Goal: Task Accomplishment & Management: Manage account settings

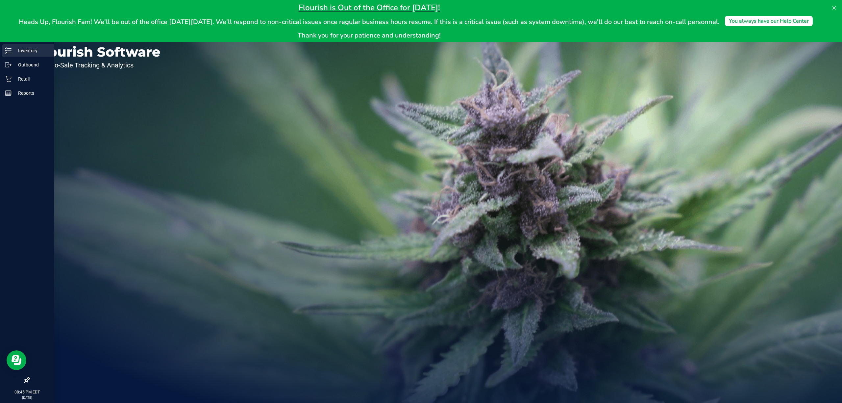
click at [29, 56] on div "Inventory" at bounding box center [28, 50] width 52 height 13
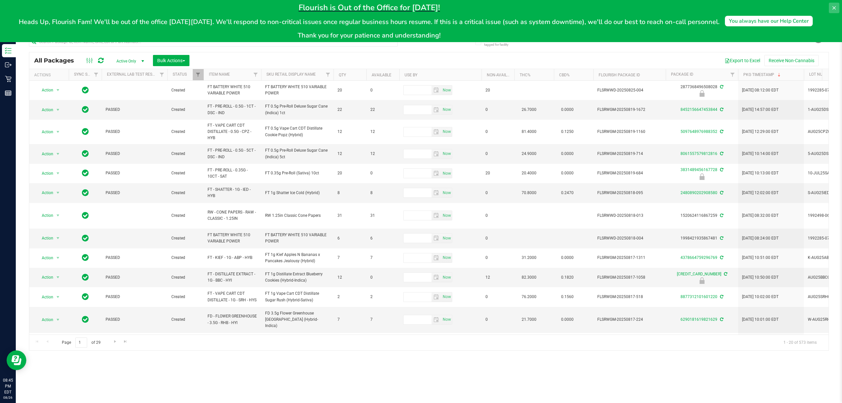
click at [835, 5] on button at bounding box center [834, 8] width 11 height 11
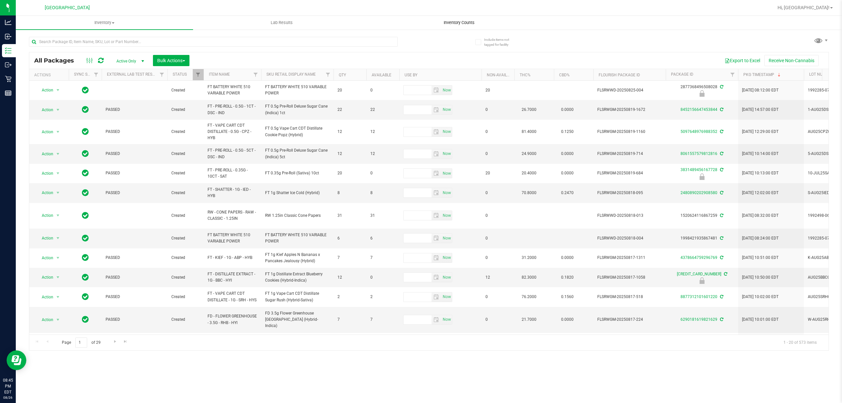
click at [453, 21] on span "Inventory Counts" at bounding box center [459, 23] width 49 height 6
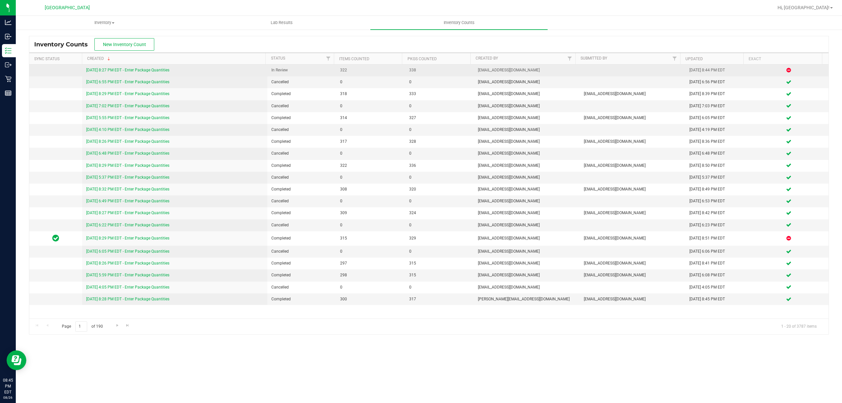
click at [151, 70] on link "[DATE] 8:27 PM EDT - Enter Package Quantities" at bounding box center [127, 70] width 83 height 5
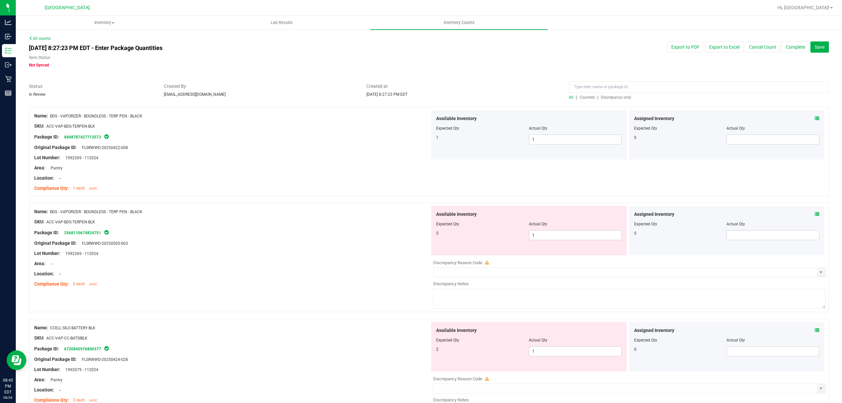
click at [608, 99] on span "Discrepancy only" at bounding box center [616, 97] width 30 height 5
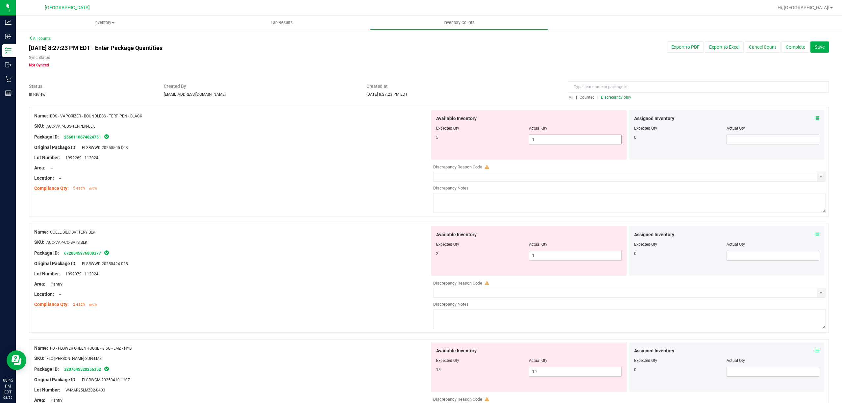
click at [552, 139] on span "1 1" at bounding box center [575, 139] width 93 height 10
click at [552, 139] on input "1" at bounding box center [575, 139] width 92 height 9
type input "5"
click at [552, 254] on div "Available Inventory Expected Qty Actual Qty 2 1 1" at bounding box center [528, 250] width 195 height 49
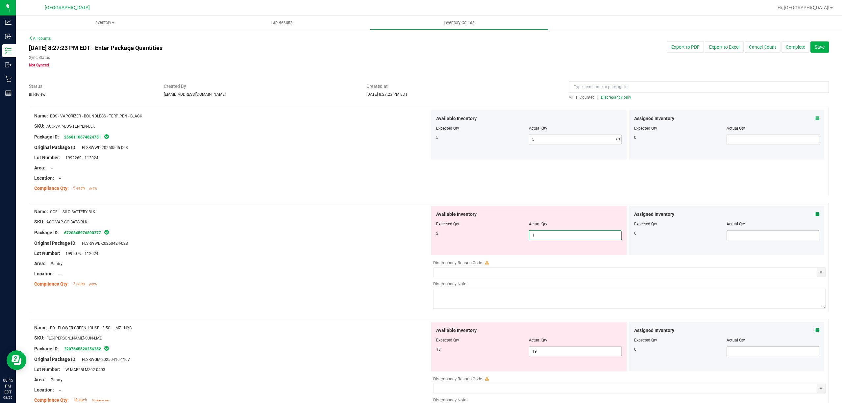
click at [552, 254] on div "Available Inventory Expected Qty Actual Qty 2 1 1" at bounding box center [528, 230] width 195 height 49
click at [572, 235] on span "1 1" at bounding box center [575, 235] width 93 height 10
click at [574, 234] on input "1" at bounding box center [575, 235] width 92 height 9
type input "2"
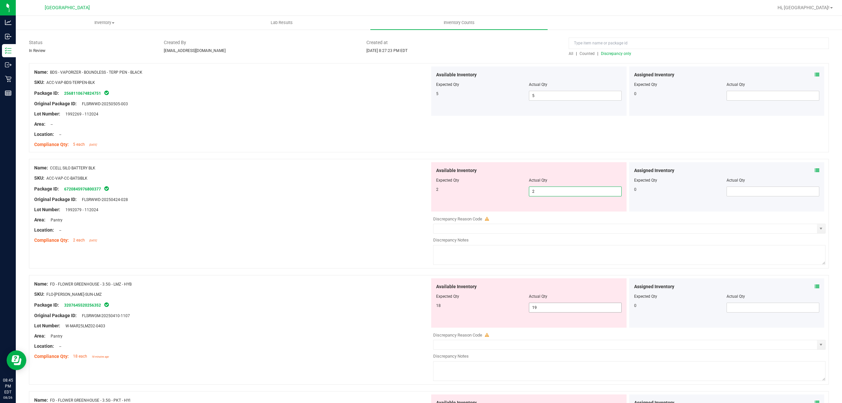
type input "2"
click at [560, 308] on div "Available Inventory Expected Qty Actual Qty 18 19 19" at bounding box center [628, 330] width 396 height 104
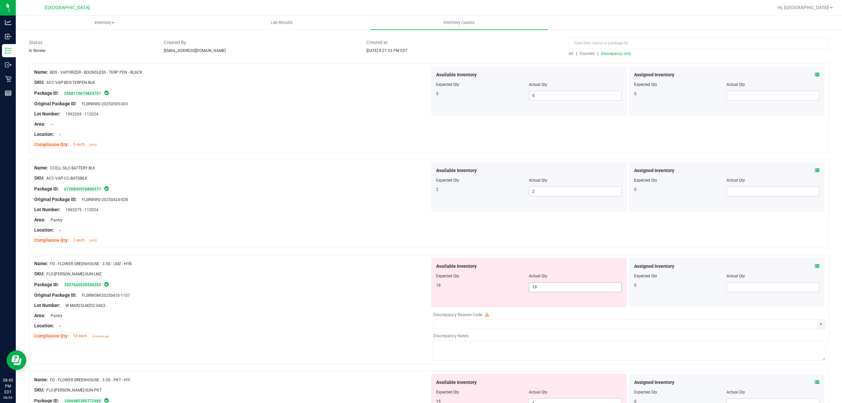
click at [560, 308] on div at bounding box center [628, 307] width 396 height 1
click at [562, 289] on span "19 19" at bounding box center [575, 287] width 93 height 10
click at [562, 289] on input "19" at bounding box center [575, 286] width 92 height 9
type input "18"
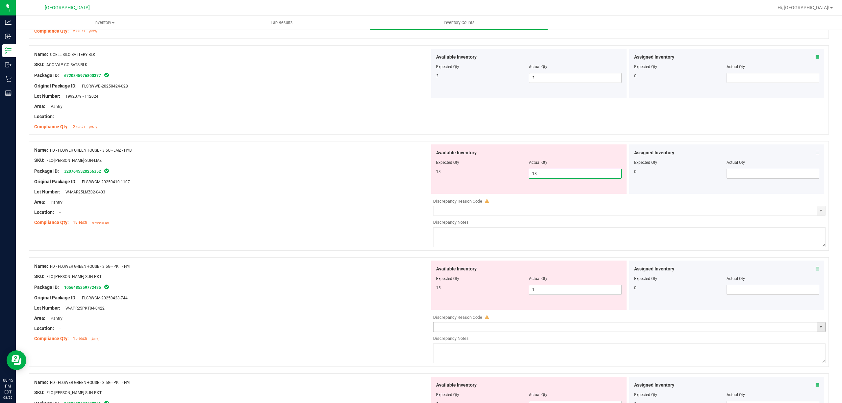
scroll to position [175, 0]
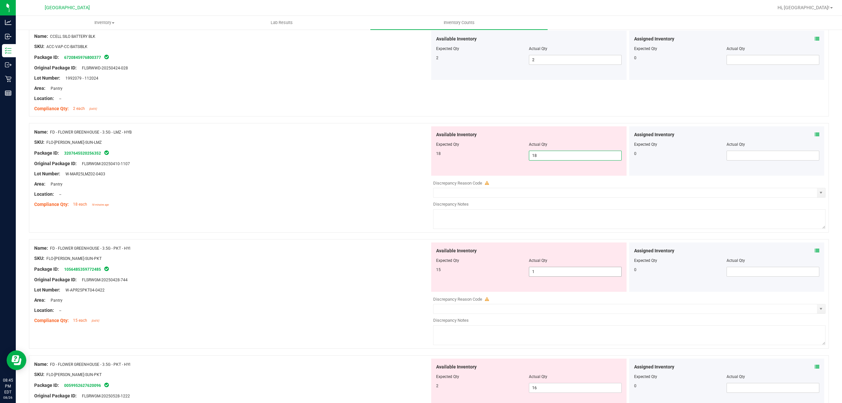
type input "18"
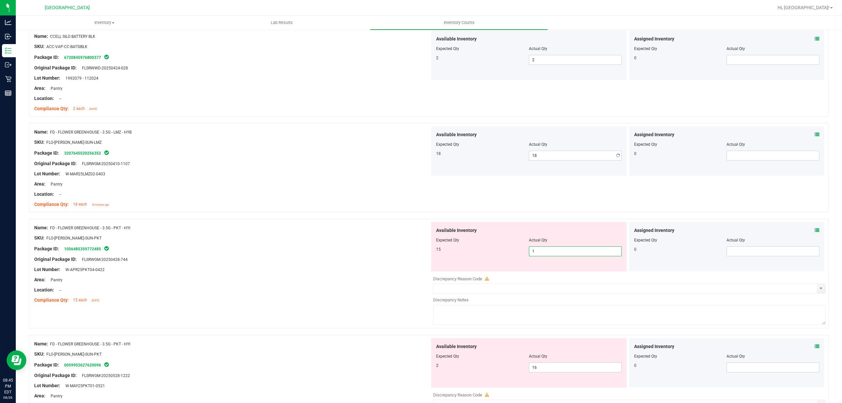
click at [565, 272] on div "Available Inventory Expected Qty Actual Qty 15 1 1" at bounding box center [628, 274] width 396 height 104
click at [565, 272] on div at bounding box center [628, 271] width 396 height 1
click at [564, 256] on span "1 1" at bounding box center [575, 251] width 93 height 10
click at [564, 256] on input "1" at bounding box center [575, 251] width 92 height 9
type input "15"
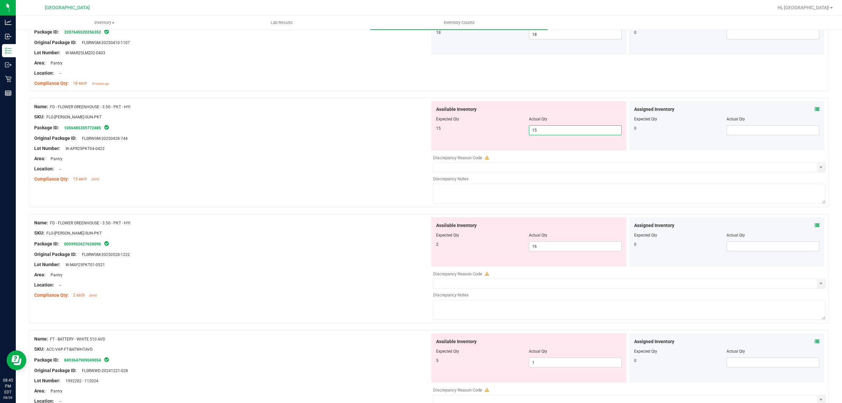
scroll to position [307, 0]
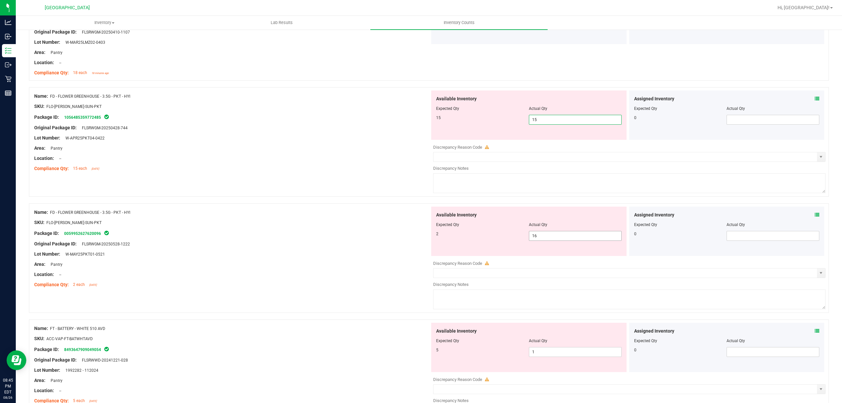
type input "15"
click at [563, 239] on div "Available Inventory Expected Qty Actual Qty 2 16 16" at bounding box center [628, 259] width 396 height 104
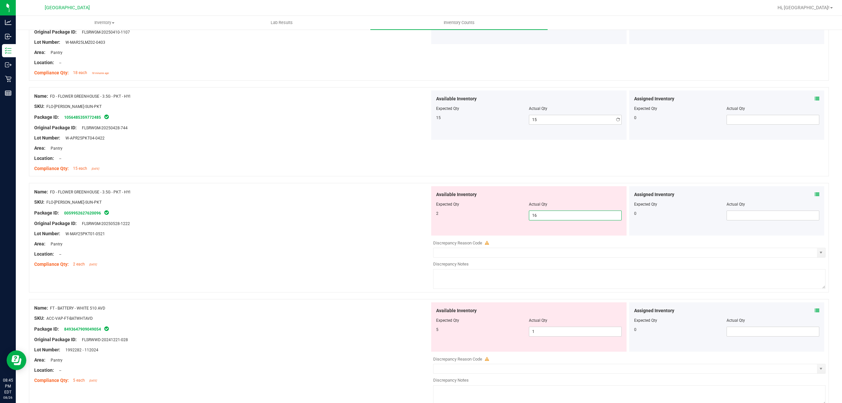
click at [563, 239] on div at bounding box center [629, 237] width 392 height 3
click at [564, 220] on span "16 16" at bounding box center [575, 215] width 93 height 10
click at [565, 220] on input "16" at bounding box center [575, 215] width 92 height 9
type input "2"
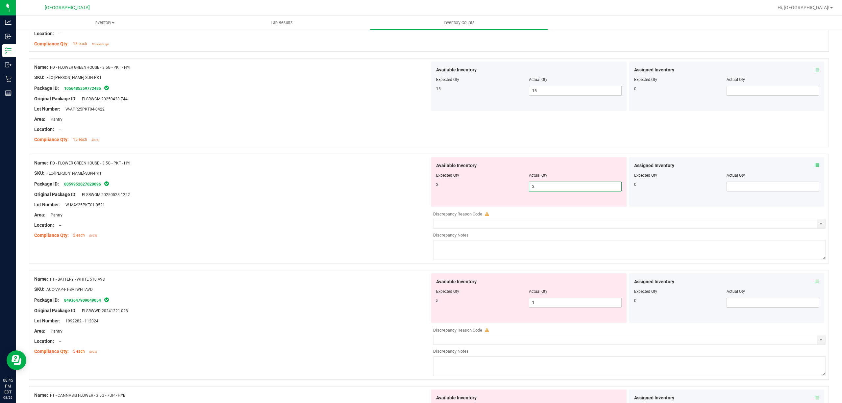
scroll to position [351, 0]
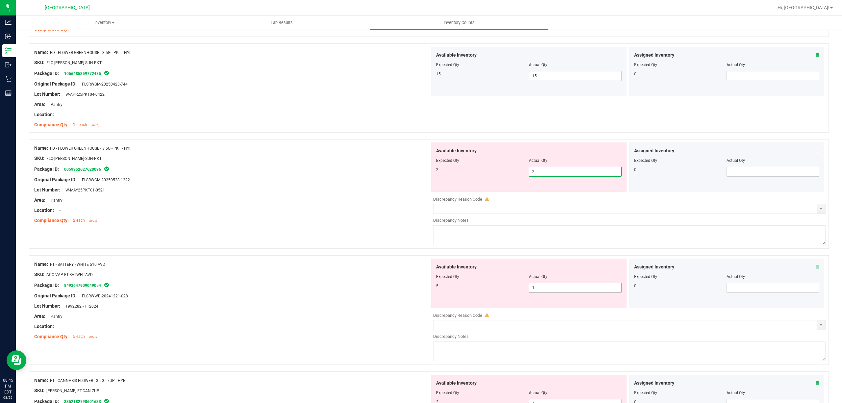
type input "2"
click at [559, 289] on div "Available Inventory Expected Qty Actual Qty 5 1 1" at bounding box center [628, 310] width 396 height 104
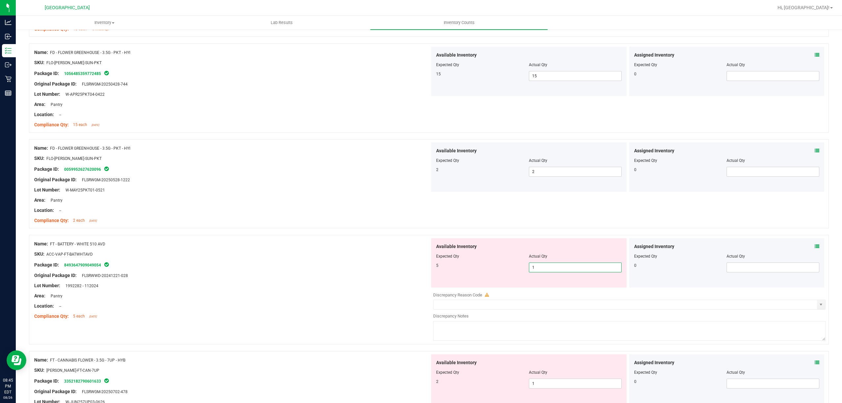
click at [561, 272] on input "1" at bounding box center [575, 267] width 92 height 9
type input "5"
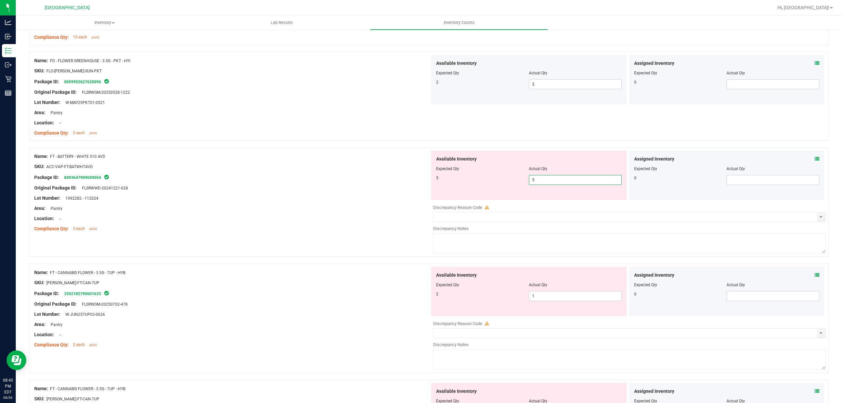
scroll to position [438, 0]
type input "5"
click at [558, 294] on div "Available Inventory Expected Qty Actual Qty 2 1 1" at bounding box center [528, 290] width 195 height 49
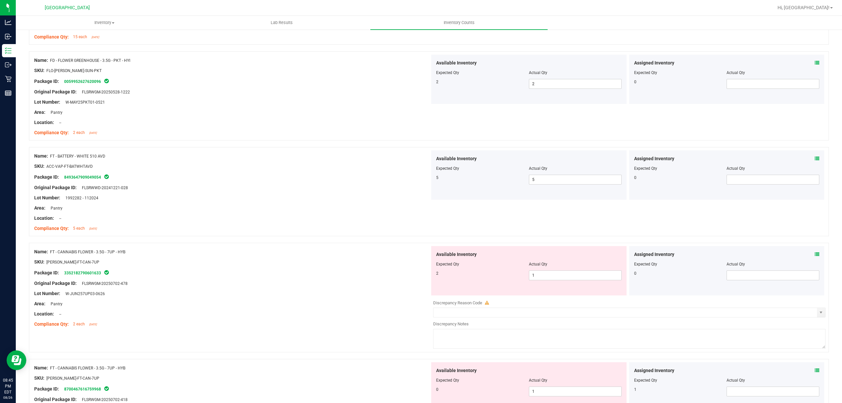
click at [558, 294] on div "Available Inventory Expected Qty Actual Qty 2 1 1" at bounding box center [528, 270] width 195 height 49
click at [560, 278] on span "1 1" at bounding box center [575, 275] width 93 height 10
click at [560, 278] on input "1" at bounding box center [575, 275] width 92 height 9
type input "2"
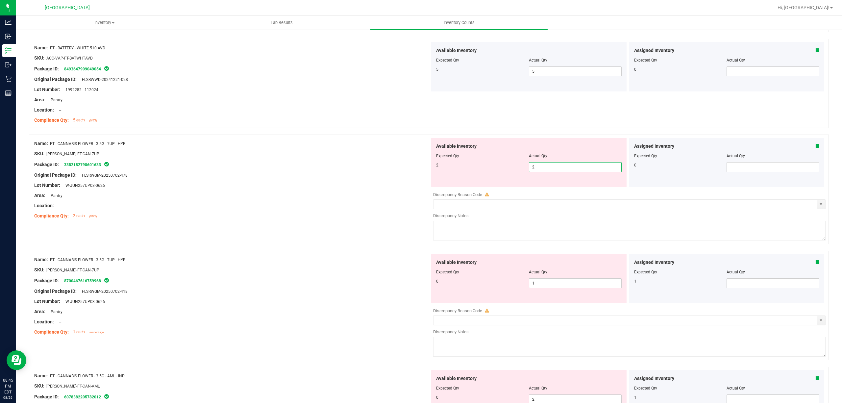
scroll to position [570, 0]
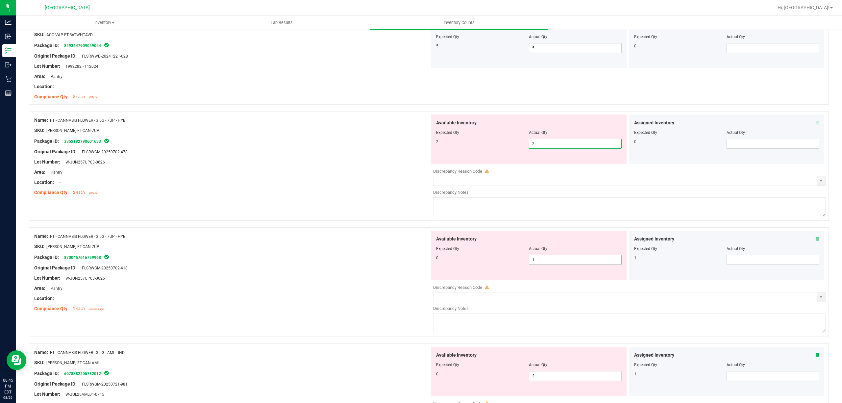
type input "2"
click at [560, 259] on div "Available Inventory Expected Qty Actual Qty 0 1 1" at bounding box center [528, 255] width 195 height 49
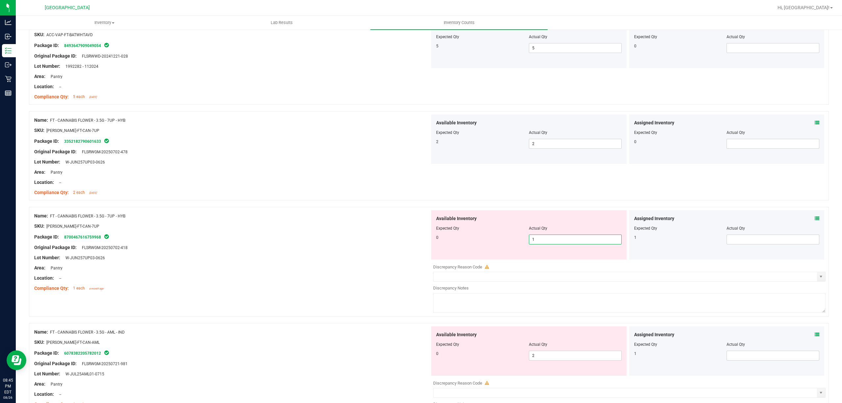
click at [560, 244] on input "1" at bounding box center [575, 239] width 92 height 9
click at [745, 241] on span at bounding box center [772, 239] width 93 height 10
type input "1"
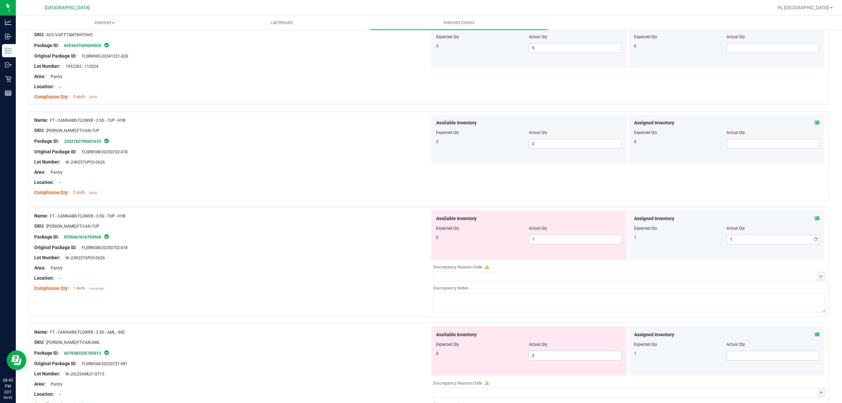
click at [549, 285] on div at bounding box center [629, 282] width 392 height 3
click at [541, 241] on span "1 1" at bounding box center [575, 239] width 93 height 10
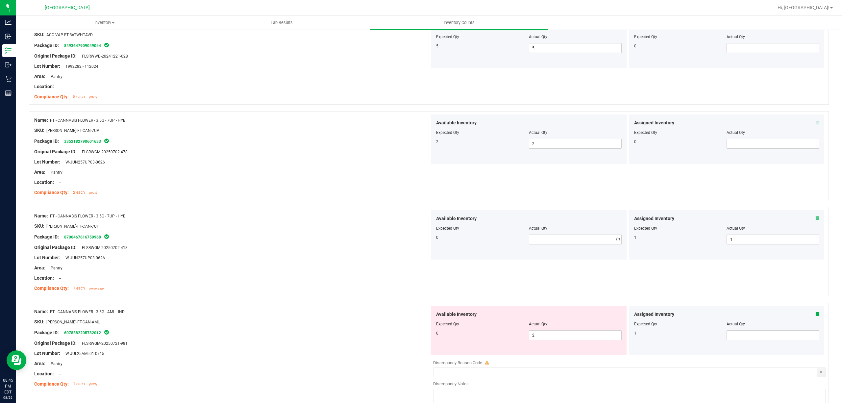
click at [400, 241] on div "Package ID: 8700467616759968" at bounding box center [232, 237] width 396 height 8
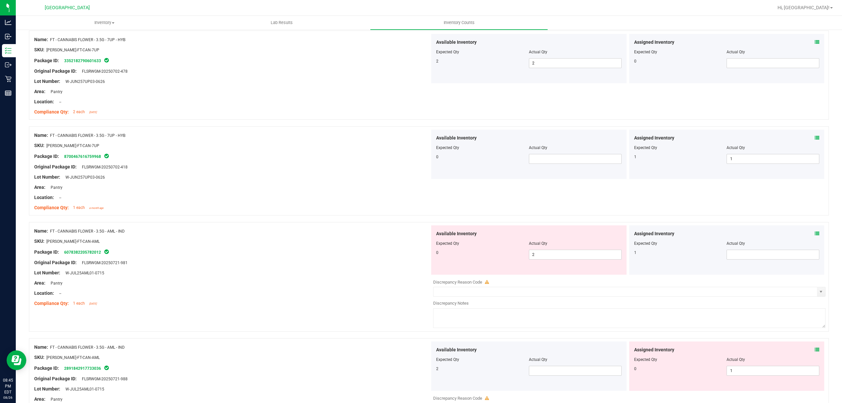
scroll to position [658, 0]
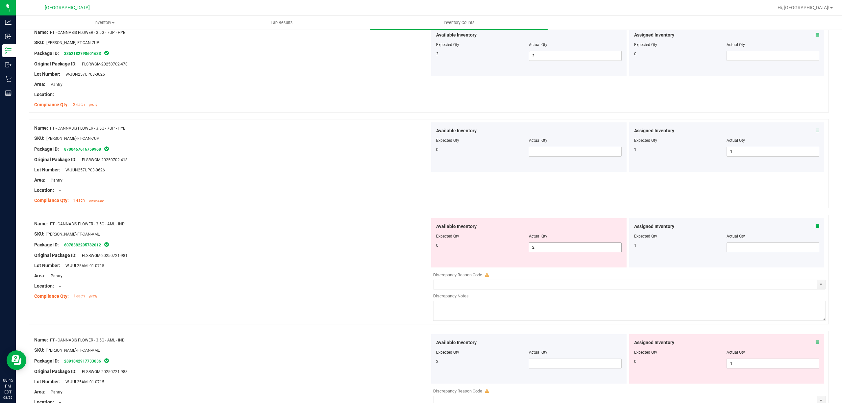
click at [580, 242] on div at bounding box center [528, 240] width 185 height 3
drag, startPoint x: 580, startPoint y: 243, endPoint x: 576, endPoint y: 248, distance: 6.6
click at [578, 245] on div "Available Inventory Expected Qty Actual Qty 0 2 2" at bounding box center [528, 242] width 195 height 49
click at [575, 251] on span "2 2" at bounding box center [575, 247] width 93 height 10
click at [575, 251] on input "2" at bounding box center [575, 247] width 92 height 9
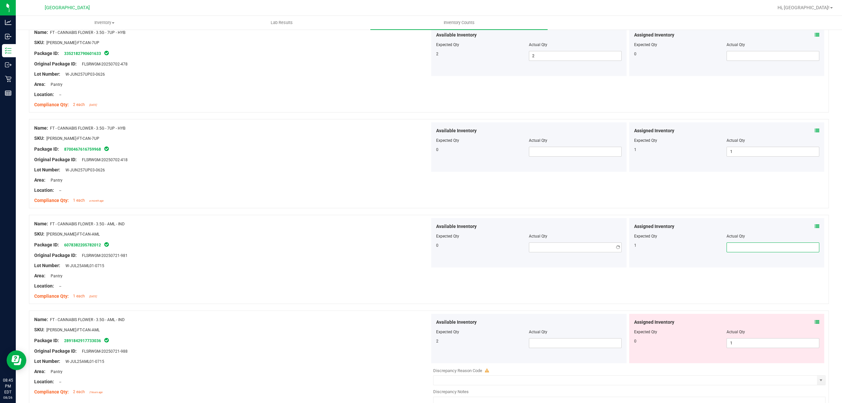
click at [739, 248] on span at bounding box center [772, 247] width 93 height 10
type input "1"
click at [308, 243] on div "Package ID: 6078382205782012" at bounding box center [232, 245] width 396 height 8
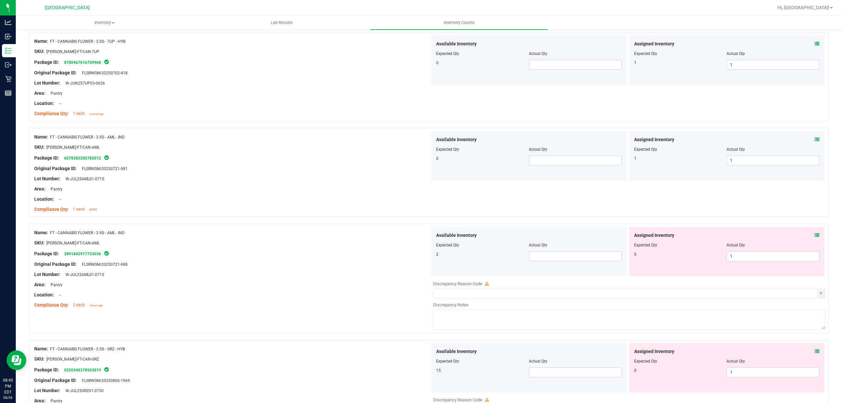
scroll to position [745, 0]
click at [561, 257] on span at bounding box center [575, 256] width 93 height 10
type input "2"
click at [732, 258] on span "1 1" at bounding box center [772, 256] width 93 height 10
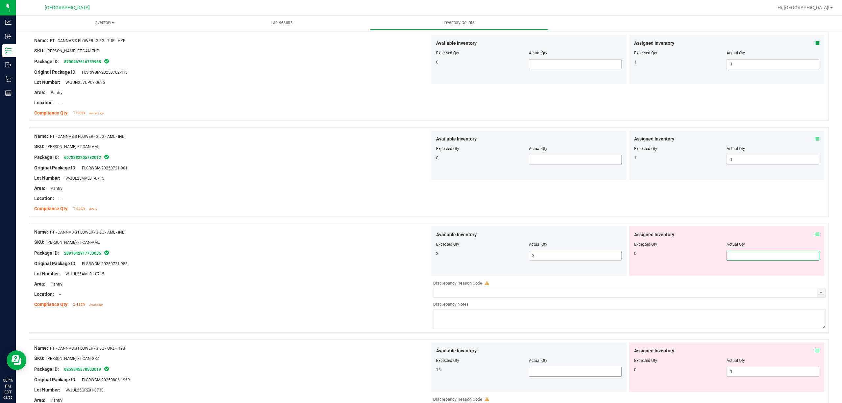
click at [596, 373] on div "Available Inventory Expected Qty Actual Qty 15" at bounding box center [528, 366] width 195 height 49
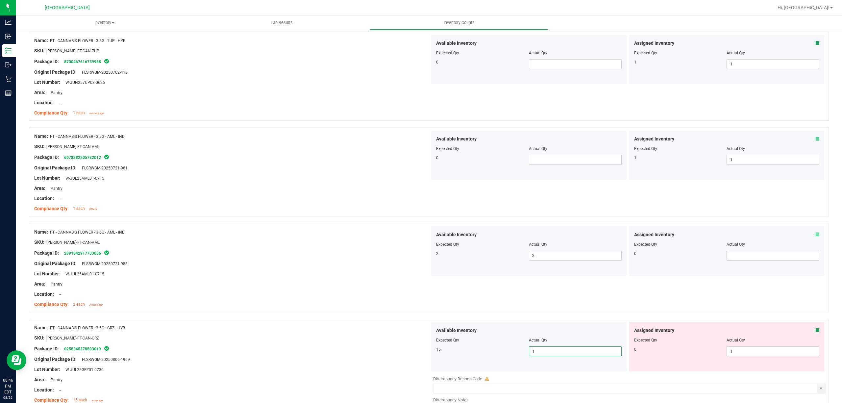
type input "15"
click at [750, 355] on span "1 1" at bounding box center [772, 351] width 93 height 10
click at [329, 305] on div "Compliance Qty: 2 each 2 hours ago" at bounding box center [232, 304] width 396 height 7
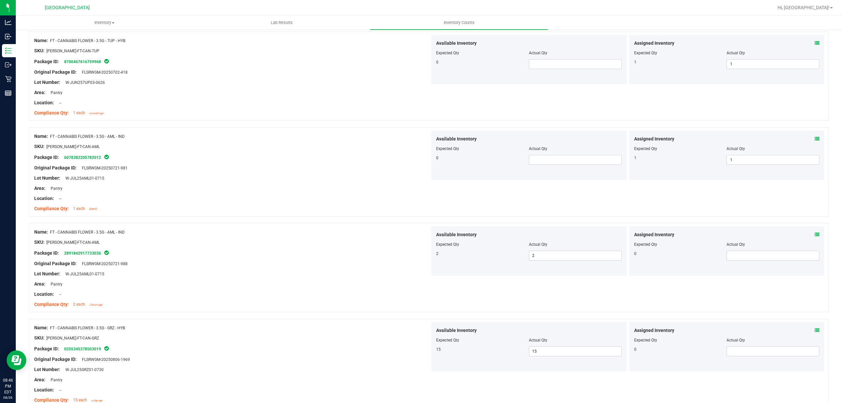
scroll to position [877, 0]
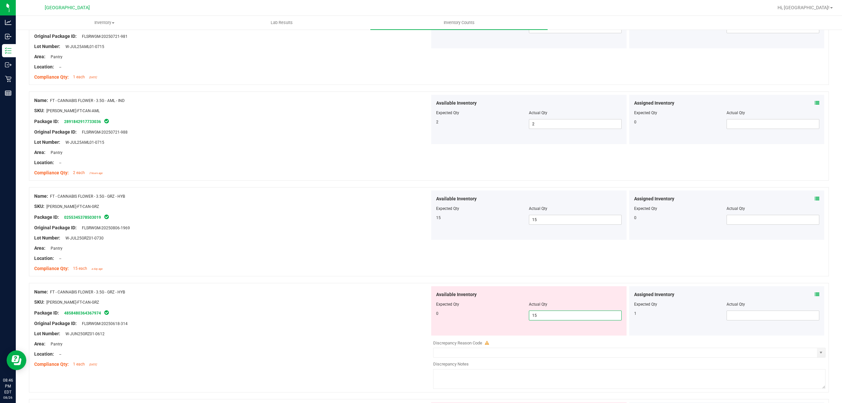
click at [548, 316] on span "15 15" at bounding box center [575, 315] width 93 height 10
click at [548, 316] on input "15" at bounding box center [575, 315] width 92 height 9
type input "0"
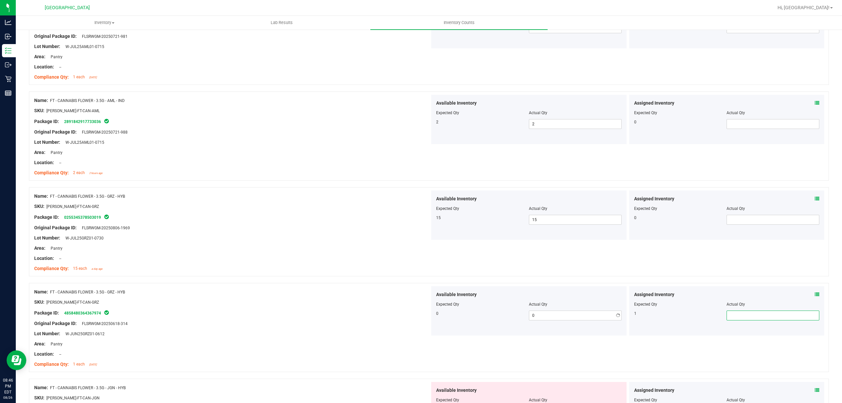
click at [758, 319] on span at bounding box center [772, 315] width 93 height 10
type input "1"
click at [303, 238] on div "Lot Number: W-JUL25GRZ01-0730" at bounding box center [232, 237] width 396 height 7
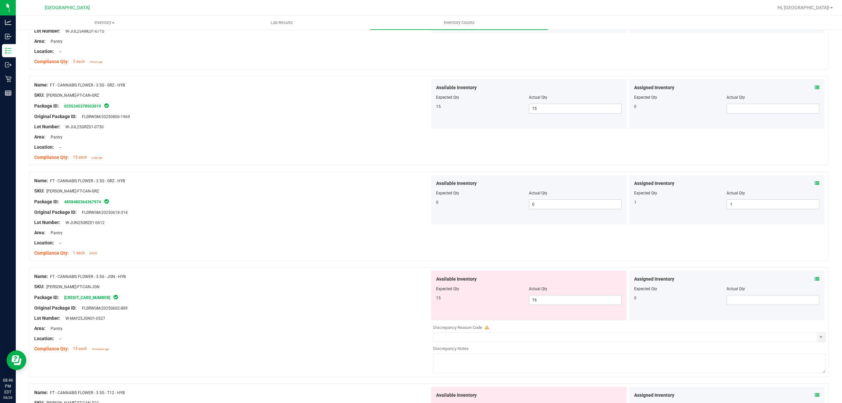
scroll to position [1008, 0]
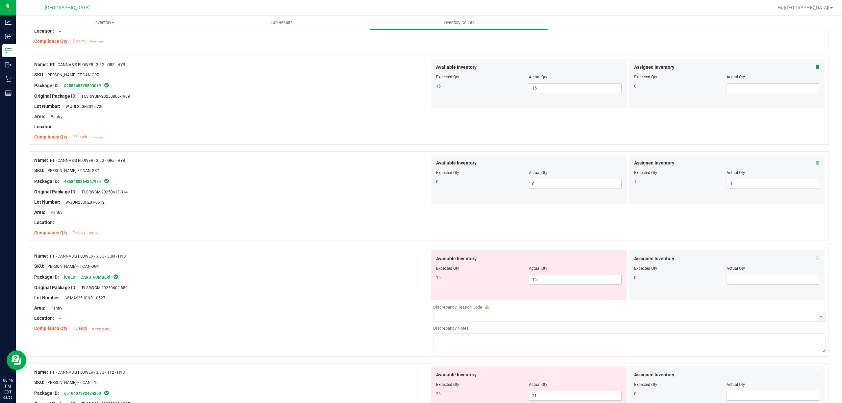
click at [316, 205] on div "Lot Number: W-JUN25GRZ01-0612" at bounding box center [232, 202] width 396 height 7
click at [563, 280] on span "16 16" at bounding box center [575, 280] width 93 height 10
type input "15"
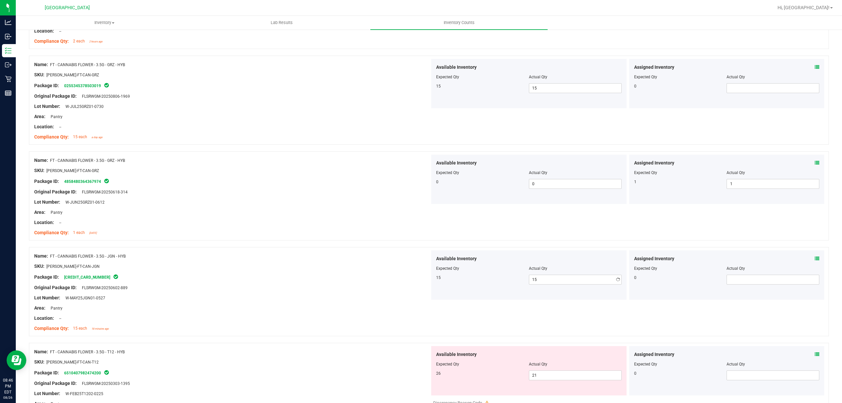
click at [253, 273] on div at bounding box center [232, 271] width 396 height 3
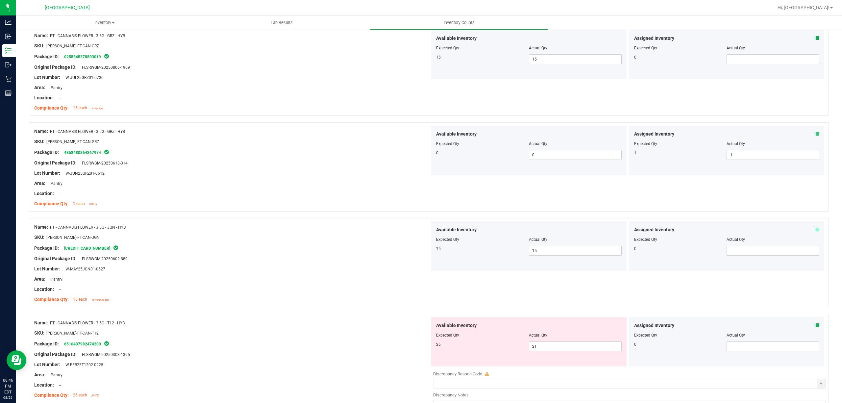
scroll to position [1096, 0]
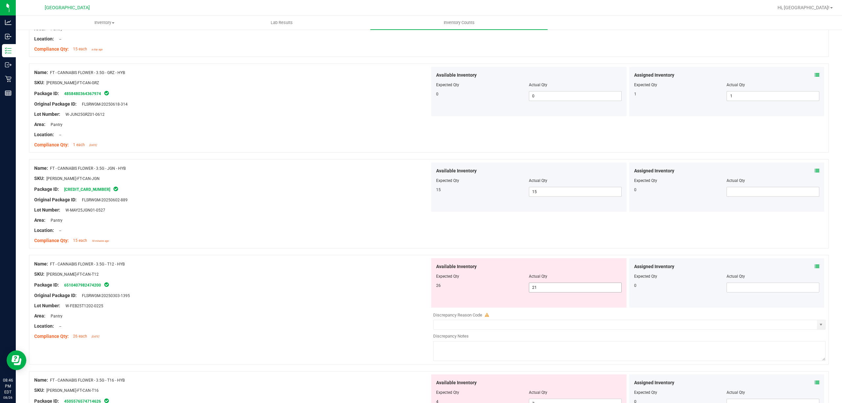
click at [553, 291] on span "21 21" at bounding box center [575, 287] width 93 height 10
type input "26"
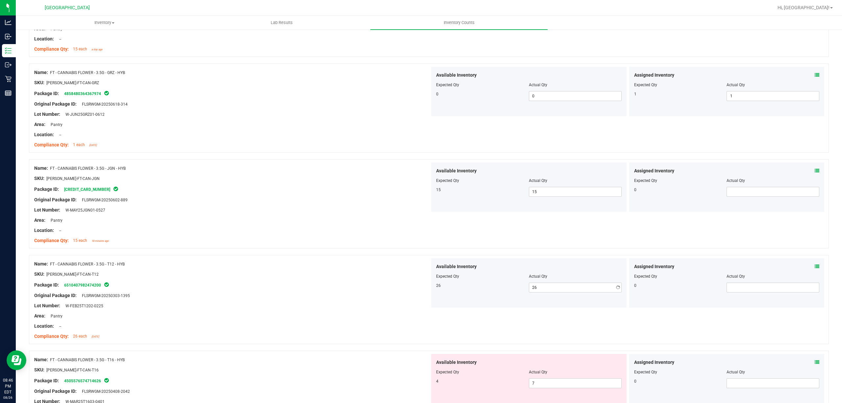
click at [326, 284] on div "Package ID: 6510407982474200" at bounding box center [232, 285] width 396 height 8
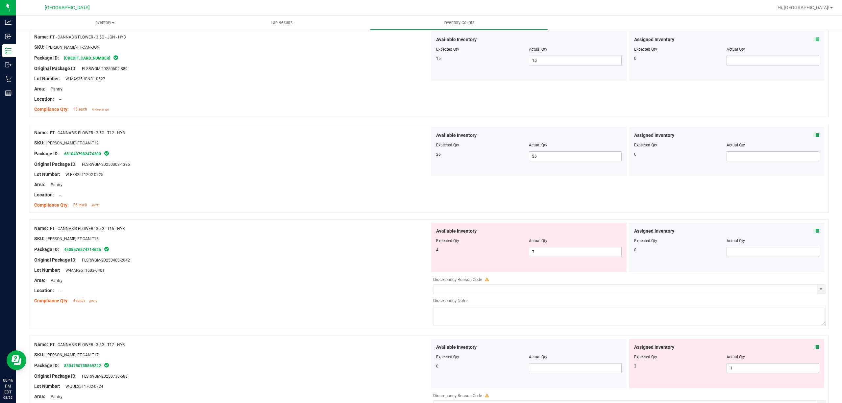
scroll to position [1228, 0]
click at [548, 251] on span "7 7" at bounding box center [575, 252] width 93 height 10
click at [548, 252] on input "7" at bounding box center [575, 251] width 92 height 9
click at [547, 253] on input "7" at bounding box center [575, 251] width 92 height 9
type input "74"
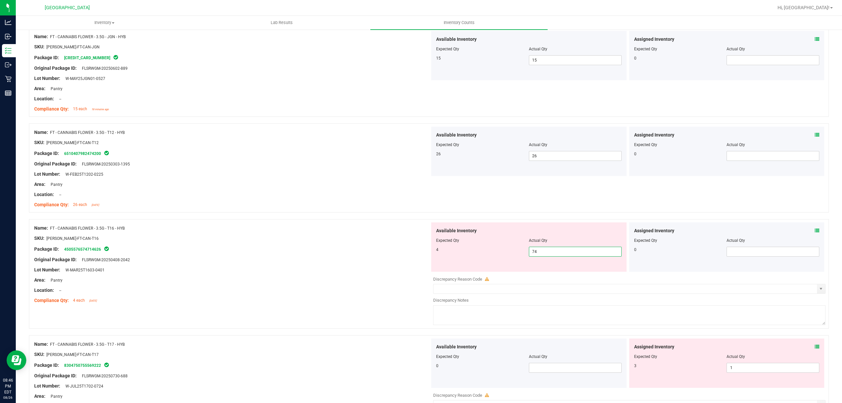
type input "74"
click at [270, 253] on div "Package ID: 4505576574714626" at bounding box center [232, 249] width 396 height 8
click at [564, 254] on span "74 74" at bounding box center [575, 252] width 93 height 10
click at [564, 254] on input "74" at bounding box center [575, 251] width 92 height 9
click at [563, 255] on input "74" at bounding box center [575, 251] width 92 height 9
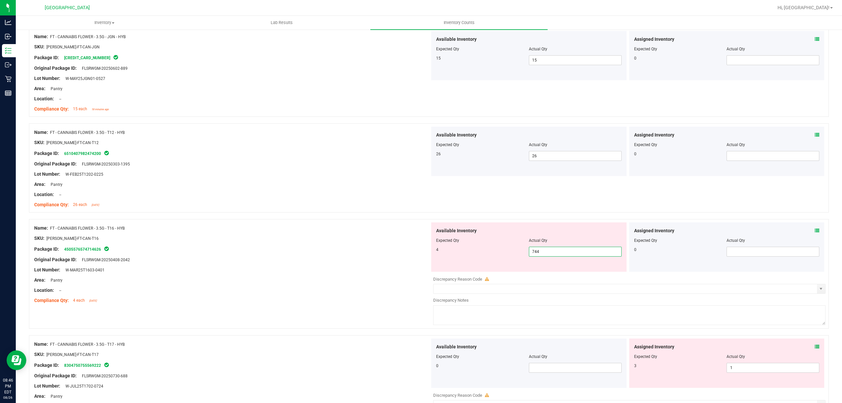
click at [559, 256] on input "744" at bounding box center [575, 251] width 92 height 9
type input "4"
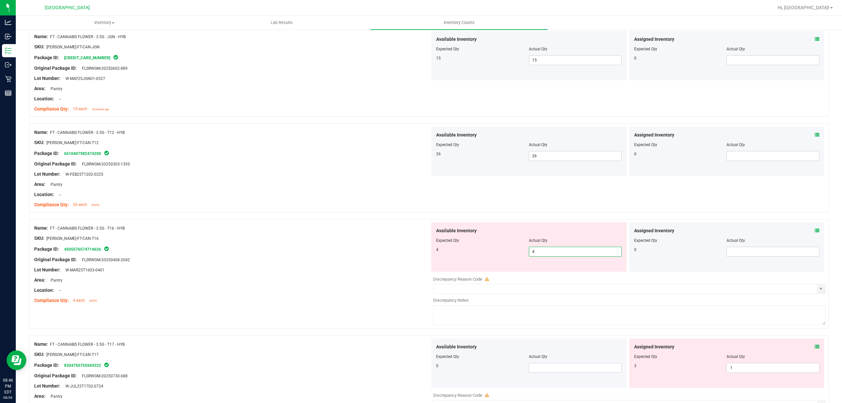
click at [310, 253] on div "Package ID: 4505576574714626" at bounding box center [232, 249] width 396 height 8
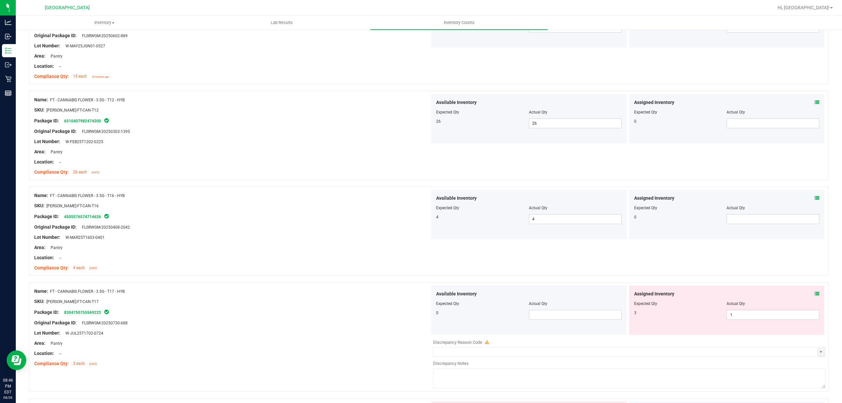
scroll to position [1315, 0]
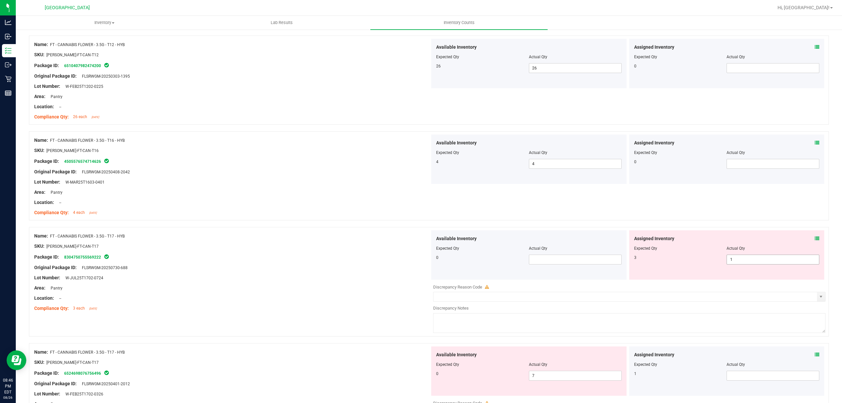
click at [753, 264] on span "1 1" at bounding box center [772, 260] width 93 height 10
click at [753, 264] on input "1" at bounding box center [773, 259] width 92 height 9
type input "3"
click at [375, 260] on div "Package ID: 8304750755569222" at bounding box center [232, 257] width 396 height 8
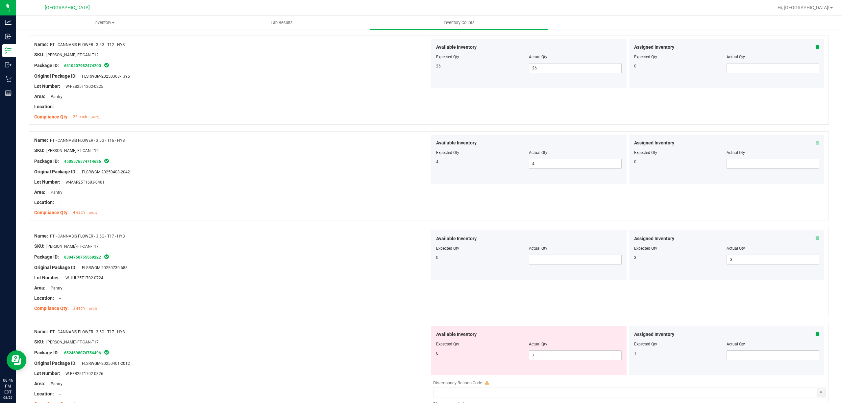
scroll to position [1403, 0]
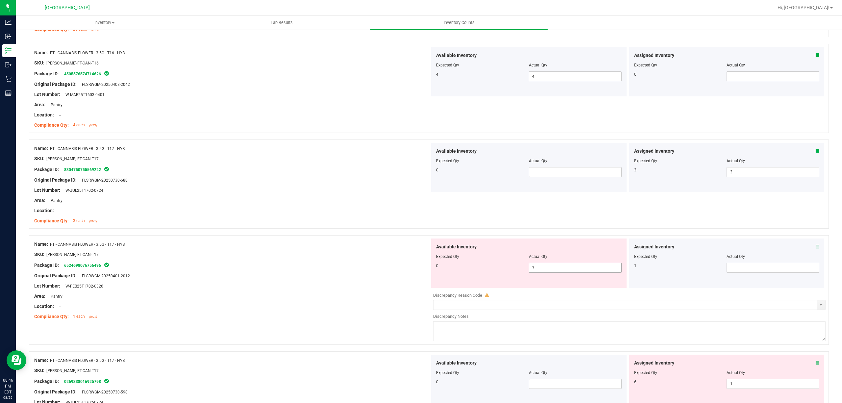
click at [585, 273] on span "7 7" at bounding box center [575, 268] width 93 height 10
click at [585, 272] on input "7" at bounding box center [575, 267] width 92 height 9
click at [766, 277] on div "Assigned Inventory Expected Qty Actual Qty 1" at bounding box center [726, 262] width 195 height 49
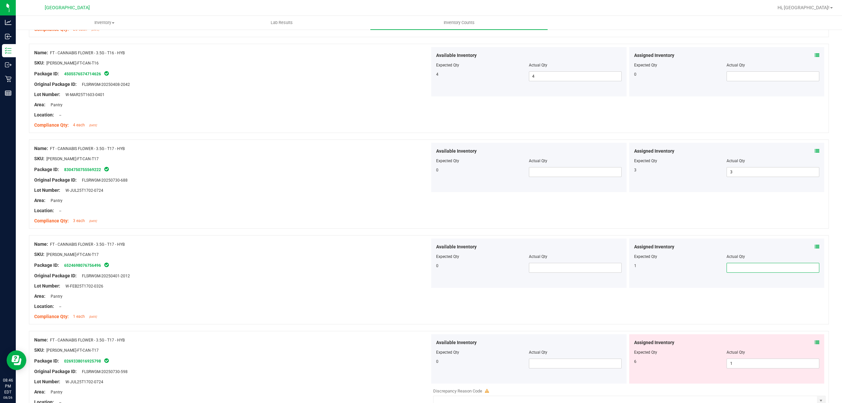
click at [753, 272] on span at bounding box center [772, 268] width 93 height 10
type input "1"
click at [322, 257] on div "SKU: [PERSON_NAME]-FT-CAN-T17" at bounding box center [232, 254] width 396 height 7
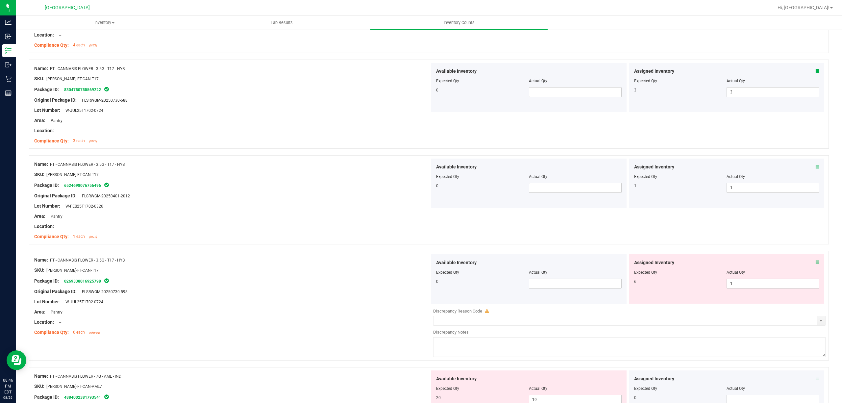
scroll to position [1491, 0]
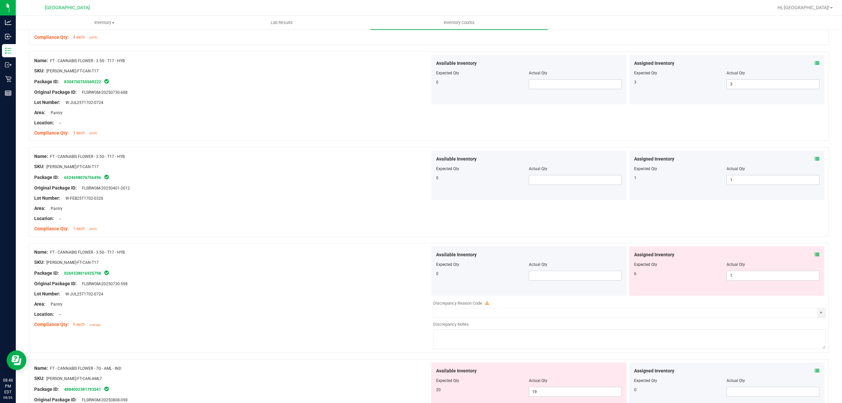
click at [766, 285] on div "Assigned Inventory Expected Qty Actual Qty 6 1 1" at bounding box center [726, 270] width 195 height 49
click at [748, 280] on span "1 1" at bounding box center [772, 276] width 93 height 10
click at [748, 280] on input "1" at bounding box center [773, 275] width 92 height 9
type input "6"
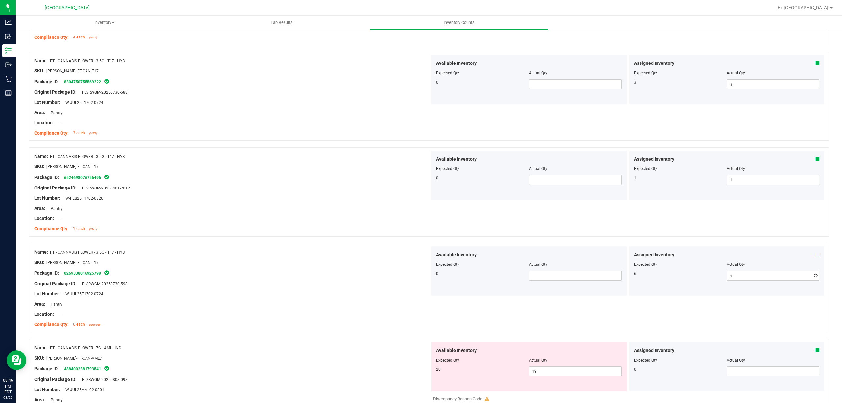
click at [336, 266] on div "SKU: [PERSON_NAME]-FT-CAN-T17" at bounding box center [232, 262] width 396 height 7
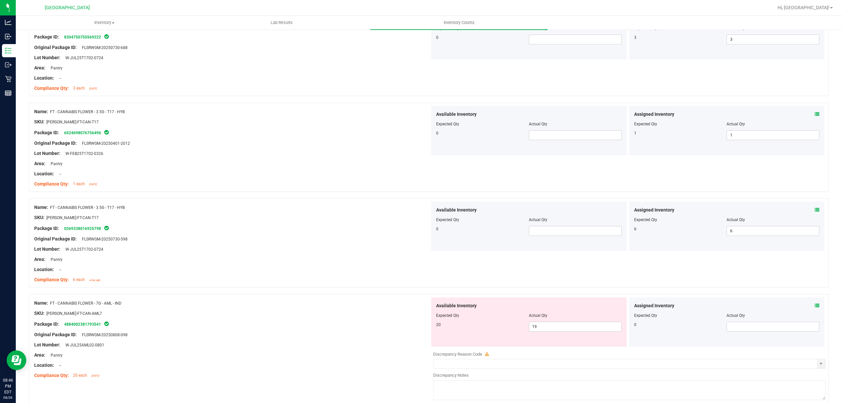
scroll to position [1578, 0]
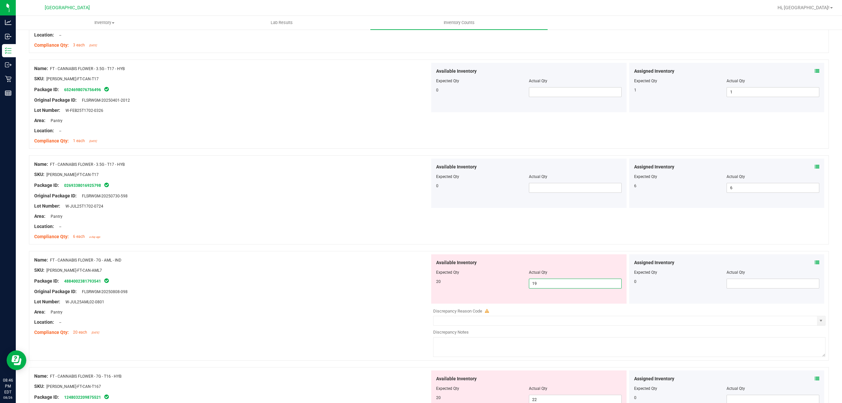
click at [572, 288] on span "19 19" at bounding box center [575, 284] width 93 height 10
click at [572, 288] on input "19" at bounding box center [575, 283] width 92 height 9
type input "20"
click at [356, 274] on div "SKU: [PERSON_NAME]-FT-CAN-AML7" at bounding box center [232, 270] width 396 height 7
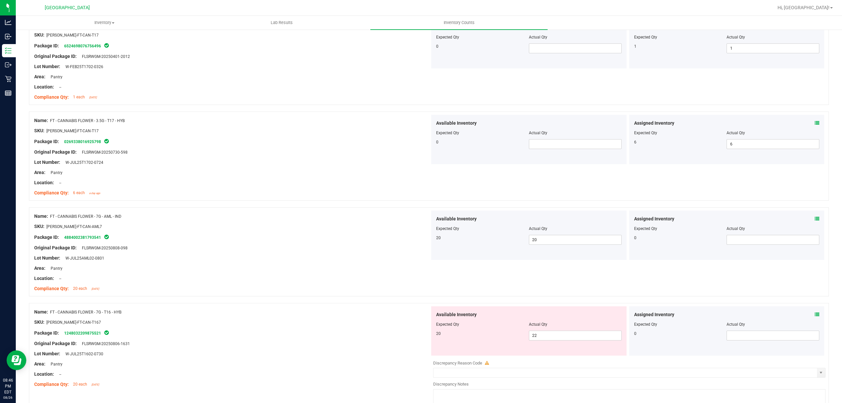
scroll to position [1665, 0]
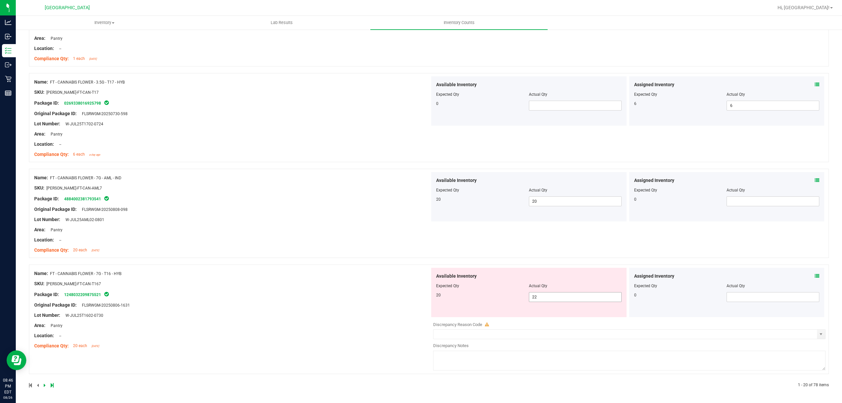
click at [556, 295] on span "22 22" at bounding box center [575, 297] width 93 height 10
click at [557, 295] on input "22" at bounding box center [575, 296] width 92 height 9
type input "20"
click at [256, 318] on div "Name: FT - CANNABIS FLOWER - 7G - T16 - HYB SKU: [PERSON_NAME]-FT-CAN-T167 Pack…" at bounding box center [232, 310] width 396 height 84
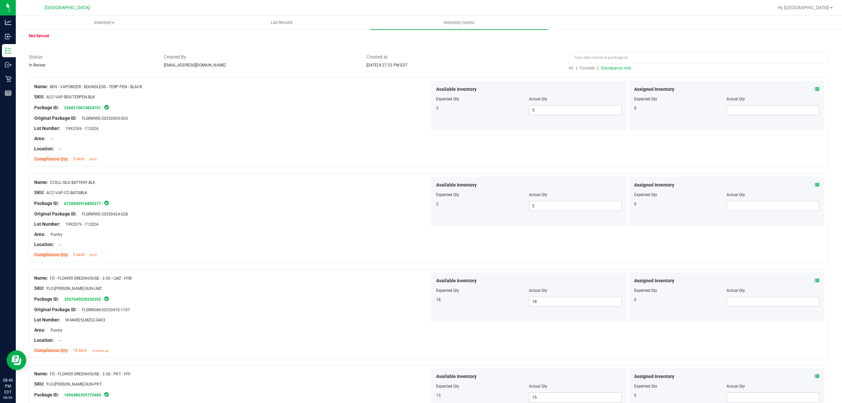
scroll to position [0, 0]
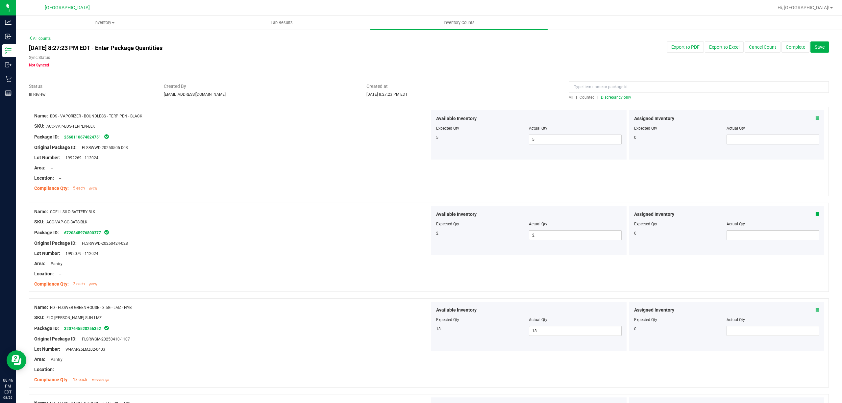
click at [608, 93] on div at bounding box center [699, 89] width 260 height 12
click at [612, 96] on span "Discrepancy only" at bounding box center [616, 97] width 30 height 5
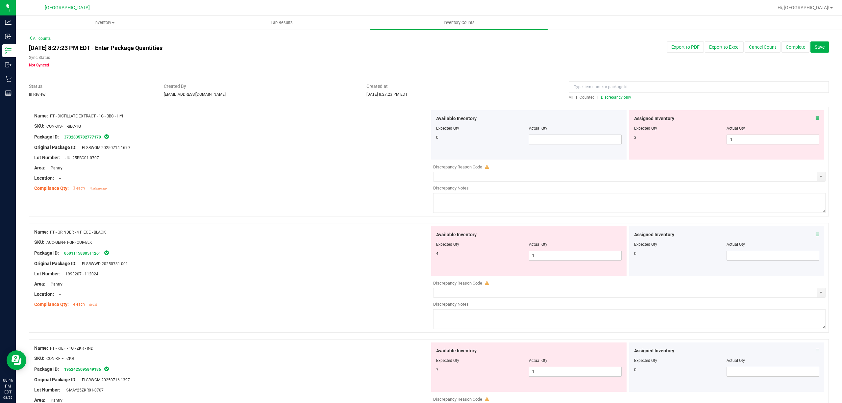
click at [774, 132] on div at bounding box center [726, 132] width 185 height 3
drag, startPoint x: 771, startPoint y: 136, endPoint x: 769, endPoint y: 141, distance: 5.4
click at [770, 138] on span "1 1" at bounding box center [772, 139] width 93 height 10
click at [769, 143] on input "1" at bounding box center [773, 139] width 92 height 9
click at [767, 137] on input "1" at bounding box center [773, 139] width 92 height 9
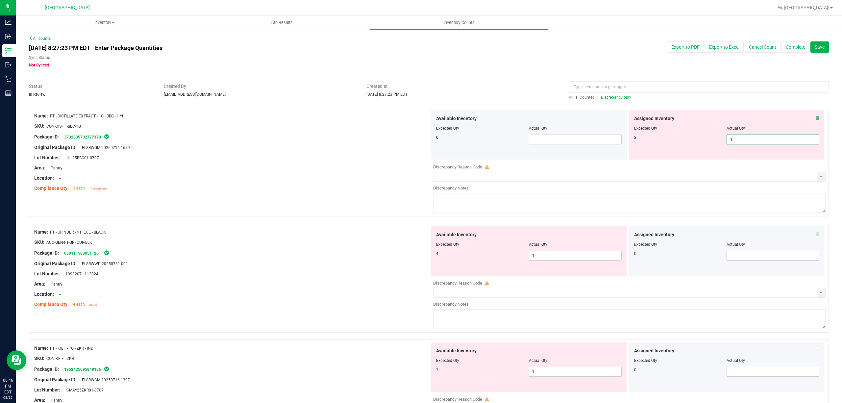
click at [767, 137] on input "1" at bounding box center [773, 139] width 92 height 9
type input "3"
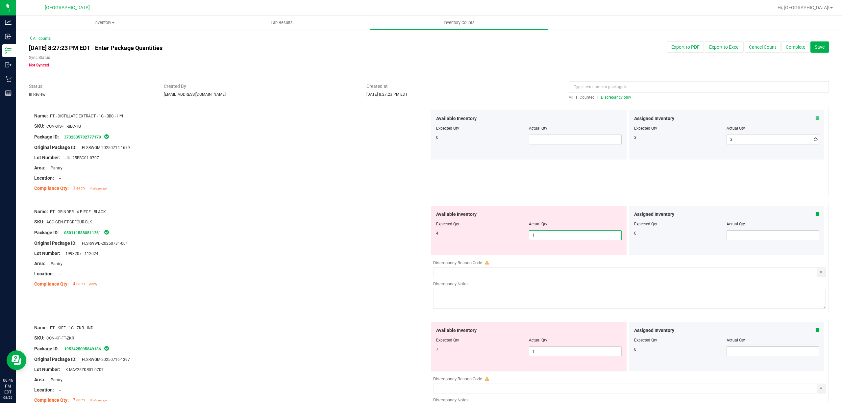
click at [563, 253] on div "Available Inventory Expected Qty Actual Qty 4 1 1" at bounding box center [528, 230] width 195 height 49
click at [564, 233] on span "1 1" at bounding box center [575, 235] width 93 height 10
click at [564, 233] on input "1" at bounding box center [575, 235] width 92 height 9
type input "4"
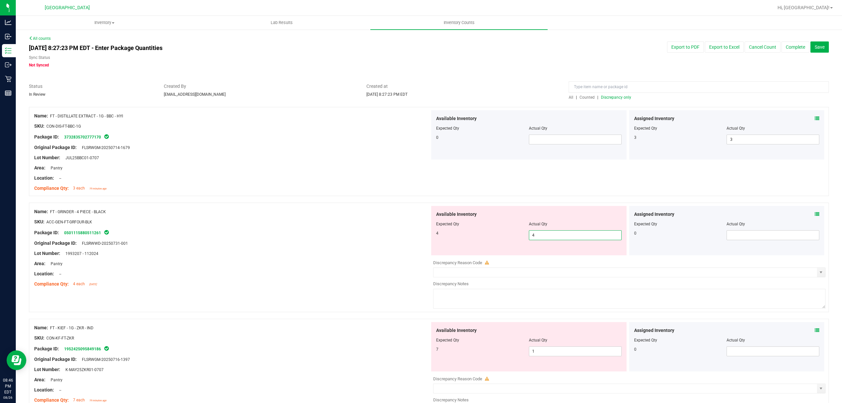
type input "4"
click at [559, 350] on div "Available Inventory Expected Qty Actual Qty 7 1 1" at bounding box center [528, 346] width 195 height 49
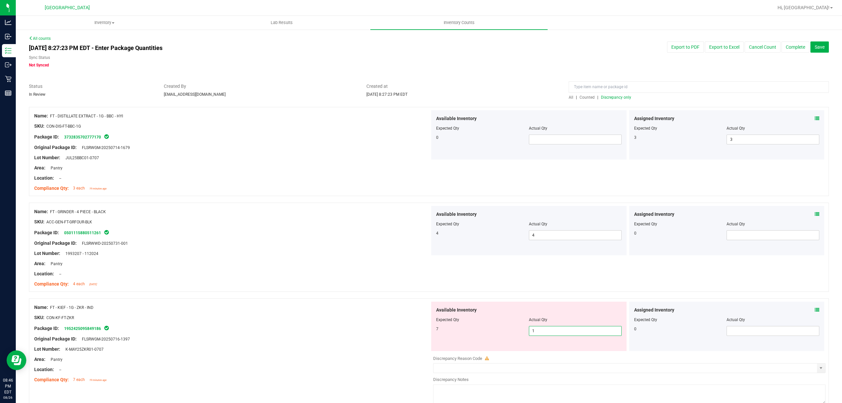
click at [556, 331] on input "1" at bounding box center [575, 330] width 92 height 9
type input "7"
click at [362, 273] on div "Location: --" at bounding box center [232, 273] width 396 height 7
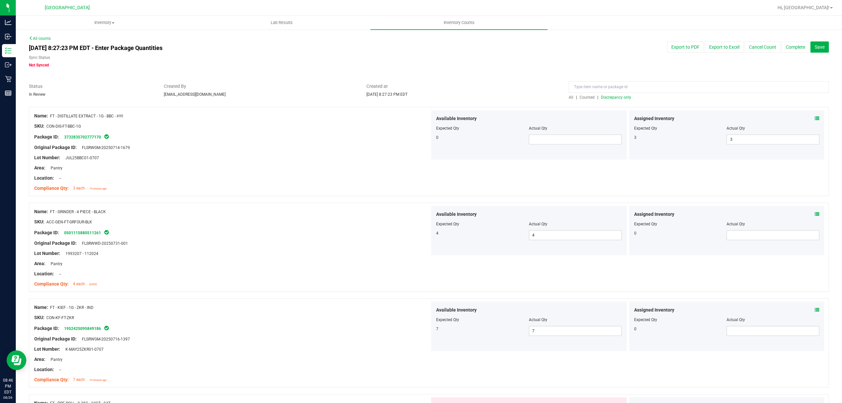
scroll to position [87, 0]
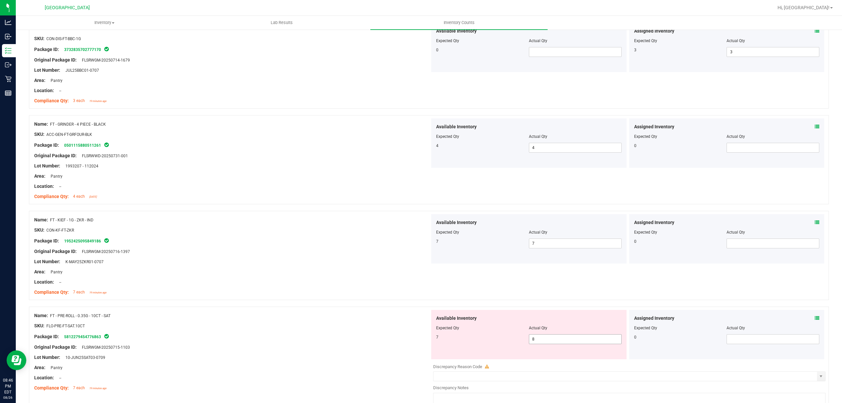
click at [547, 338] on span "8 8" at bounding box center [575, 339] width 93 height 10
click at [547, 338] on input "8" at bounding box center [575, 338] width 92 height 9
type input "7"
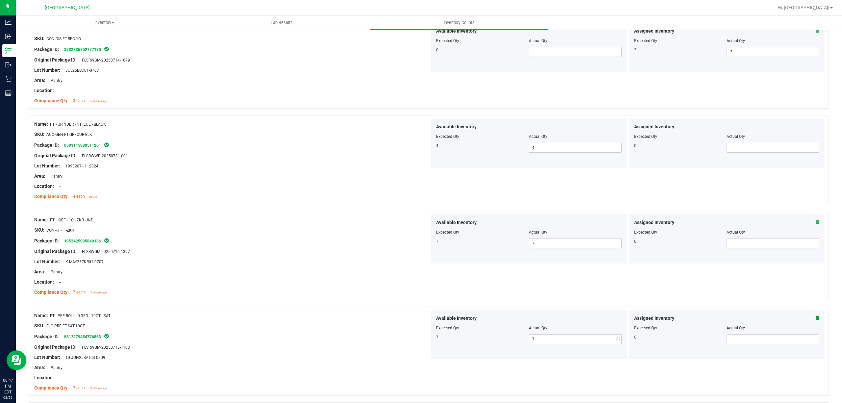
drag, startPoint x: 256, startPoint y: 379, endPoint x: 302, endPoint y: 328, distance: 68.7
click at [271, 359] on div "Name: FT - PRE-ROLL - 0.35G - 10CT - SAT SKU: FLO-PRE-FT-SAT.10CT Package ID: 5…" at bounding box center [232, 352] width 396 height 84
click at [329, 284] on div "Location: --" at bounding box center [232, 282] width 396 height 7
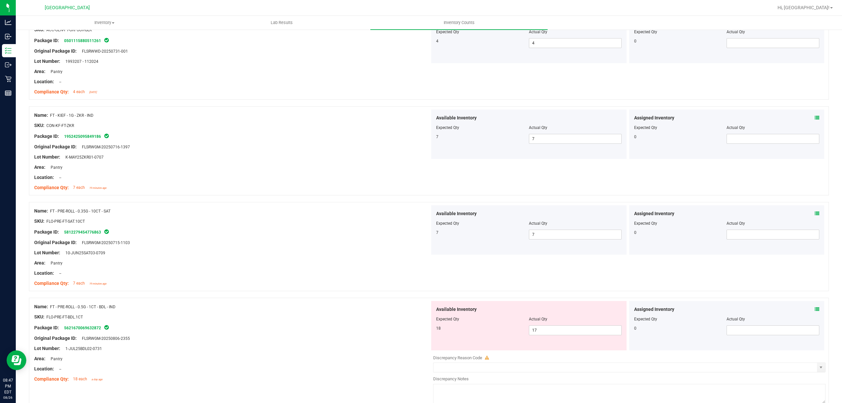
scroll to position [307, 0]
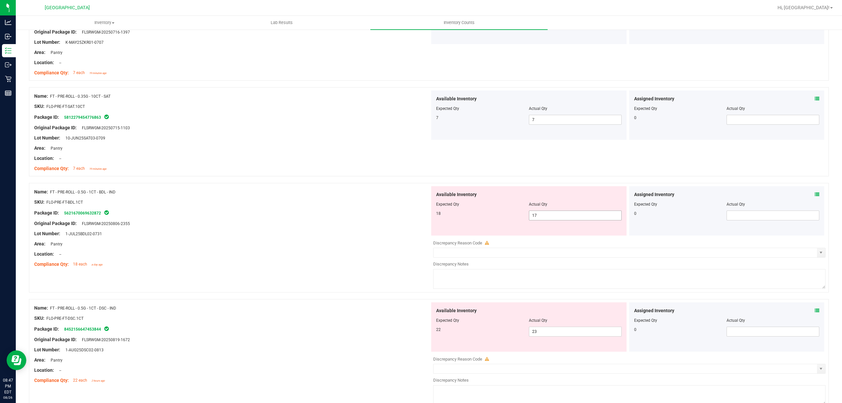
click at [548, 216] on span "17 17" at bounding box center [575, 215] width 93 height 10
click at [548, 216] on input "17" at bounding box center [575, 215] width 92 height 9
type input "18"
click at [243, 201] on div "SKU: FLO-PRE-FT-BDL.1CT" at bounding box center [232, 202] width 396 height 7
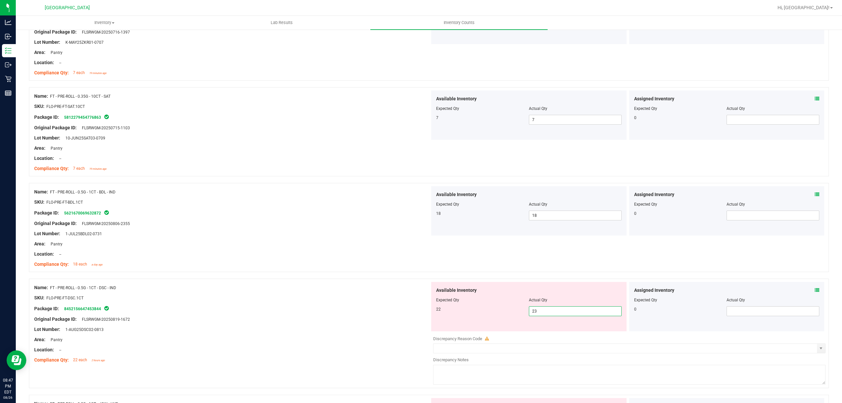
click at [591, 311] on span "23 23" at bounding box center [575, 311] width 93 height 10
click at [591, 311] on input "23" at bounding box center [575, 310] width 92 height 9
type input "22"
click at [401, 257] on div "Location: --" at bounding box center [232, 254] width 396 height 7
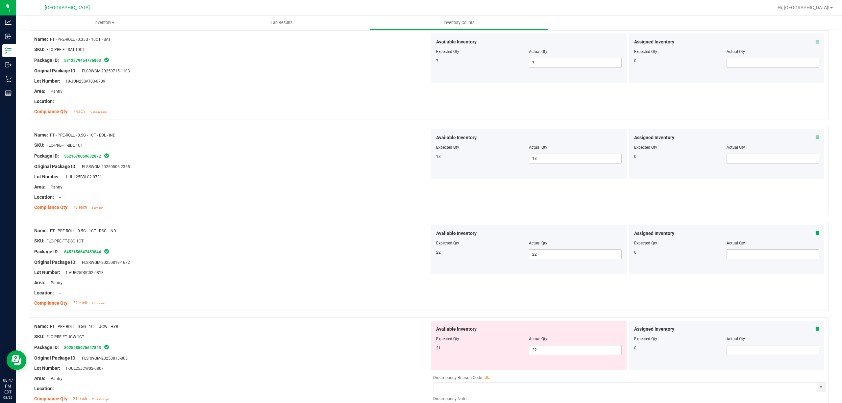
scroll to position [438, 0]
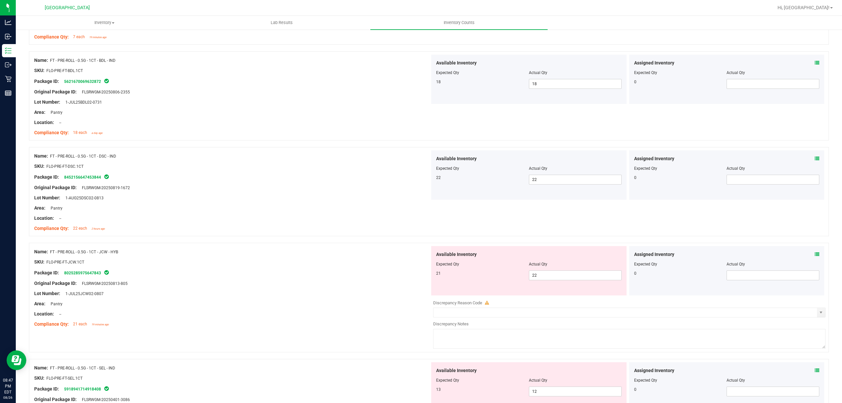
click at [555, 283] on div "Available Inventory Expected Qty Actual Qty 21 22 22" at bounding box center [528, 270] width 195 height 49
click at [557, 275] on span "22 22" at bounding box center [575, 275] width 93 height 10
click at [558, 275] on input "22" at bounding box center [575, 275] width 92 height 9
type input "21"
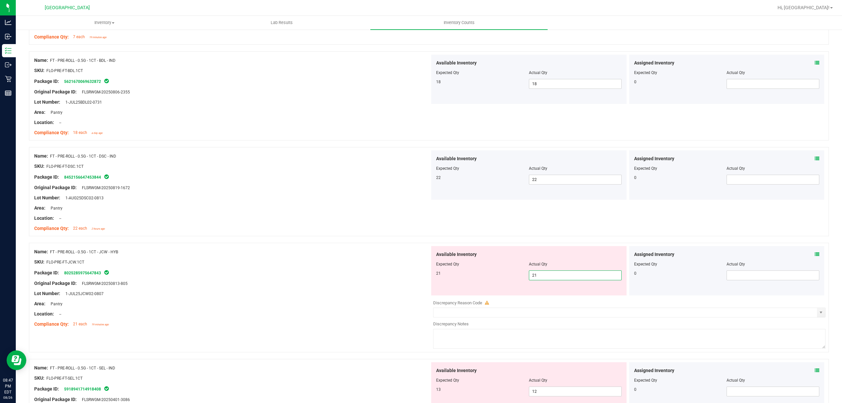
type input "21"
click at [176, 254] on div "Name: FT - PRE-ROLL - 0.5G - 1CT - JCW - HYB" at bounding box center [232, 251] width 396 height 7
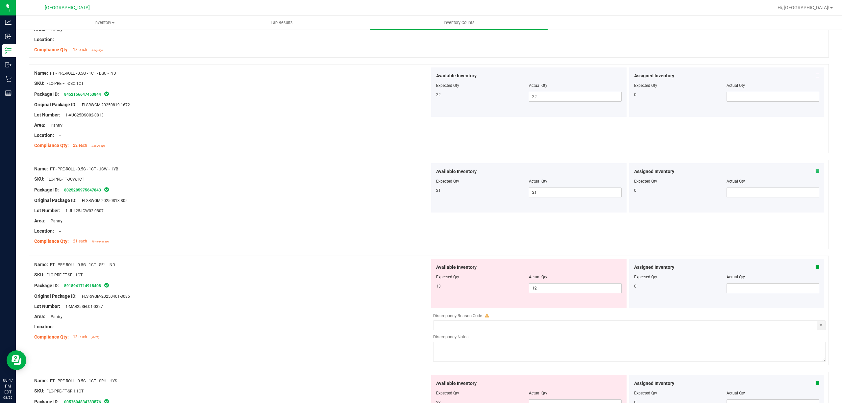
scroll to position [614, 0]
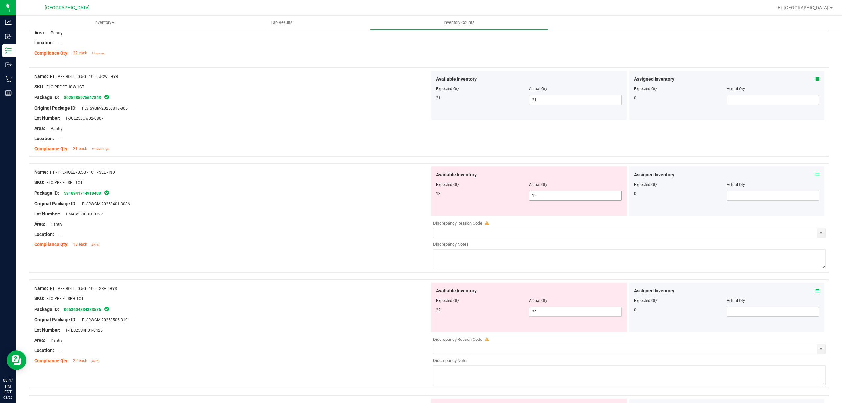
click at [593, 194] on span "12 12" at bounding box center [575, 196] width 93 height 10
click at [591, 194] on input "12" at bounding box center [575, 195] width 92 height 9
type input "13"
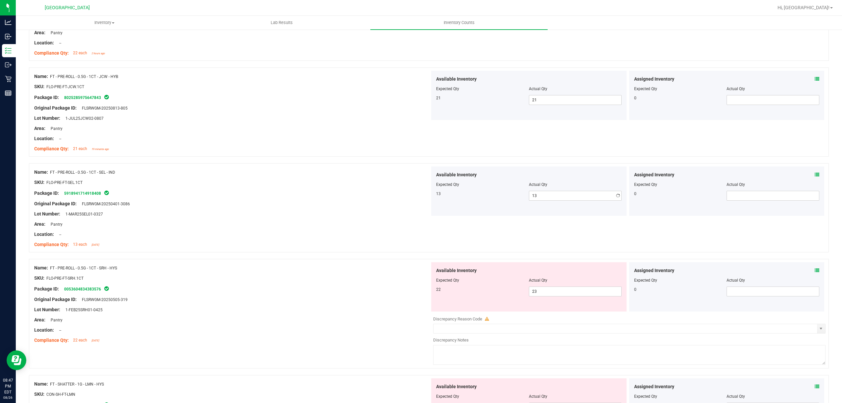
click at [366, 193] on div "Package ID: 5918941714918408" at bounding box center [232, 193] width 396 height 8
click at [539, 289] on span "23 23" at bounding box center [575, 291] width 93 height 10
click at [539, 289] on input "23" at bounding box center [575, 291] width 92 height 9
type input "22"
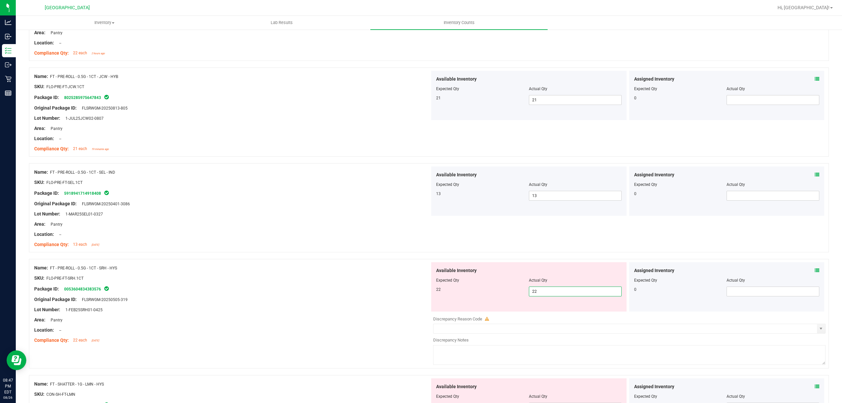
click at [220, 277] on div "SKU: FLO-PRE-FT-SRH.1CT" at bounding box center [232, 278] width 396 height 7
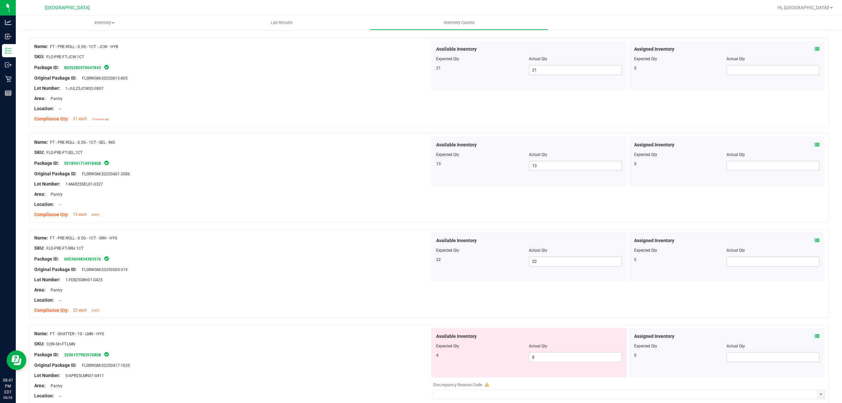
scroll to position [701, 0]
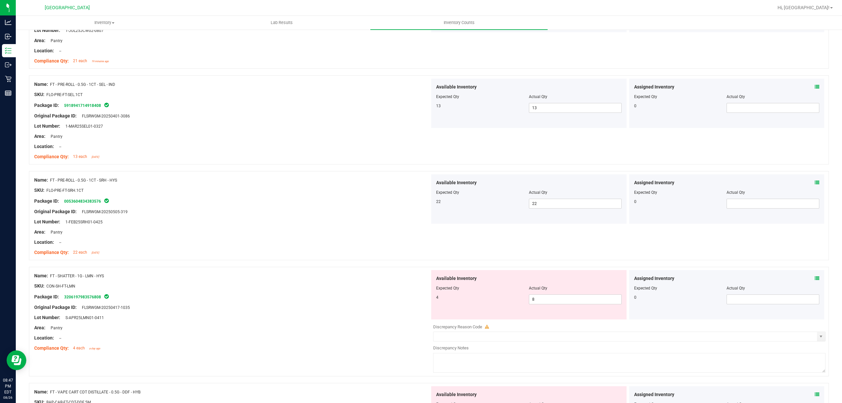
click at [568, 309] on div "Available Inventory Expected Qty Actual Qty 4 8 8" at bounding box center [528, 294] width 195 height 49
click at [570, 300] on span "8 8" at bounding box center [575, 299] width 93 height 10
click at [570, 300] on input "8" at bounding box center [575, 299] width 92 height 9
type input "4"
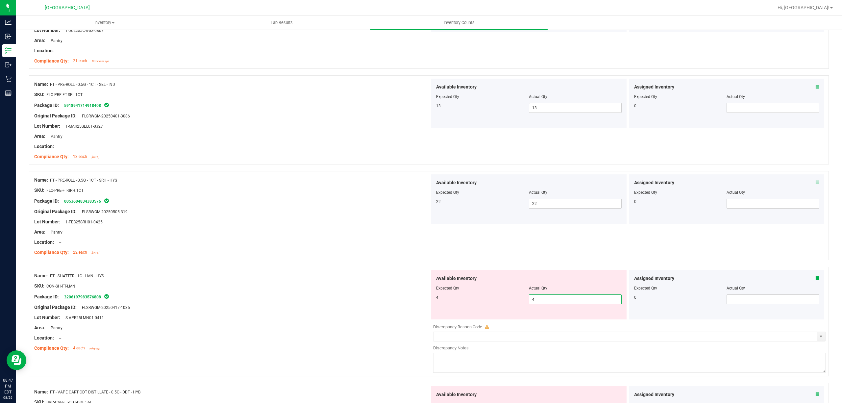
click at [297, 308] on div "Original Package ID: FLSRWGM-20250417-1035" at bounding box center [232, 307] width 396 height 7
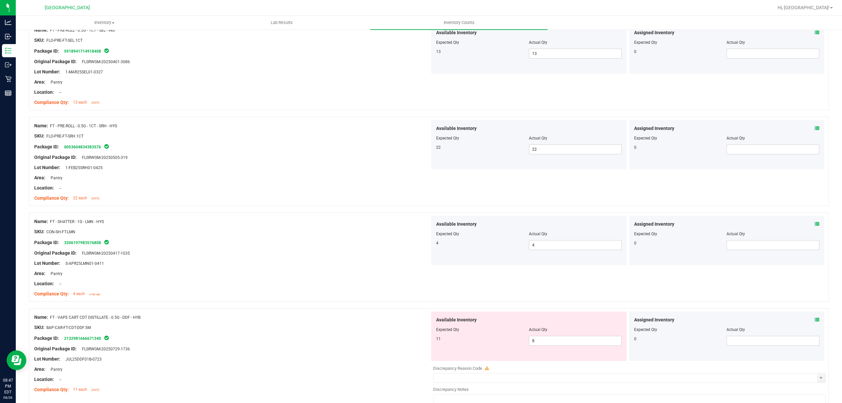
scroll to position [877, 0]
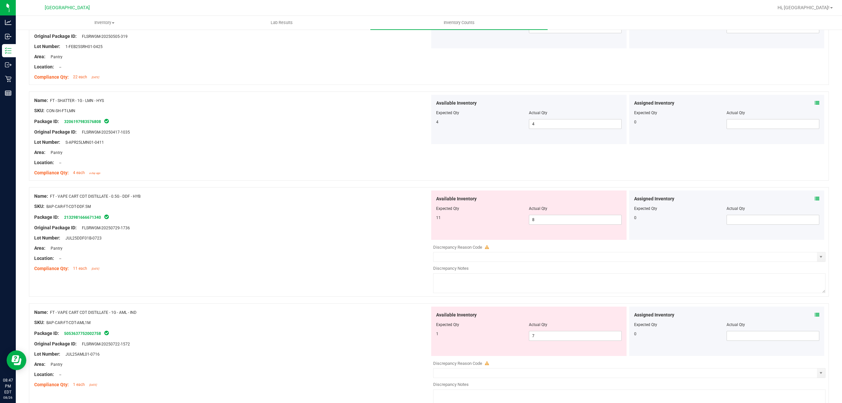
click at [553, 215] on div at bounding box center [528, 212] width 185 height 3
click at [539, 223] on span "8 8" at bounding box center [575, 220] width 93 height 10
click at [539, 223] on input "8" at bounding box center [575, 219] width 92 height 9
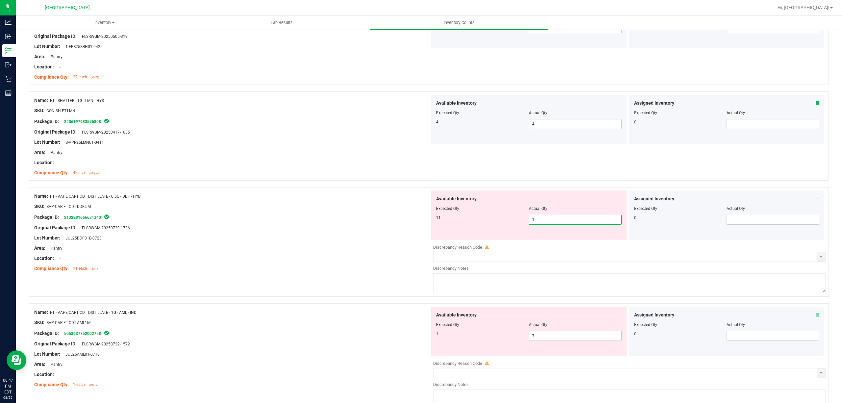
type input "11"
click at [336, 231] on div "Original Package ID: FLSRWGM-20250729-1736" at bounding box center [232, 227] width 396 height 7
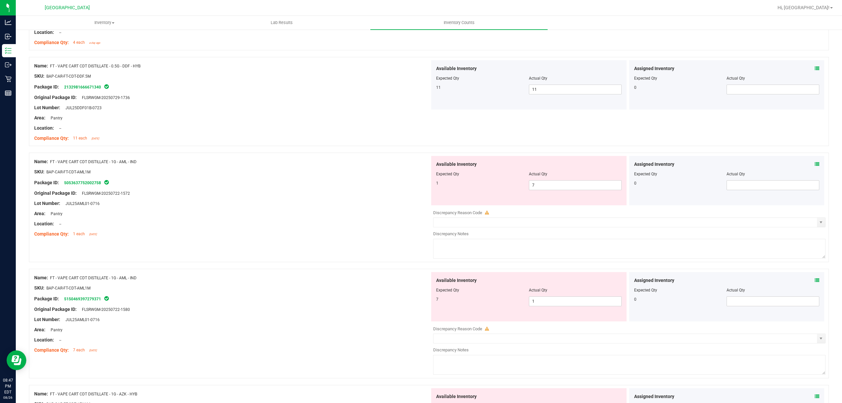
scroll to position [1008, 0]
click at [550, 188] on span "7 7" at bounding box center [575, 184] width 93 height 10
click at [550, 188] on input "7" at bounding box center [575, 183] width 92 height 9
type input "1"
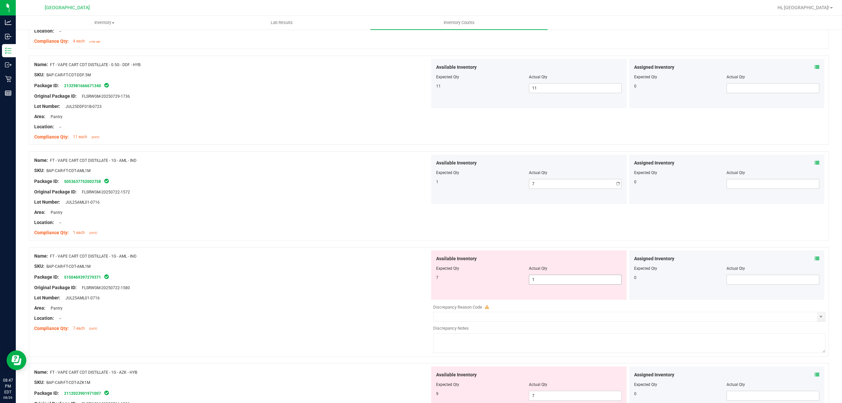
type input "1"
click at [571, 300] on div "Available Inventory Expected Qty Actual Qty 7 1 1" at bounding box center [528, 274] width 195 height 49
click at [563, 280] on span "1 1" at bounding box center [575, 280] width 93 height 10
click at [563, 280] on input "1" at bounding box center [575, 279] width 92 height 9
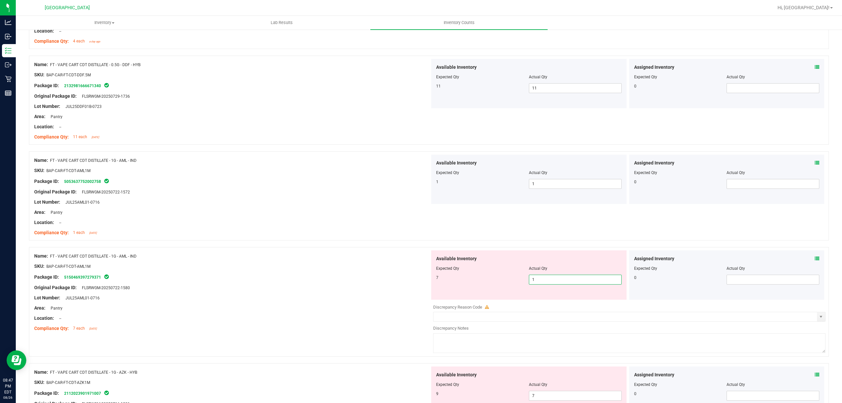
type input "7"
click at [338, 184] on div "Package ID: 5053637752002758" at bounding box center [232, 181] width 396 height 8
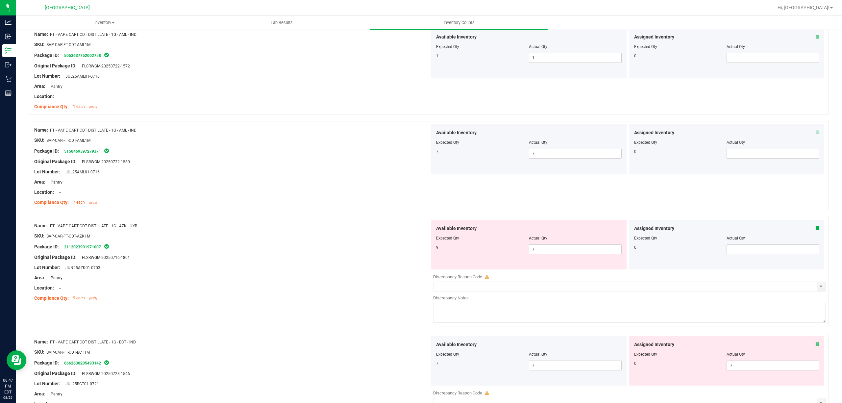
scroll to position [1140, 0]
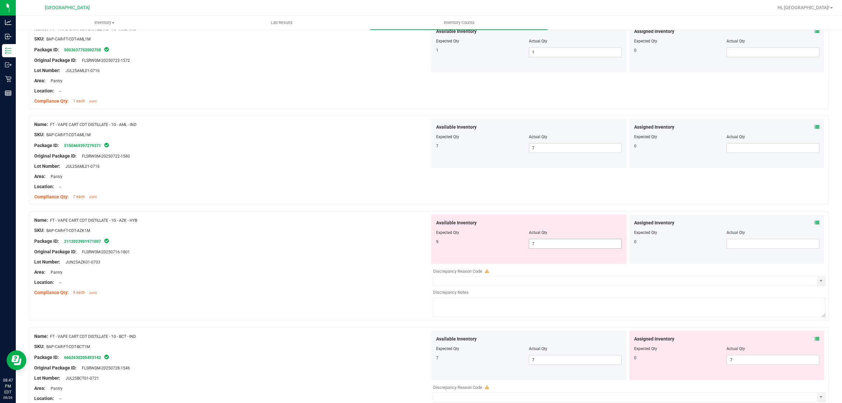
click at [562, 248] on span "7 7" at bounding box center [575, 244] width 93 height 10
click at [562, 248] on input "7" at bounding box center [575, 243] width 92 height 9
type input "9"
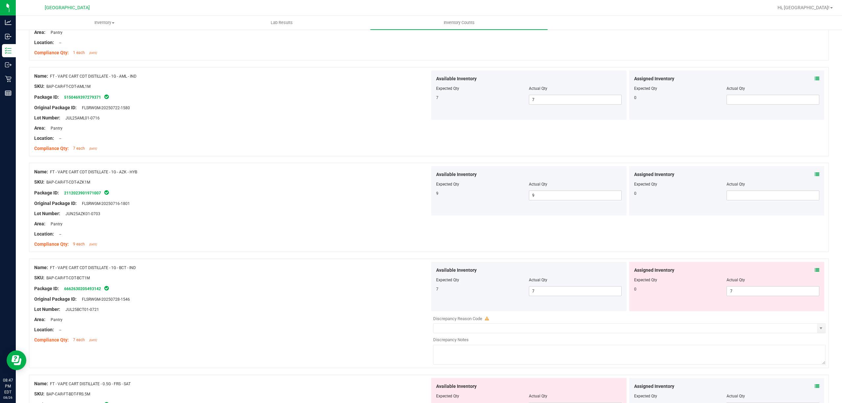
scroll to position [1271, 0]
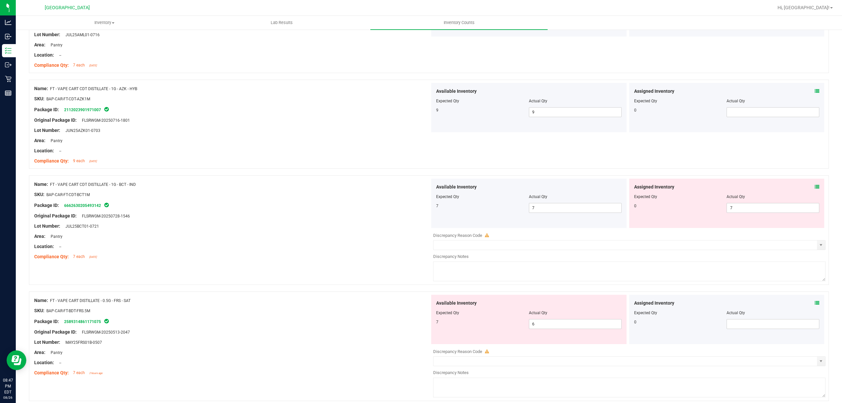
click at [760, 216] on div "Assigned Inventory Expected Qty Actual Qty 0 7 7" at bounding box center [726, 203] width 195 height 49
click at [763, 213] on span "7 7" at bounding box center [772, 208] width 93 height 10
click at [763, 212] on input "7" at bounding box center [773, 207] width 92 height 9
click at [264, 219] on div "Original Package ID: FLSRWGM-20250728-1546" at bounding box center [232, 215] width 396 height 7
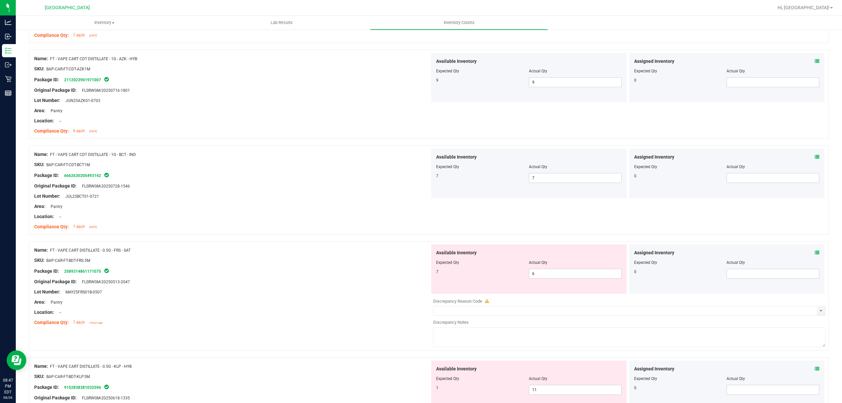
scroll to position [1315, 0]
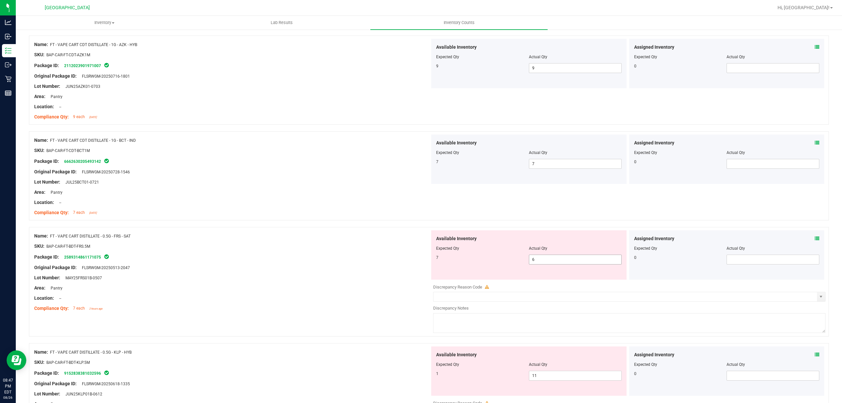
click at [546, 264] on span "6 6" at bounding box center [575, 260] width 93 height 10
click at [546, 264] on input "6" at bounding box center [575, 259] width 92 height 9
type input "7"
click at [330, 179] on div at bounding box center [232, 176] width 396 height 3
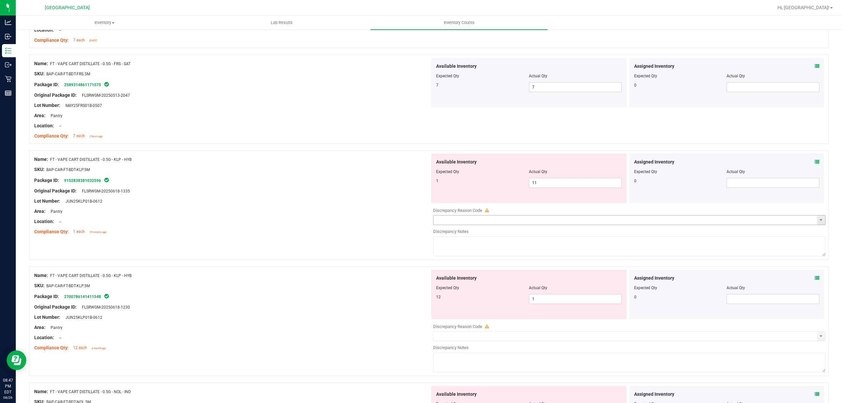
scroll to position [1491, 0]
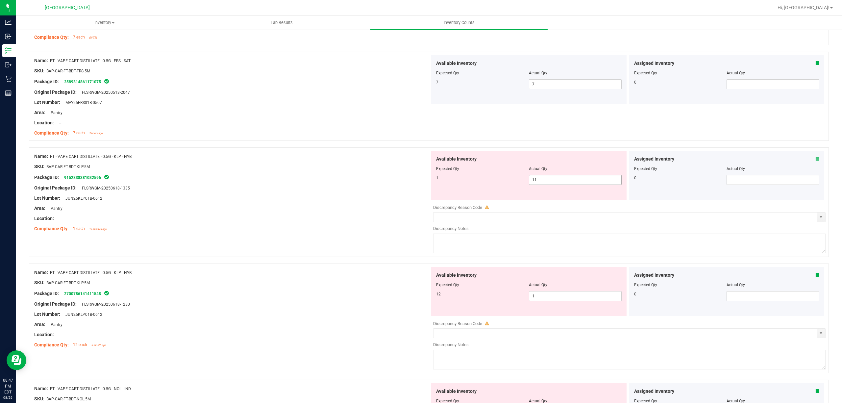
click at [565, 182] on span "11 11" at bounding box center [575, 180] width 93 height 10
click at [565, 182] on input "11" at bounding box center [575, 179] width 92 height 9
type input "1"
click at [314, 132] on div "Compliance Qty: 7 each 2 hours ago" at bounding box center [232, 133] width 396 height 7
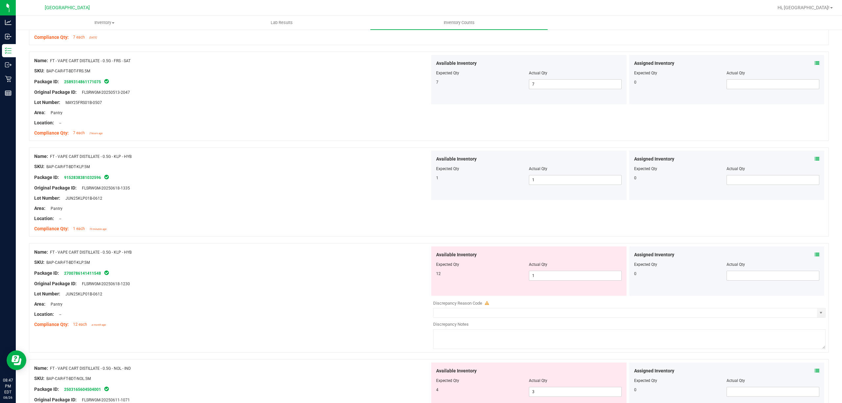
click at [547, 271] on div at bounding box center [528, 268] width 185 height 3
click at [551, 280] on span "1 1" at bounding box center [575, 276] width 93 height 10
type input "12"
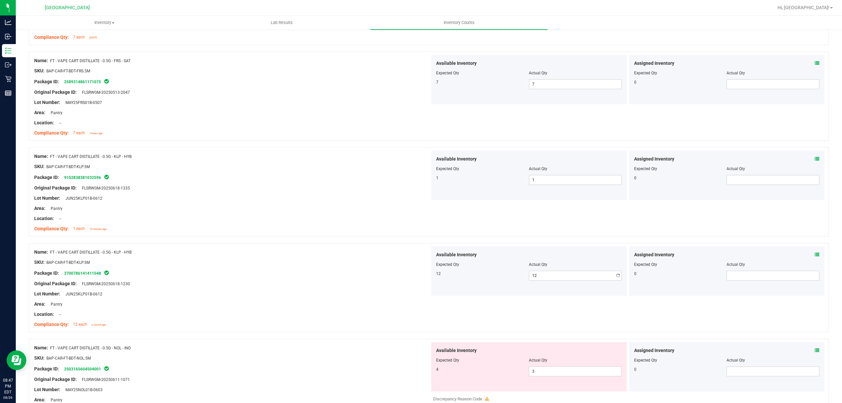
click at [134, 209] on div "Area: Pantry" at bounding box center [232, 208] width 396 height 7
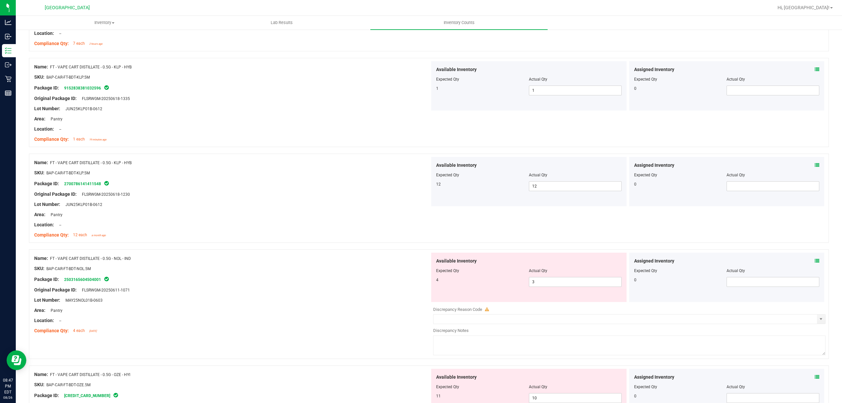
scroll to position [1666, 0]
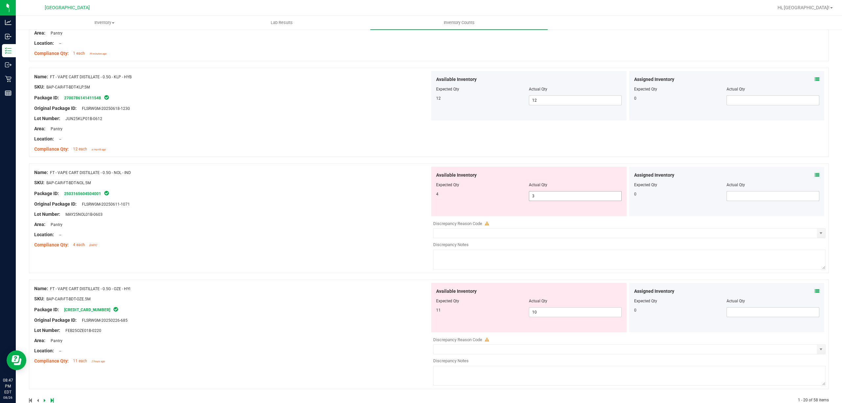
click at [563, 198] on span "3 3" at bounding box center [575, 196] width 93 height 10
click at [563, 198] on input "3" at bounding box center [575, 195] width 92 height 9
type input "4"
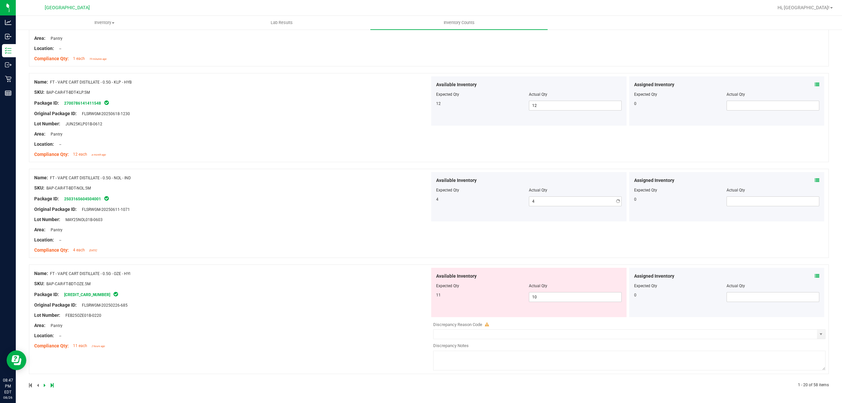
click at [354, 217] on div "Lot Number: MAY25NOL01B-0603" at bounding box center [232, 219] width 396 height 7
click at [545, 299] on span "10 10" at bounding box center [575, 297] width 93 height 10
click at [545, 299] on input "10" at bounding box center [575, 296] width 92 height 9
type input "11"
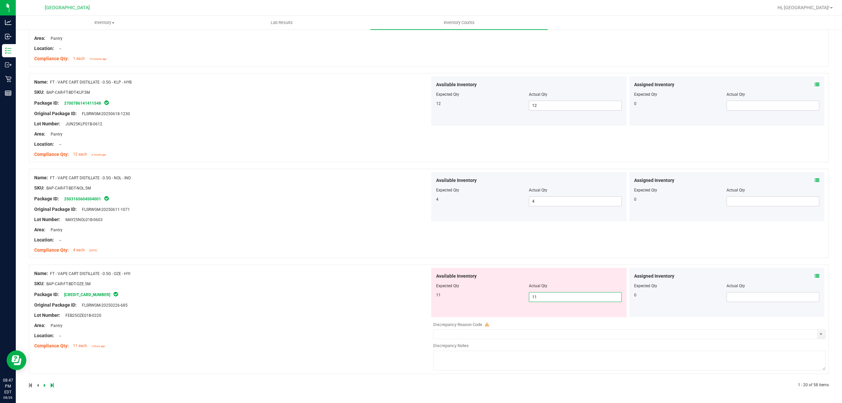
type input "11"
click at [273, 229] on div "Name: FT - VAPE CART DISTILLATE - 0.5G - NOL - IND SKU: BAP-CAR-FT-BDT-NOL.5M P…" at bounding box center [232, 214] width 396 height 84
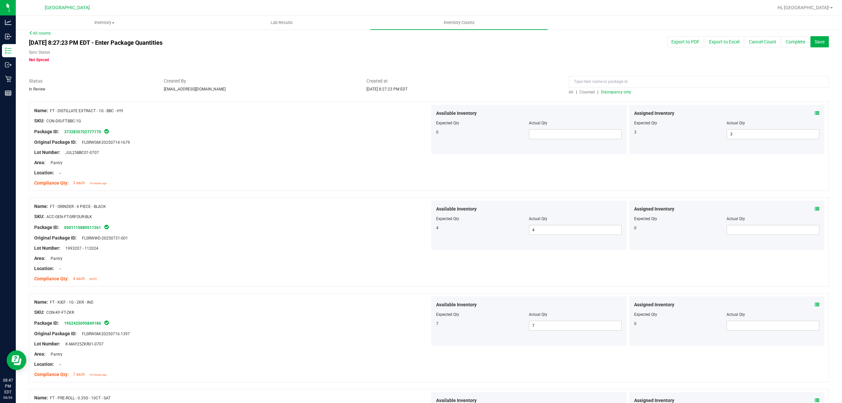
scroll to position [0, 0]
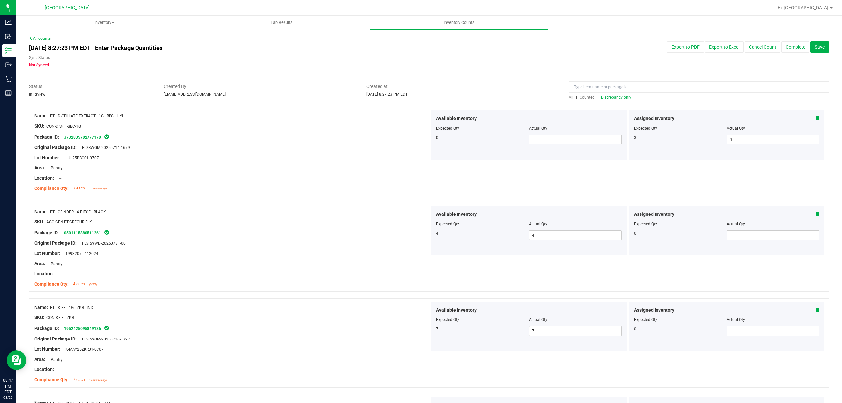
click at [618, 97] on span "Discrepancy only" at bounding box center [616, 97] width 30 height 5
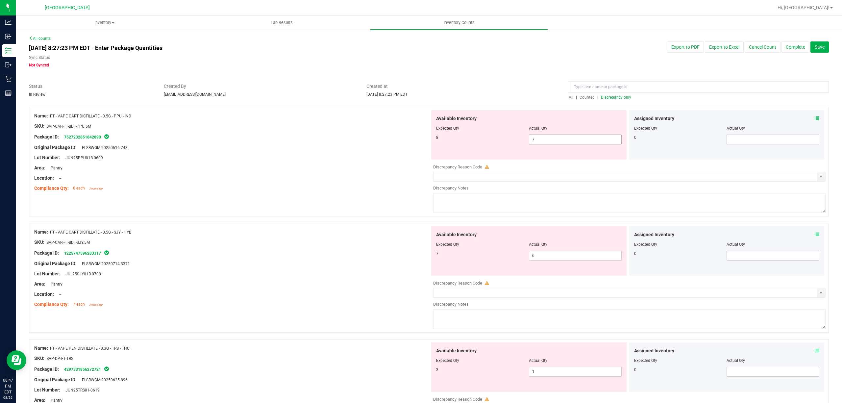
click at [551, 139] on span "7 7" at bounding box center [575, 139] width 93 height 10
click at [551, 139] on input "7" at bounding box center [575, 139] width 92 height 9
type input "8"
click at [570, 255] on div "Available Inventory Expected Qty Actual Qty 7 6 6" at bounding box center [528, 250] width 195 height 49
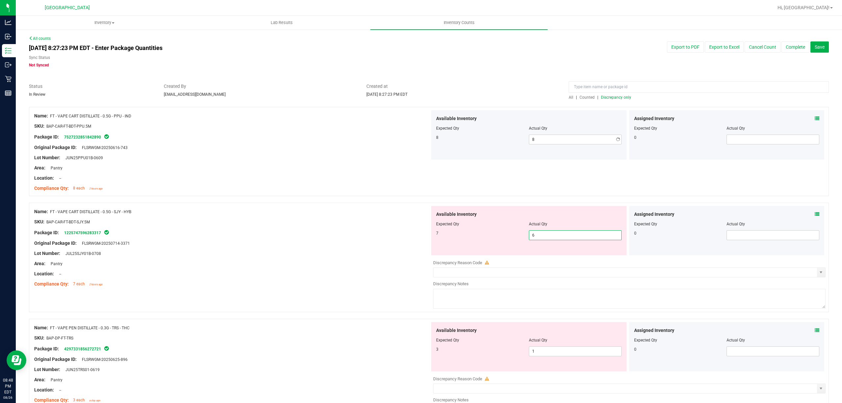
click at [569, 256] on div "Available Inventory Expected Qty Actual Qty 7 6 6" at bounding box center [628, 258] width 396 height 104
click at [571, 237] on span "6 6" at bounding box center [575, 235] width 93 height 10
click at [571, 237] on input "6" at bounding box center [575, 235] width 92 height 9
type input "7"
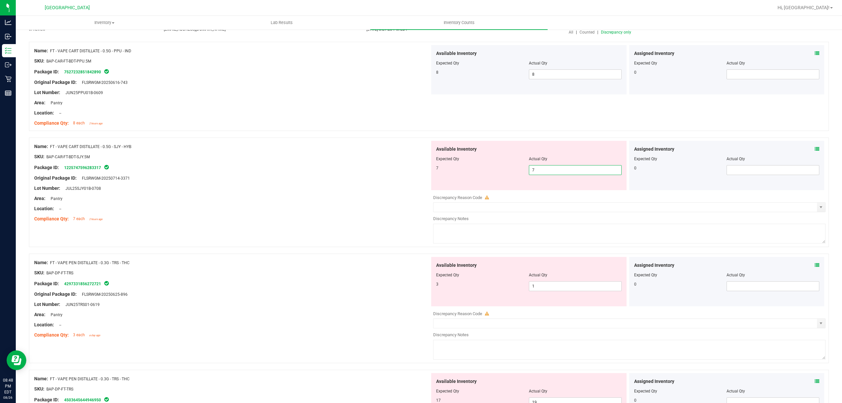
scroll to position [132, 0]
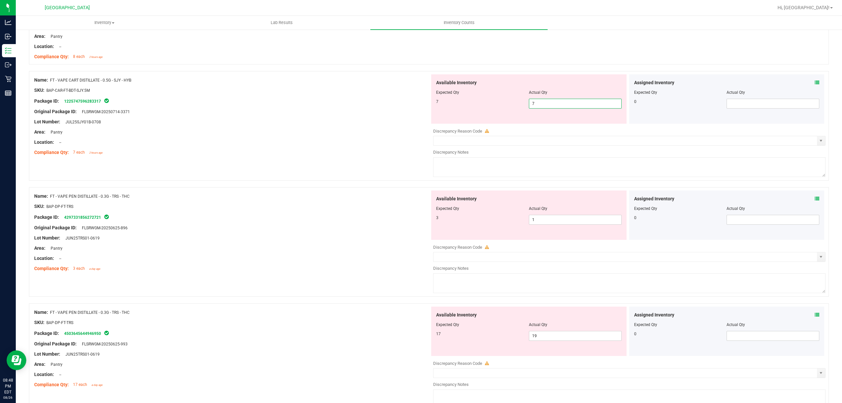
type input "7"
click at [353, 147] on div at bounding box center [232, 147] width 396 height 3
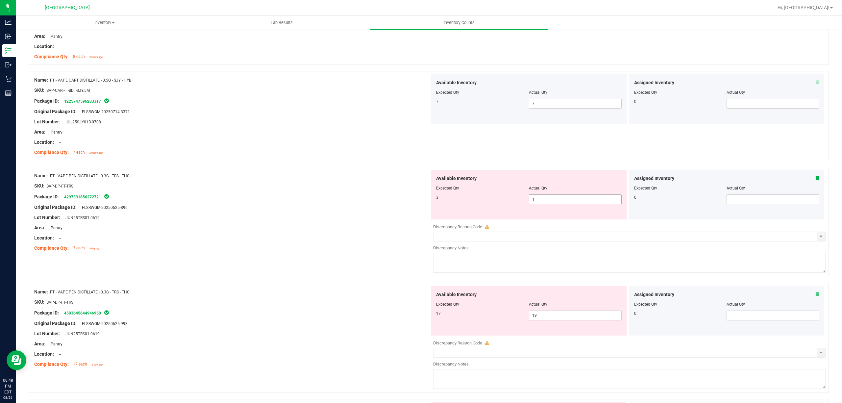
click at [552, 199] on span "1 1" at bounding box center [575, 199] width 93 height 10
click at [558, 198] on input "1" at bounding box center [575, 199] width 92 height 9
type input "3"
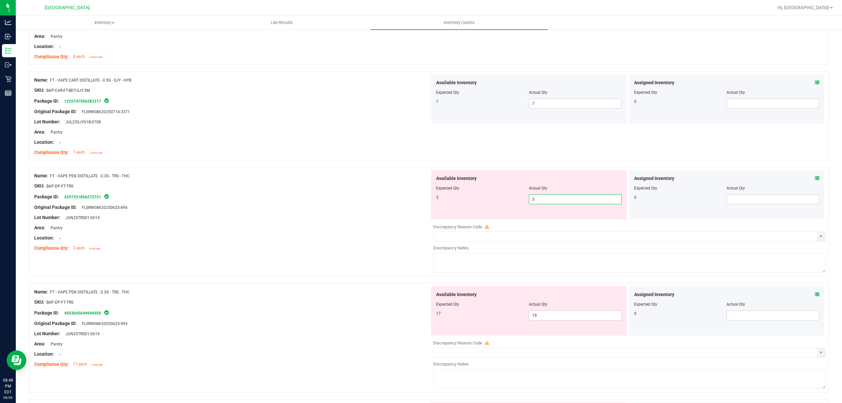
type input "3"
click at [314, 208] on div "Original Package ID: FLSRWGM-20250625-896" at bounding box center [232, 207] width 396 height 7
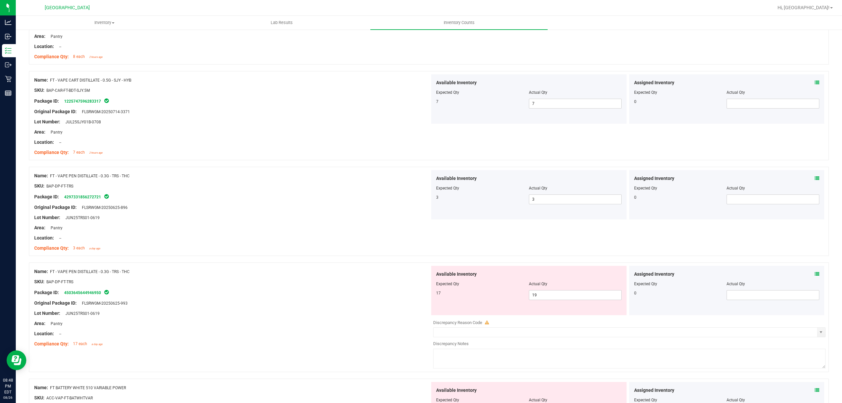
scroll to position [263, 0]
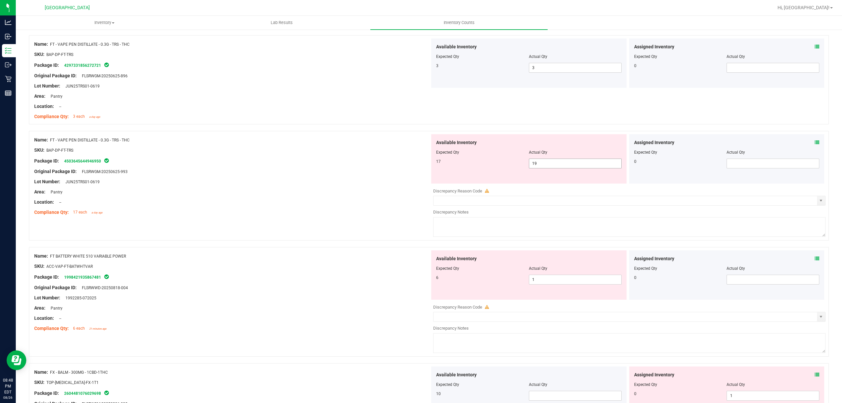
click at [541, 162] on span "19 19" at bounding box center [575, 163] width 93 height 10
click at [541, 162] on input "19" at bounding box center [575, 163] width 92 height 9
type input "17"
click at [328, 166] on div at bounding box center [232, 166] width 396 height 3
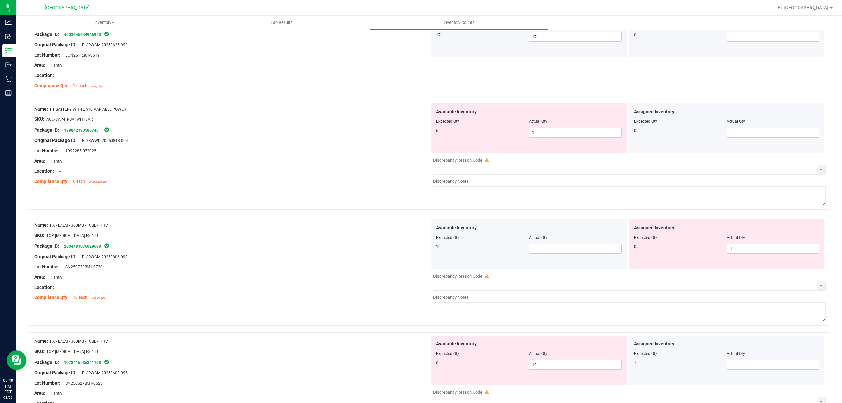
scroll to position [395, 0]
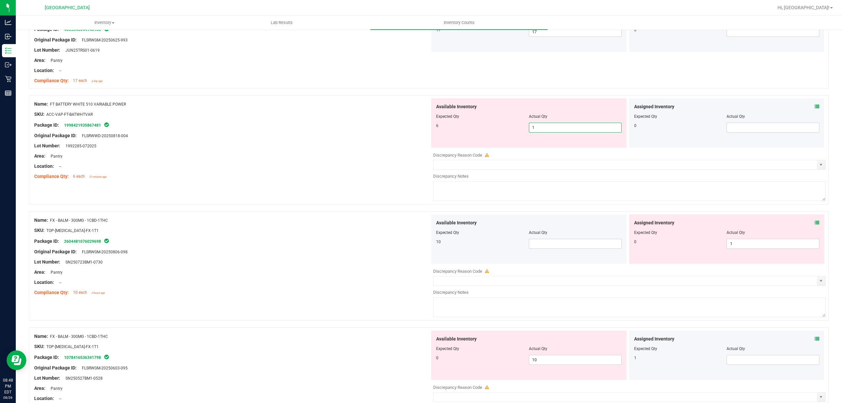
click at [556, 130] on span "1 1" at bounding box center [575, 128] width 93 height 10
click at [556, 130] on input "1" at bounding box center [575, 127] width 92 height 9
type input "6"
click at [354, 153] on div "Name: FT BATTERY WHITE 510 VARIABLE POWER SKU: ACC-VAP-FT-BATWHTVAR Package ID:…" at bounding box center [232, 140] width 396 height 84
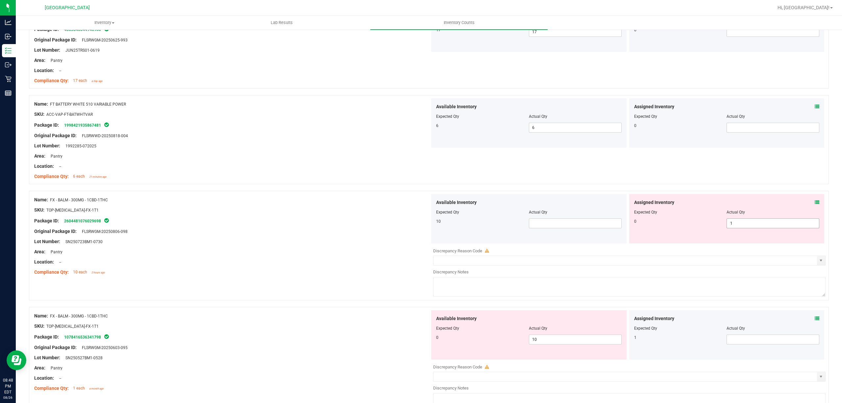
click at [745, 221] on span "1 1" at bounding box center [772, 223] width 93 height 10
click at [745, 221] on input "1" at bounding box center [773, 223] width 92 height 9
type input "0"
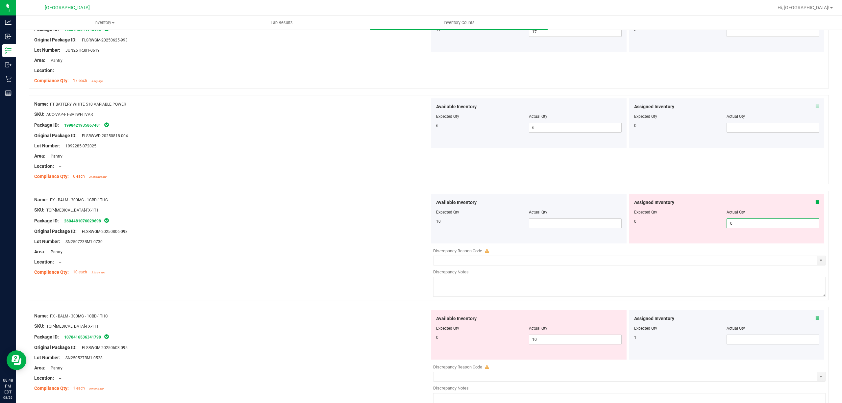
type input "0"
drag, startPoint x: 306, startPoint y: 191, endPoint x: 383, endPoint y: 195, distance: 77.4
click at [307, 191] on div "Name: FX - BALM - 300MG - 1CBD-1THC SKU: TOP-[MEDICAL_DATA]-FX-1T1 Package ID: …" at bounding box center [429, 246] width 800 height 110
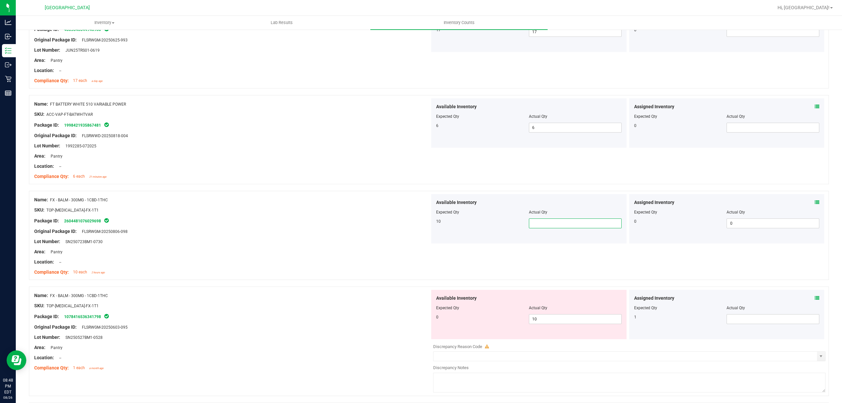
click at [558, 224] on span at bounding box center [575, 223] width 93 height 10
type input "10"
click at [352, 227] on div at bounding box center [232, 226] width 396 height 3
click at [586, 320] on span "10 10" at bounding box center [575, 319] width 93 height 10
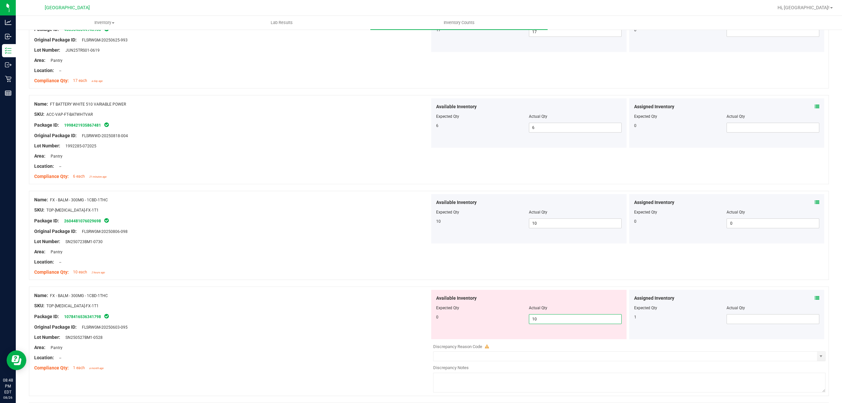
click at [586, 320] on input "10" at bounding box center [575, 318] width 92 height 9
type input "00"
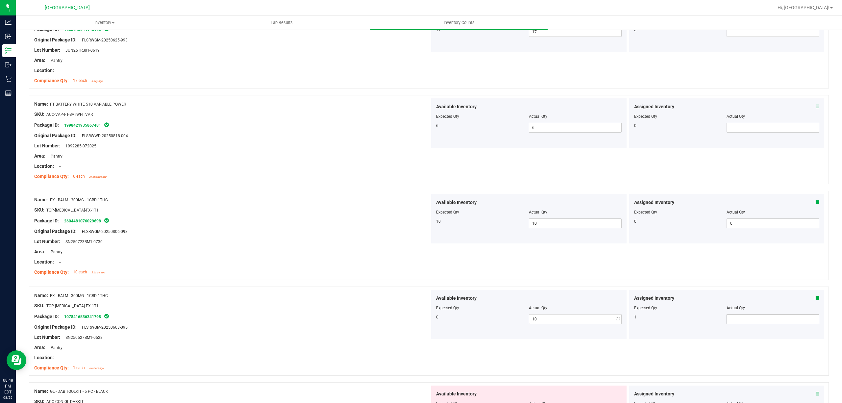
type input "0"
click at [754, 320] on span at bounding box center [772, 319] width 93 height 10
type input "1"
click at [191, 224] on div "Package ID: 2604481076029698" at bounding box center [232, 221] width 396 height 8
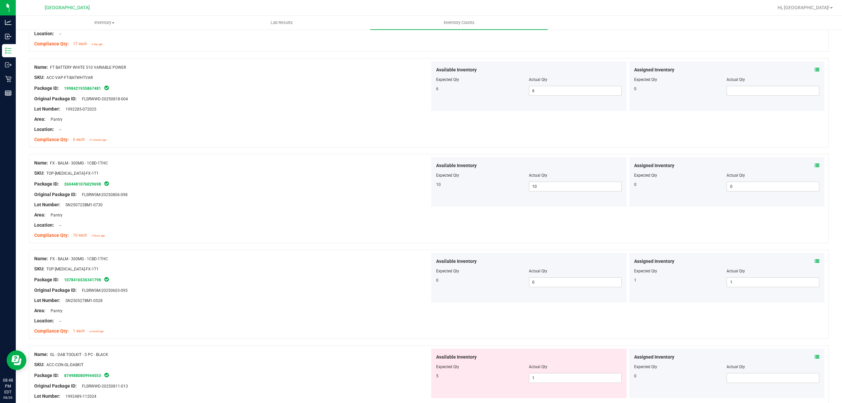
scroll to position [482, 0]
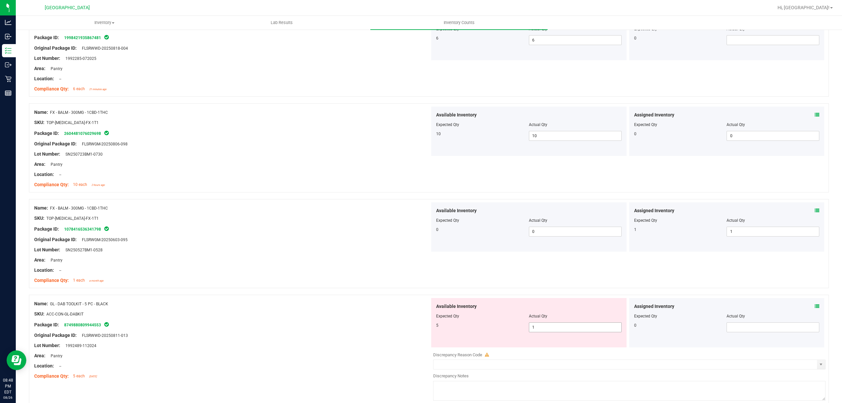
click at [549, 328] on span "1 1" at bounding box center [575, 327] width 93 height 10
click at [549, 328] on input "1" at bounding box center [575, 327] width 92 height 9
type input "5"
click at [236, 241] on div "Original Package ID: FLSRWGM-20250603-095" at bounding box center [232, 239] width 396 height 7
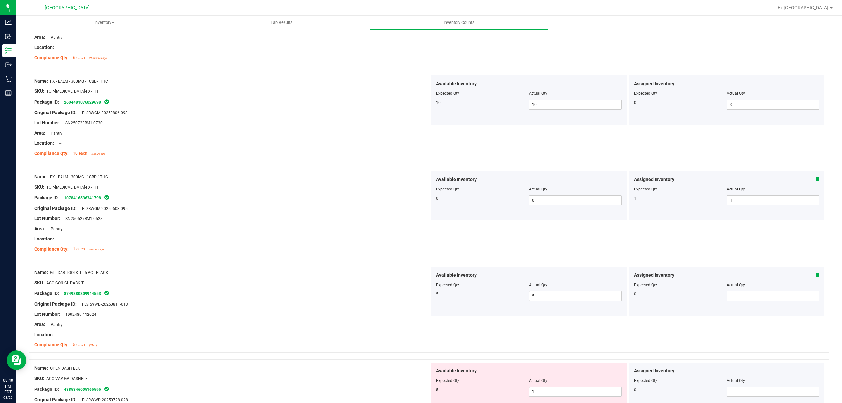
scroll to position [658, 0]
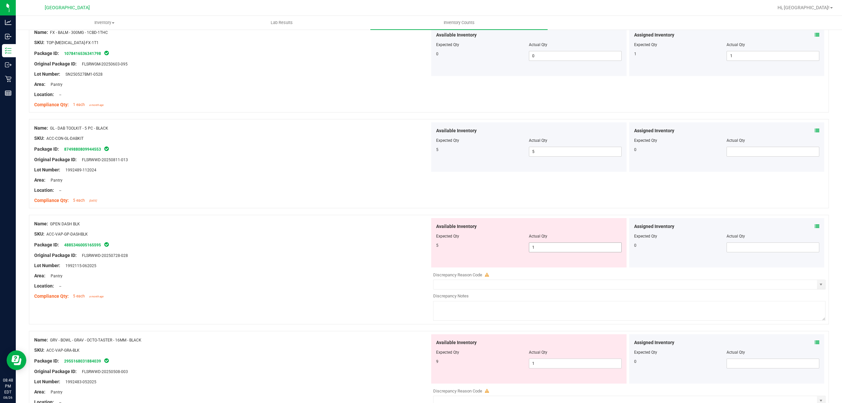
click at [533, 249] on span "1 1" at bounding box center [575, 247] width 93 height 10
click at [533, 249] on input "1" at bounding box center [575, 247] width 92 height 9
type input "5"
click at [282, 233] on div "SKU: ACC-VAP-GP-DASHBLK" at bounding box center [232, 234] width 396 height 7
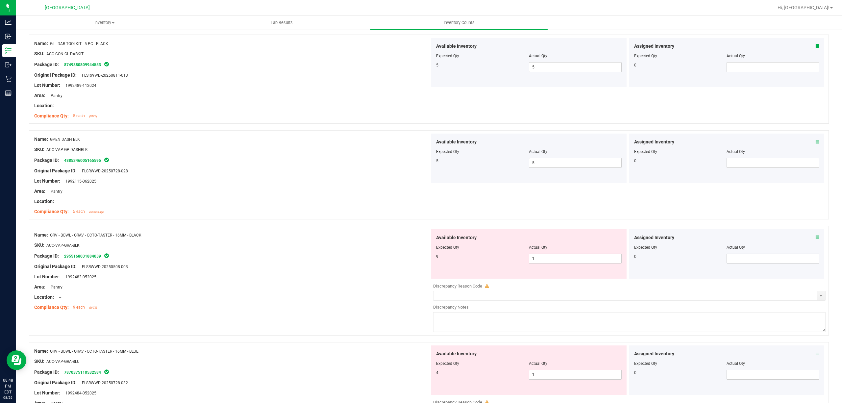
scroll to position [745, 0]
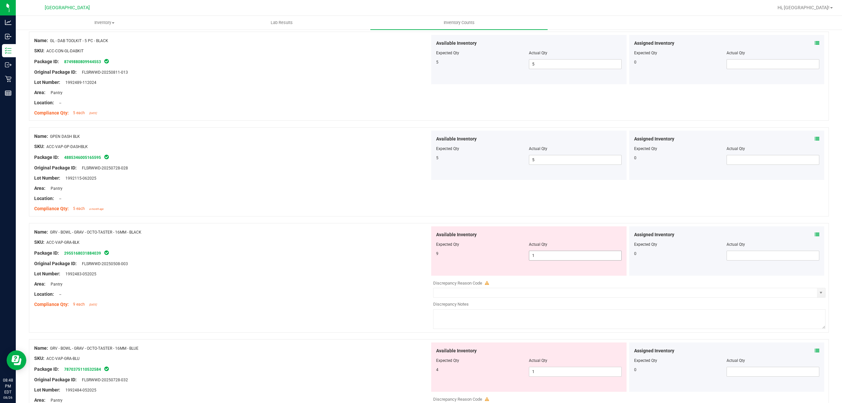
click at [555, 258] on span "1 1" at bounding box center [575, 256] width 93 height 10
click at [555, 258] on input "1" at bounding box center [575, 255] width 92 height 9
type input "9"
click at [218, 230] on div "Name: GRV - BOWL - GRAV - OCTO-TASTER - 16MM - BLACK SKU: ACC-VAP-GRA-BLK Packa…" at bounding box center [232, 268] width 396 height 84
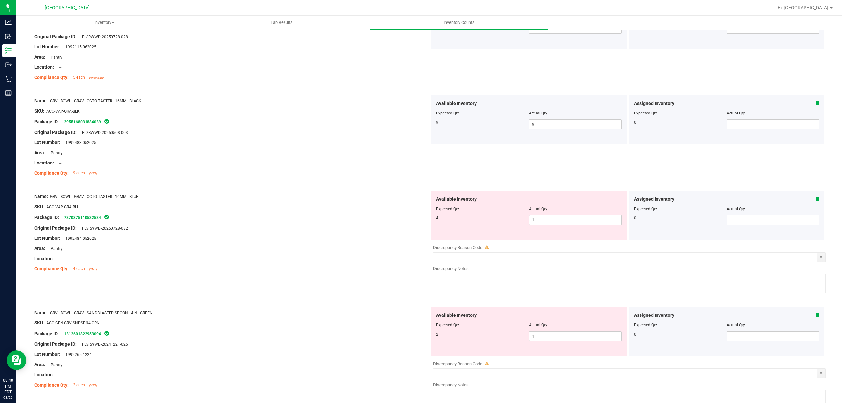
scroll to position [877, 0]
click at [537, 224] on span "1 1" at bounding box center [575, 220] width 93 height 10
click at [537, 224] on input "1" at bounding box center [575, 219] width 92 height 9
type input "4"
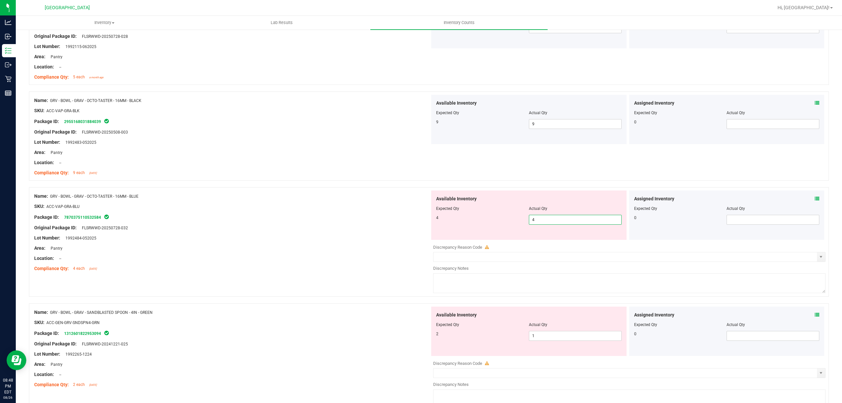
click at [336, 202] on div at bounding box center [232, 201] width 396 height 3
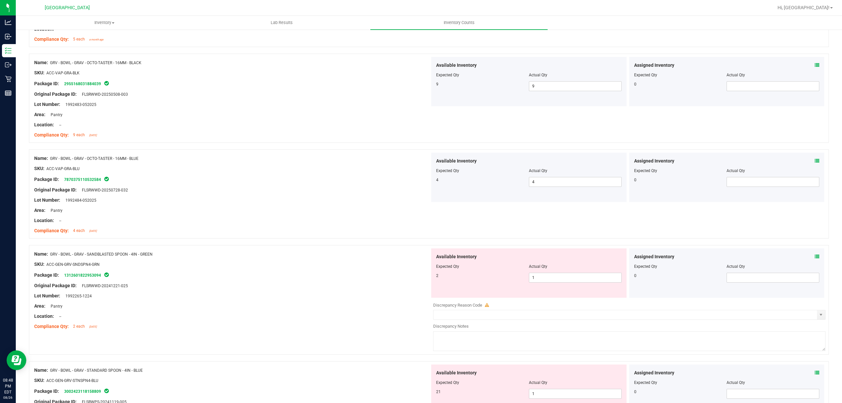
scroll to position [964, 0]
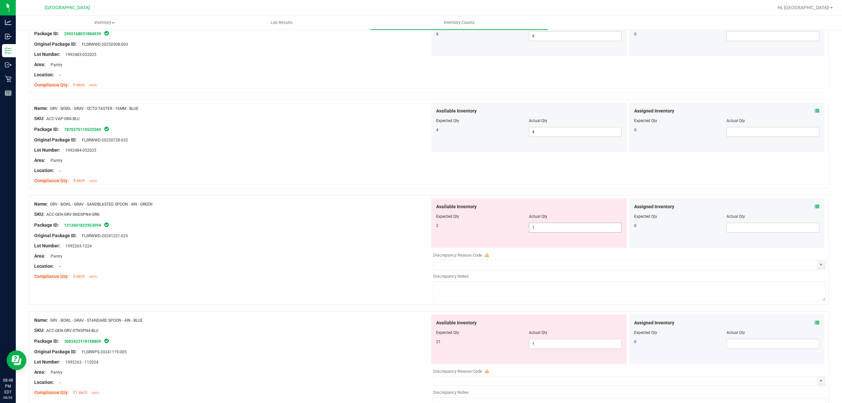
click at [561, 231] on span "1 1" at bounding box center [575, 228] width 93 height 10
click at [560, 231] on input "1" at bounding box center [575, 227] width 92 height 9
type input "2"
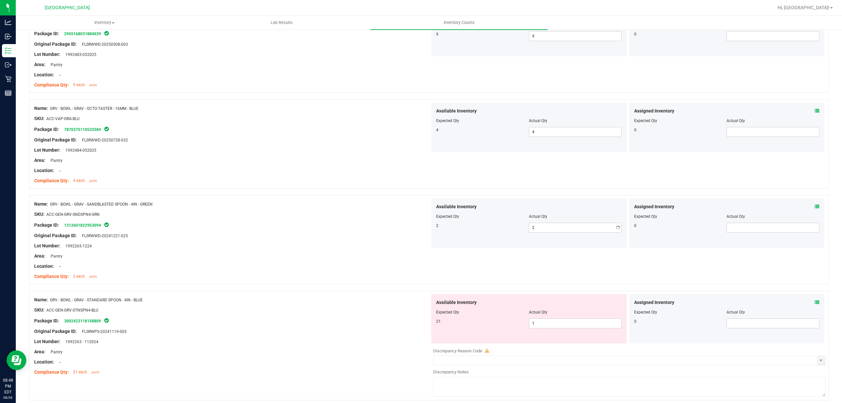
click at [351, 232] on div at bounding box center [232, 230] width 396 height 3
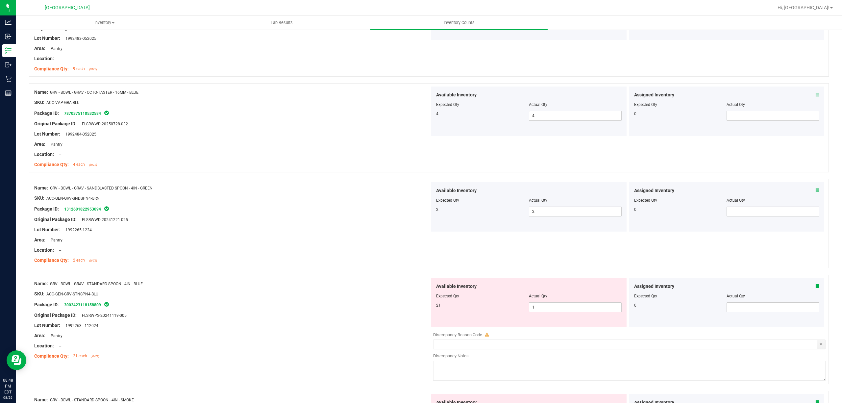
scroll to position [1008, 0]
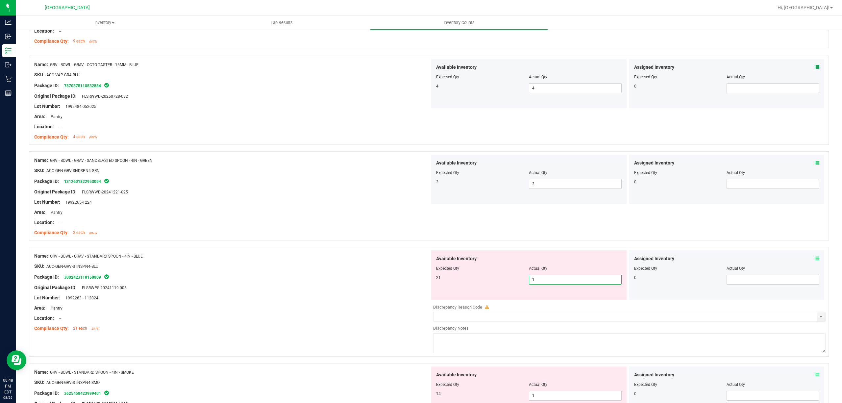
click at [543, 284] on span "1 1" at bounding box center [575, 280] width 93 height 10
click at [543, 284] on input "1" at bounding box center [575, 279] width 92 height 9
type input "21"
click at [247, 195] on div "Original Package ID: FLSRWWD-20241221-025" at bounding box center [232, 191] width 396 height 7
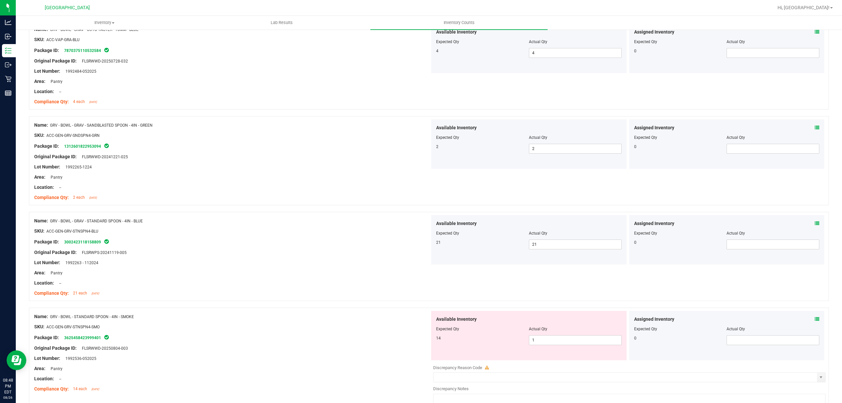
scroll to position [1140, 0]
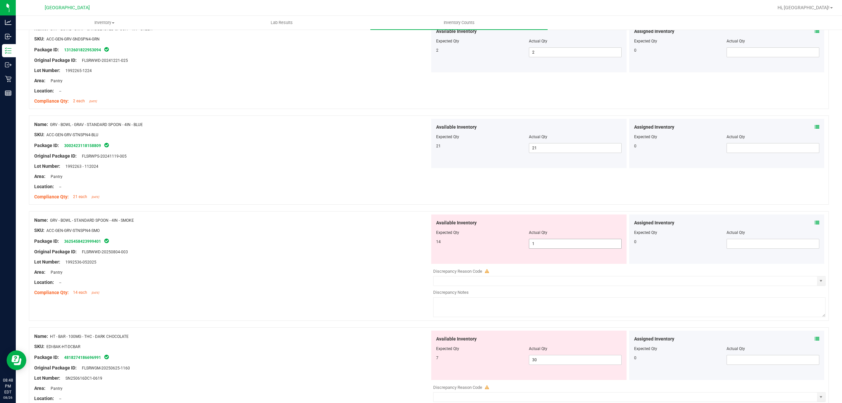
click at [537, 245] on span "1 1" at bounding box center [575, 244] width 93 height 10
click at [537, 245] on input "1" at bounding box center [575, 243] width 92 height 9
type input "14"
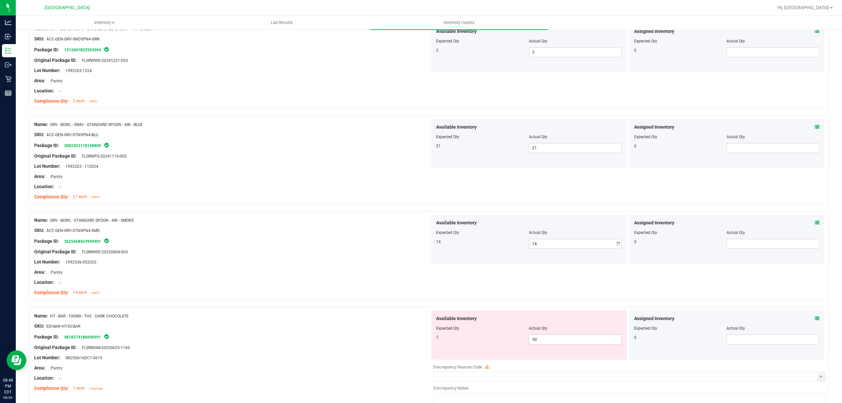
click at [347, 236] on ng-container "SKU: ACC-GEN-GRV-STNSPN4-SMO" at bounding box center [232, 232] width 396 height 10
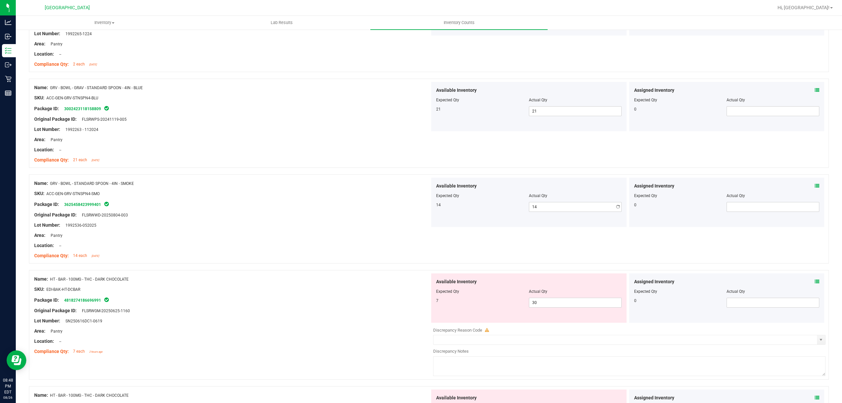
scroll to position [1228, 0]
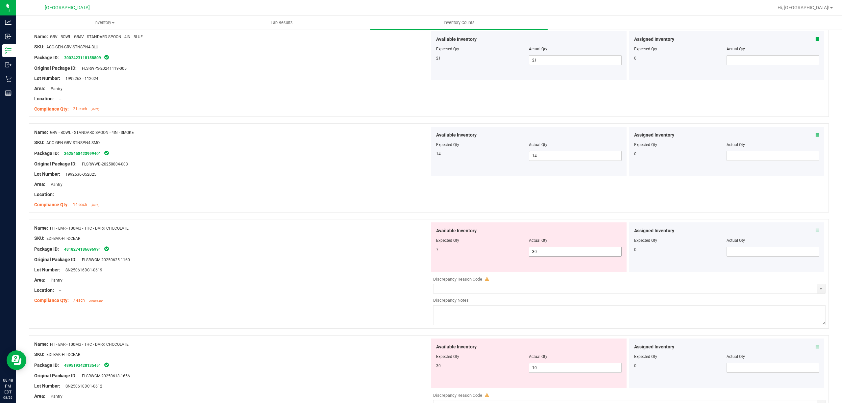
click at [537, 256] on span "30 30" at bounding box center [575, 252] width 93 height 10
click at [537, 256] on input "30" at bounding box center [575, 251] width 92 height 9
type input "7"
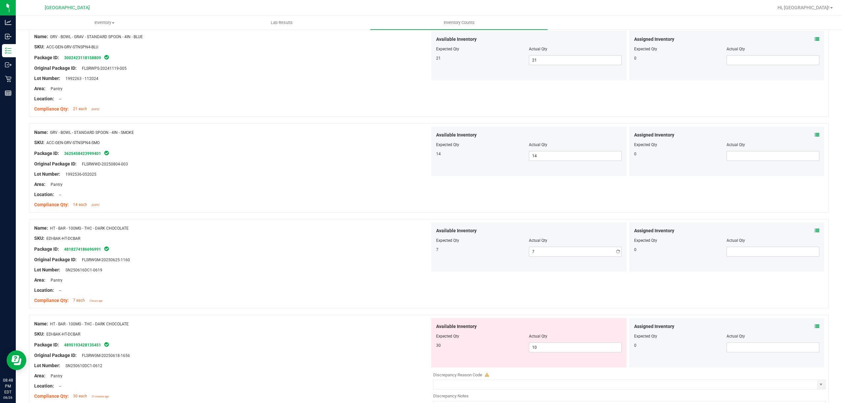
drag, startPoint x: 229, startPoint y: 202, endPoint x: 235, endPoint y: 202, distance: 6.2
click at [232, 201] on div at bounding box center [232, 199] width 396 height 3
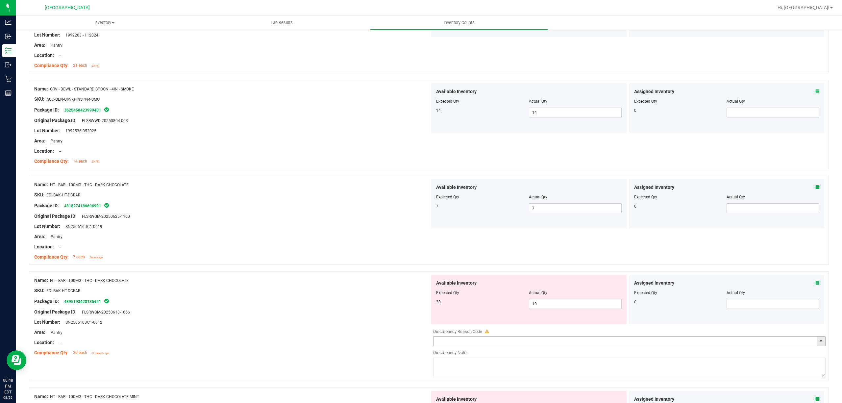
scroll to position [1359, 0]
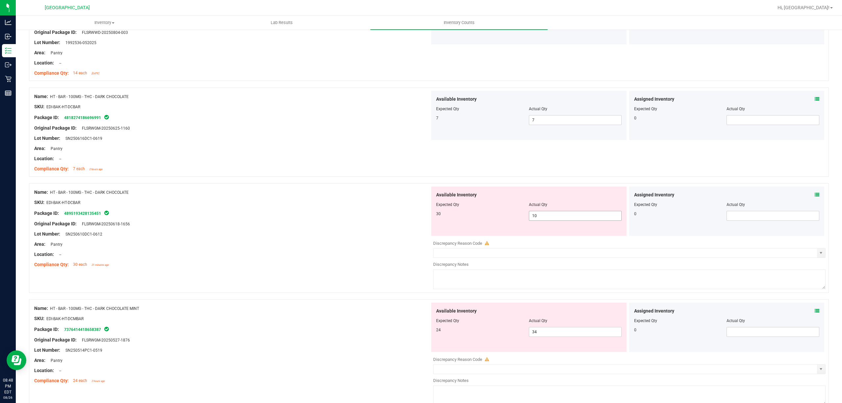
click at [546, 220] on span "10 10" at bounding box center [575, 216] width 93 height 10
click at [546, 220] on input "10" at bounding box center [575, 215] width 92 height 9
type input "30"
click at [345, 224] on div "Original Package ID: FLSRWGM-20250618-1656" at bounding box center [232, 223] width 396 height 7
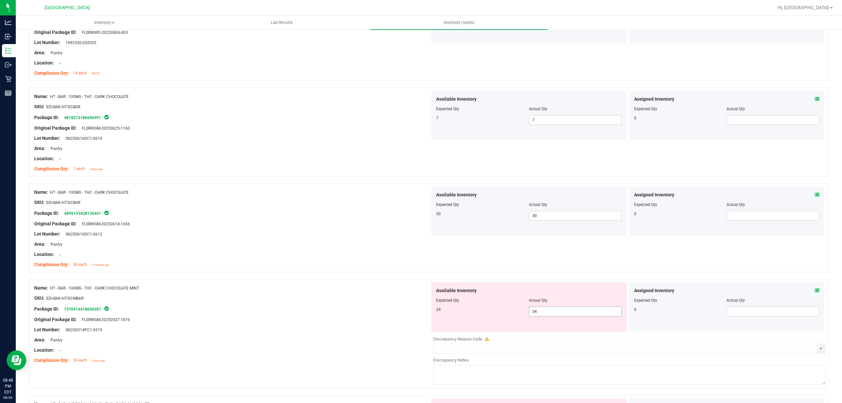
click at [552, 309] on span "34 34" at bounding box center [575, 311] width 93 height 10
click at [553, 316] on span "34 34" at bounding box center [575, 311] width 93 height 10
click at [553, 316] on input "34" at bounding box center [575, 311] width 92 height 9
type input "24"
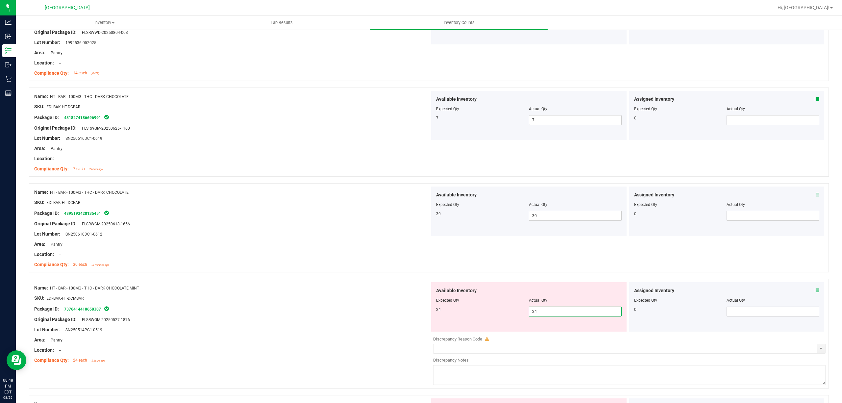
type input "24"
click at [321, 272] on div "Name: HT - BAR - 100MG - THC - DARK CHOCOLATE SKU: EDI-BAK-HT-DCBAR Package ID:…" at bounding box center [429, 227] width 800 height 89
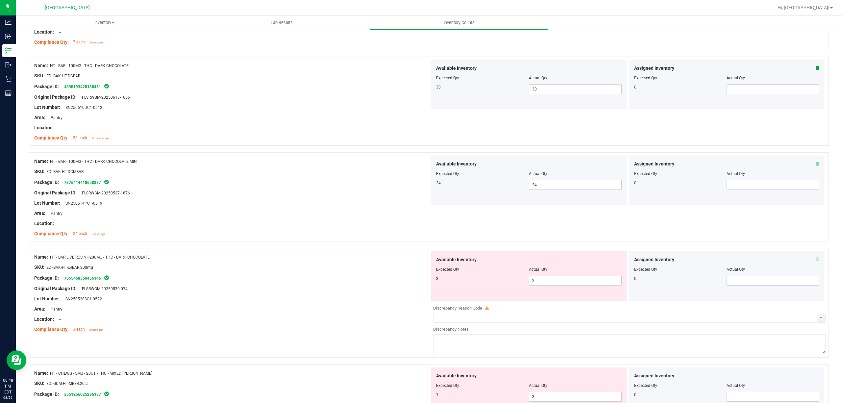
scroll to position [1491, 0]
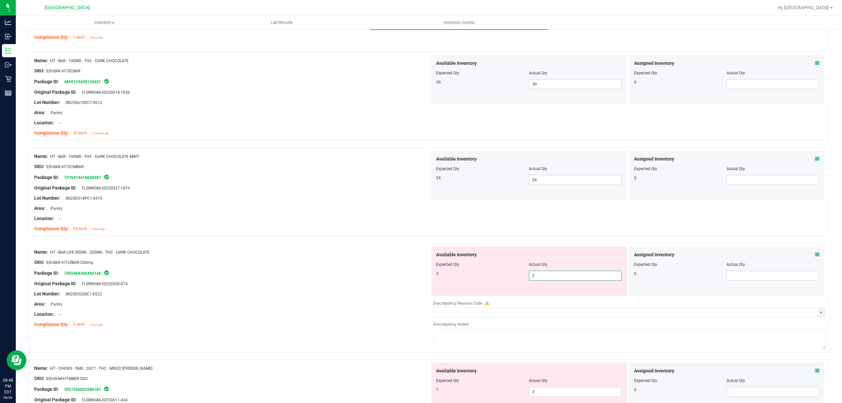
click at [544, 278] on span "2 2" at bounding box center [575, 276] width 93 height 10
click at [544, 279] on input "2" at bounding box center [575, 275] width 92 height 9
type input "3"
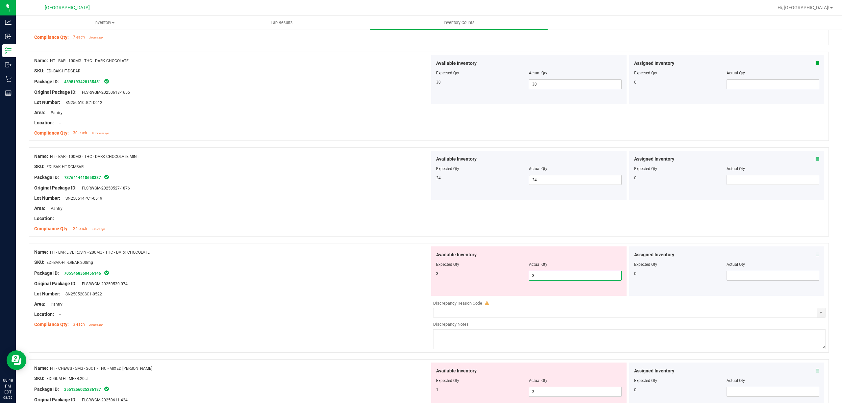
click at [340, 272] on div "Package ID: 7055468360456146" at bounding box center [232, 273] width 396 height 8
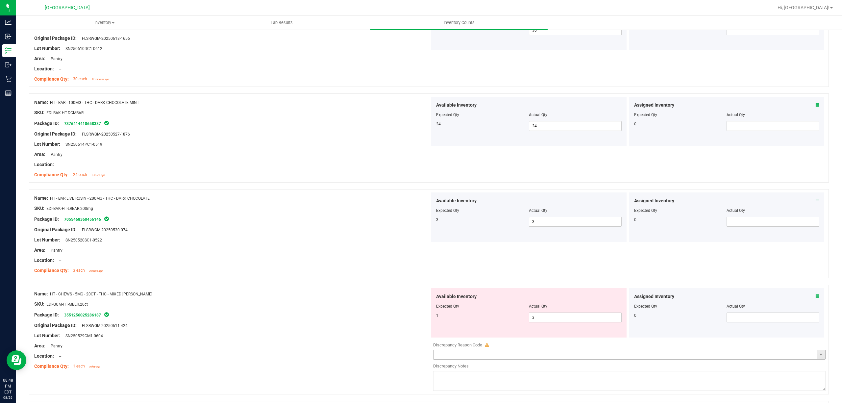
scroll to position [1622, 0]
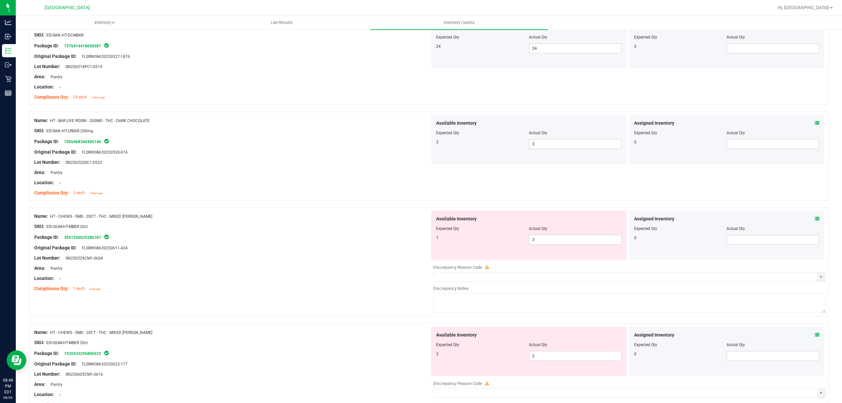
click at [538, 235] on div at bounding box center [528, 232] width 185 height 3
click at [537, 244] on span "3 3" at bounding box center [575, 240] width 93 height 10
click at [537, 244] on input "3" at bounding box center [575, 239] width 92 height 9
type input "1"
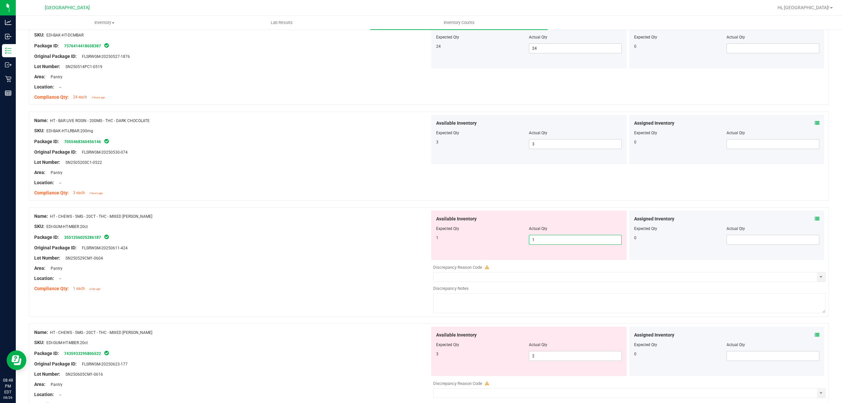
type input "1"
click at [273, 230] on div "SKU: EDI-GUM-HT-MBER.20ct" at bounding box center [232, 226] width 396 height 7
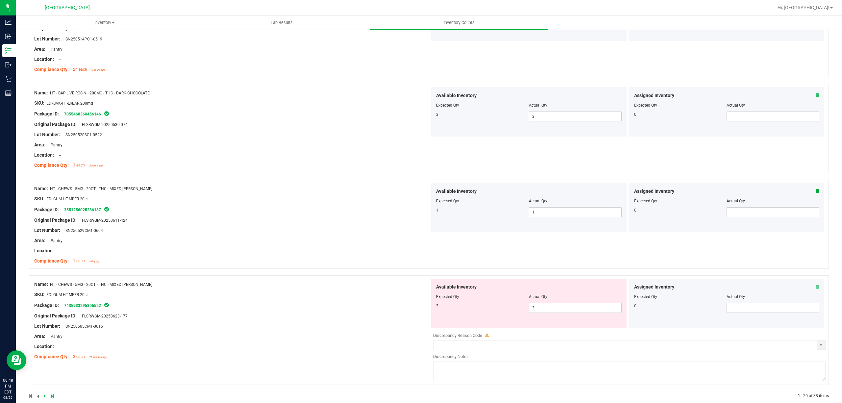
scroll to position [1665, 0]
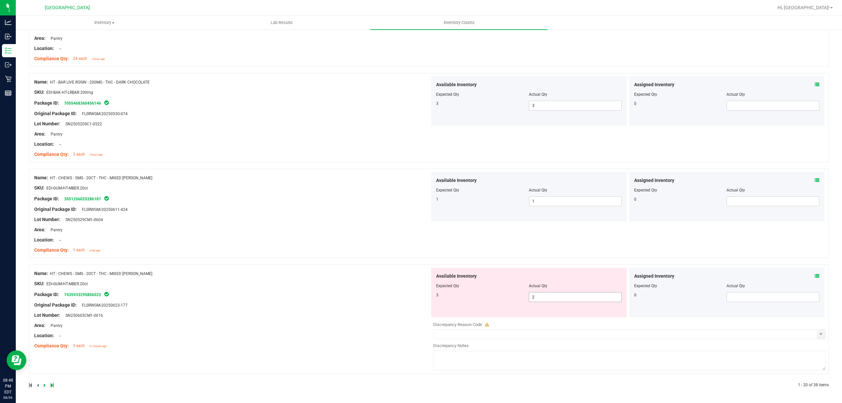
click at [533, 299] on span "2 2" at bounding box center [575, 297] width 93 height 10
click at [533, 299] on input "2" at bounding box center [575, 296] width 92 height 9
type input "3"
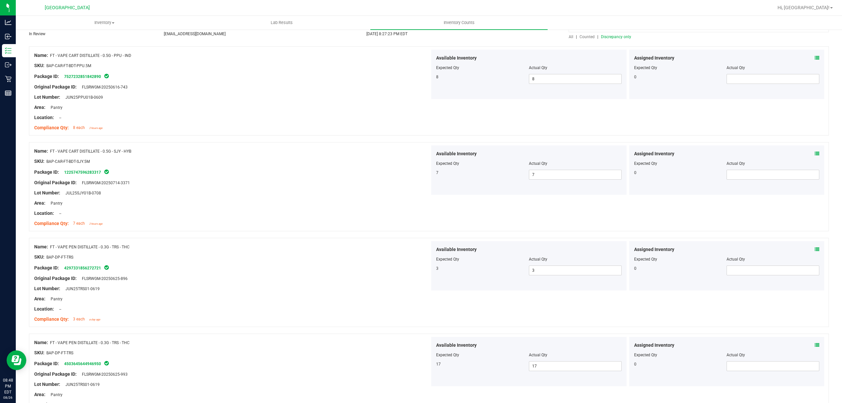
scroll to position [0, 0]
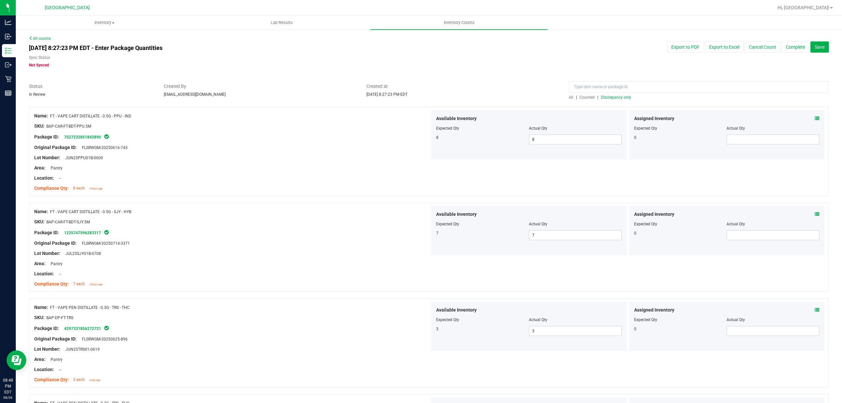
click at [619, 96] on span "Discrepancy only" at bounding box center [616, 97] width 30 height 5
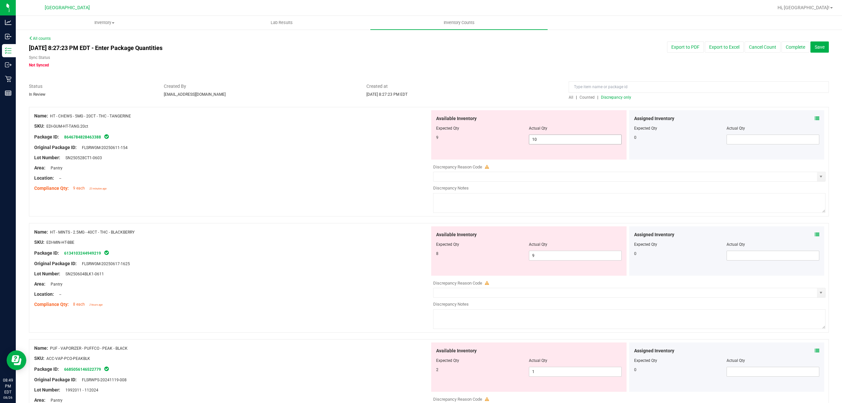
click at [559, 135] on span "10 10" at bounding box center [575, 139] width 93 height 10
click at [559, 135] on input "10" at bounding box center [575, 139] width 92 height 9
type input "9"
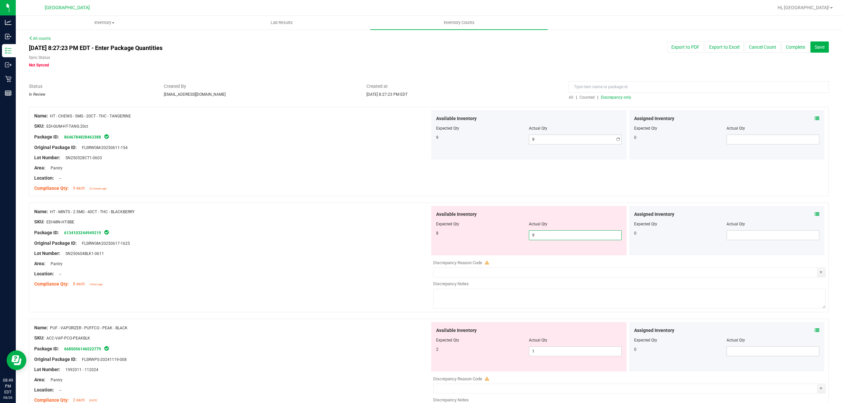
click at [562, 257] on div "Available Inventory Expected Qty Actual Qty 8 9 9" at bounding box center [628, 258] width 396 height 104
click at [562, 257] on div at bounding box center [629, 257] width 392 height 3
click at [566, 237] on span "9 9" at bounding box center [575, 235] width 93 height 10
click at [566, 237] on input "9" at bounding box center [575, 235] width 92 height 9
type input "8"
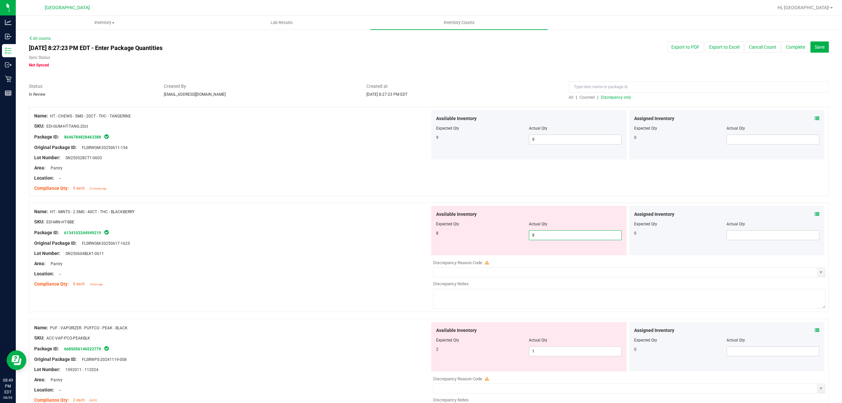
type input "8"
click at [305, 216] on div at bounding box center [232, 216] width 396 height 3
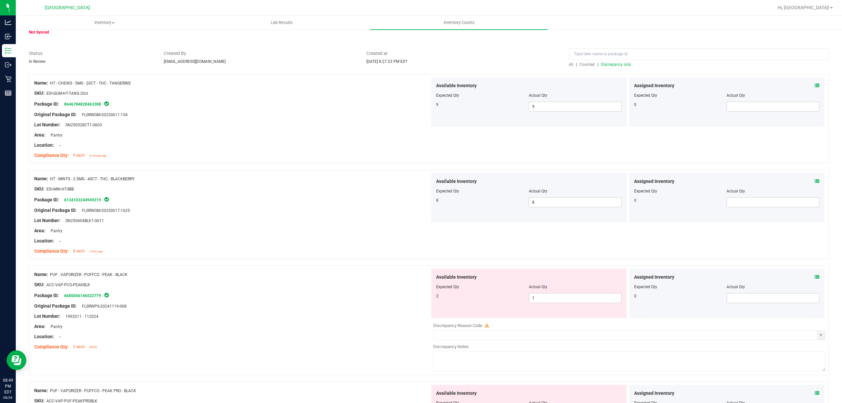
scroll to position [87, 0]
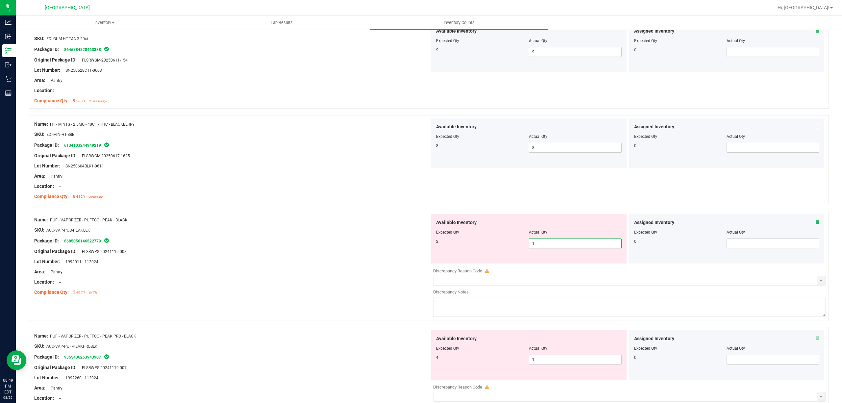
click at [594, 245] on span "1 1" at bounding box center [575, 243] width 93 height 10
click at [594, 245] on input "1" at bounding box center [575, 243] width 92 height 9
type input "2"
click at [299, 200] on div "Name: HT - MINTS - 2.5MG - 40CT - THC - BLACKBERRY SKU: EDI-MIN-HT-BBE Package …" at bounding box center [232, 160] width 396 height 84
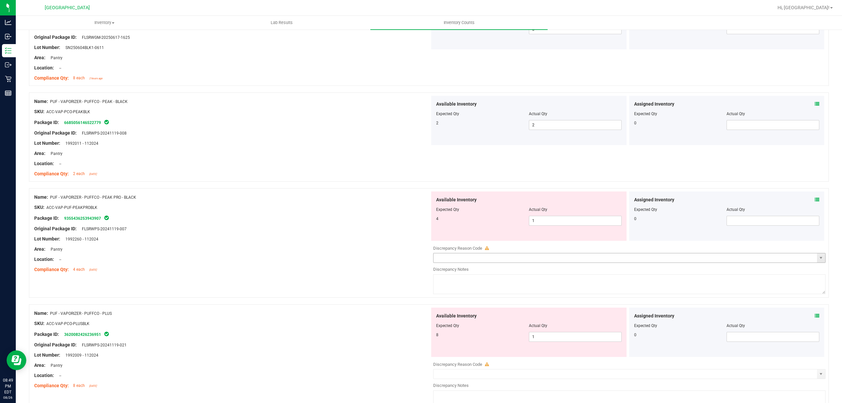
scroll to position [219, 0]
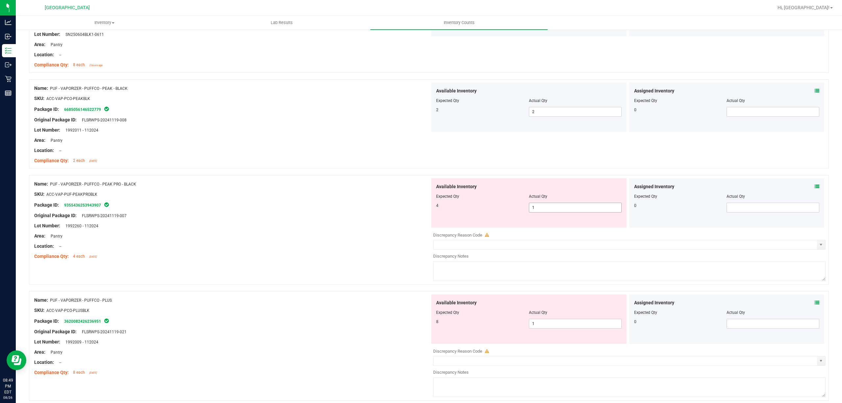
click at [594, 209] on span "1 1" at bounding box center [575, 208] width 93 height 10
click at [594, 209] on input "1" at bounding box center [575, 207] width 92 height 9
type input "4"
click at [326, 184] on div "Name: PUF - VAPORIZER - PUFFCO - PEAK PRO - BLACK" at bounding box center [232, 184] width 396 height 7
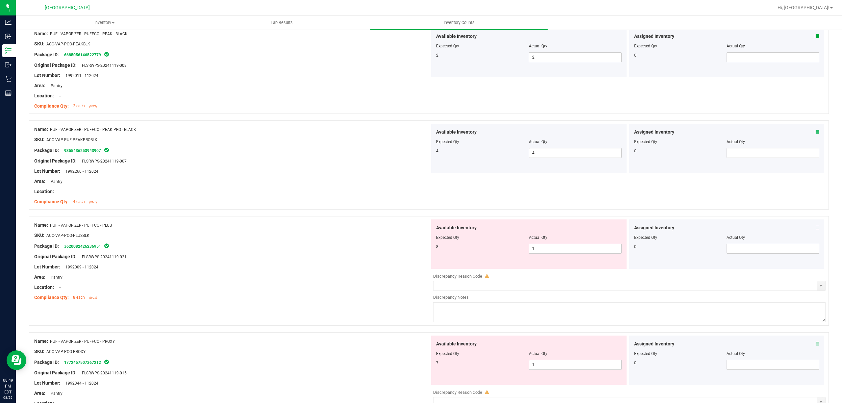
scroll to position [395, 0]
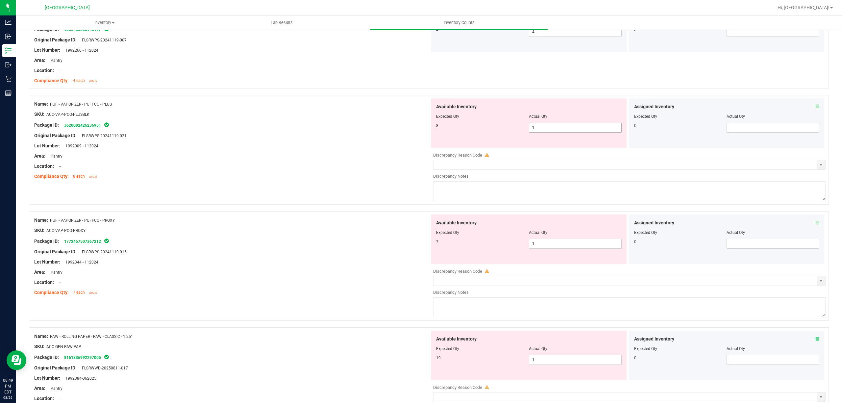
click at [569, 128] on span "1 1" at bounding box center [575, 128] width 93 height 10
click at [569, 128] on input "1" at bounding box center [575, 127] width 92 height 9
type input "8"
click at [348, 150] on div at bounding box center [232, 150] width 396 height 3
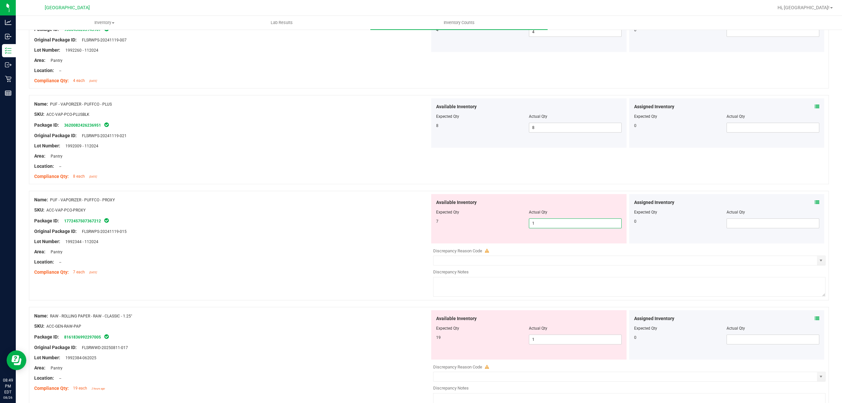
click at [597, 228] on span "1 1" at bounding box center [575, 223] width 93 height 10
click at [597, 228] on input "1" at bounding box center [575, 223] width 92 height 9
type input "7"
click at [326, 176] on div "Compliance Qty: 8 each [DATE]" at bounding box center [232, 176] width 396 height 7
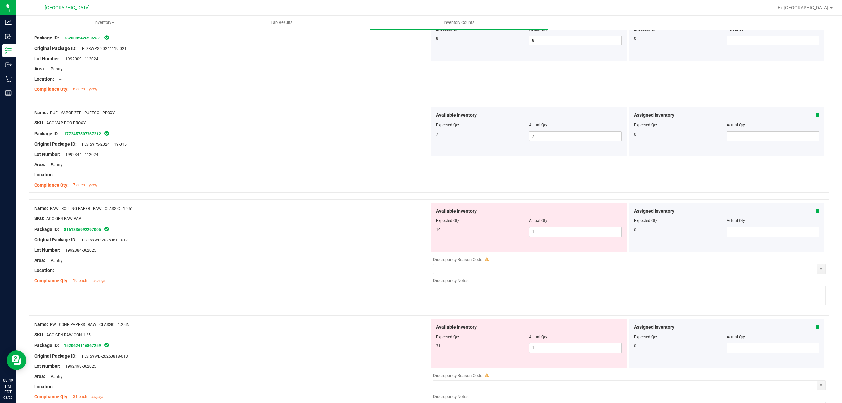
scroll to position [482, 0]
click at [593, 235] on span "1 1" at bounding box center [575, 232] width 93 height 10
click at [593, 235] on input "1" at bounding box center [575, 231] width 92 height 9
type input "19"
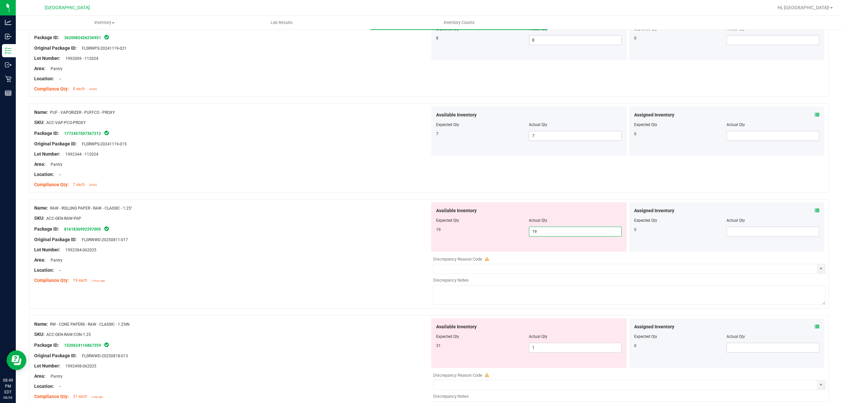
click at [346, 202] on div "Name: RAW - ROLLING PAPER - RAW - CLASSIC - 1.25" SKU: ACC-GEN-RAW-PAP Package …" at bounding box center [429, 254] width 800 height 110
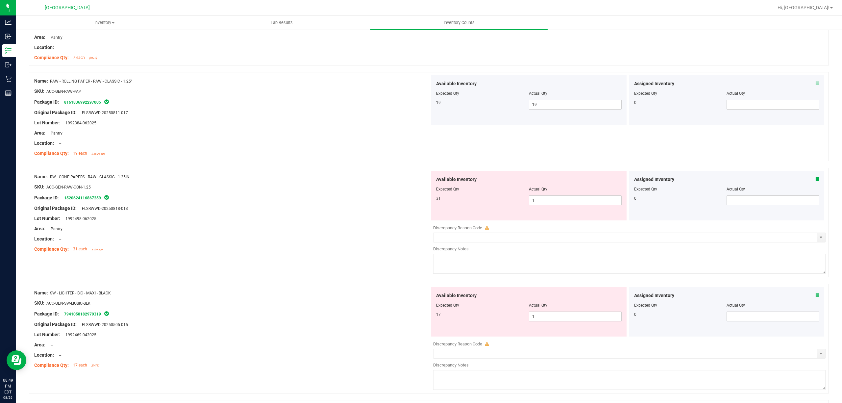
scroll to position [614, 0]
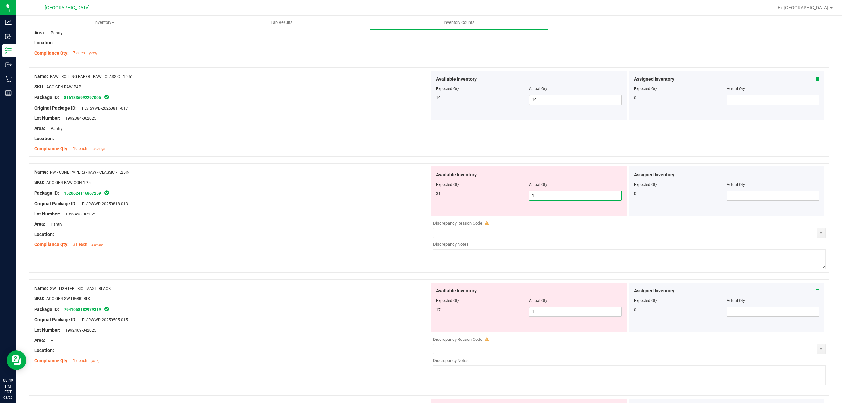
click at [574, 195] on span "1 1" at bounding box center [575, 196] width 93 height 10
click at [573, 195] on input "1" at bounding box center [575, 195] width 92 height 9
type input "31"
click at [324, 171] on div "Name: RW - CONE PAPERS - RAW - CLASSIC - 1.25IN" at bounding box center [232, 172] width 396 height 7
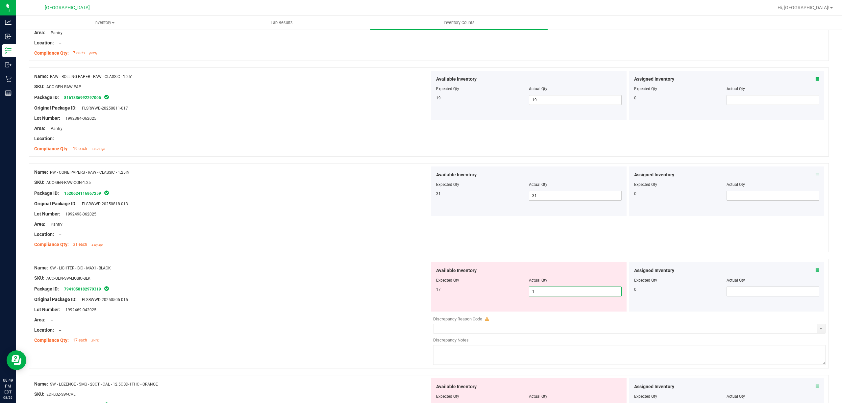
click at [581, 295] on span "1 1" at bounding box center [575, 291] width 93 height 10
click at [581, 295] on input "1" at bounding box center [575, 291] width 92 height 9
type input "17"
click at [295, 250] on div "Name: RW - CONE PAPERS - RAW - CLASSIC - 1.25IN SKU: ACC-GEN-RAW-CON-1.25 Packa…" at bounding box center [232, 208] width 396 height 84
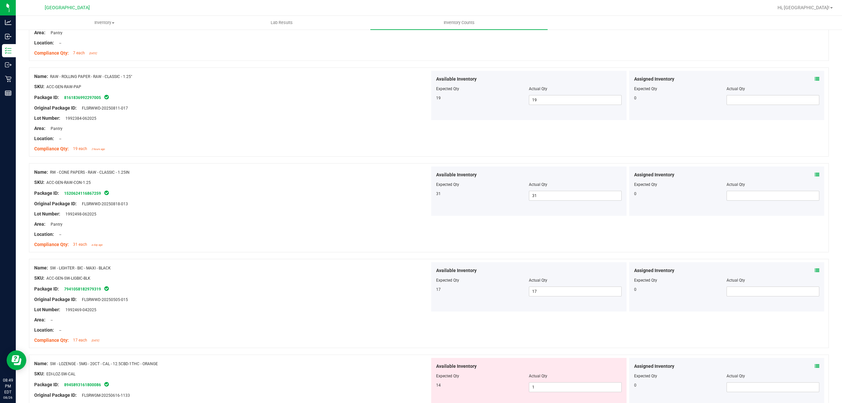
scroll to position [745, 0]
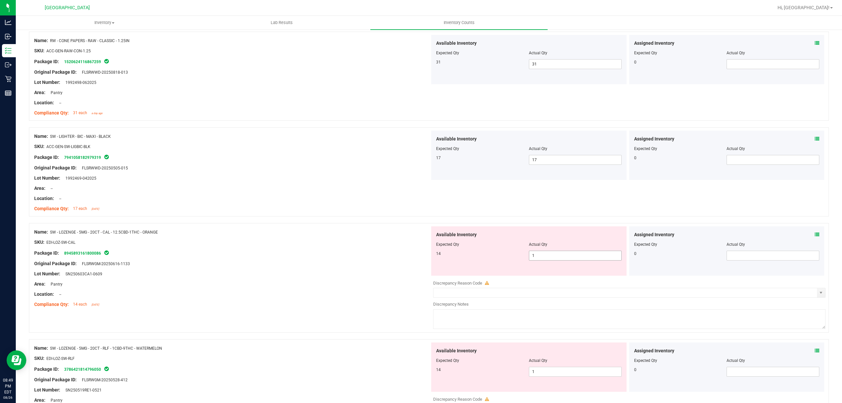
click at [594, 260] on span "1 1" at bounding box center [575, 256] width 93 height 10
type input "14"
click at [156, 199] on div "Location: --" at bounding box center [232, 198] width 396 height 7
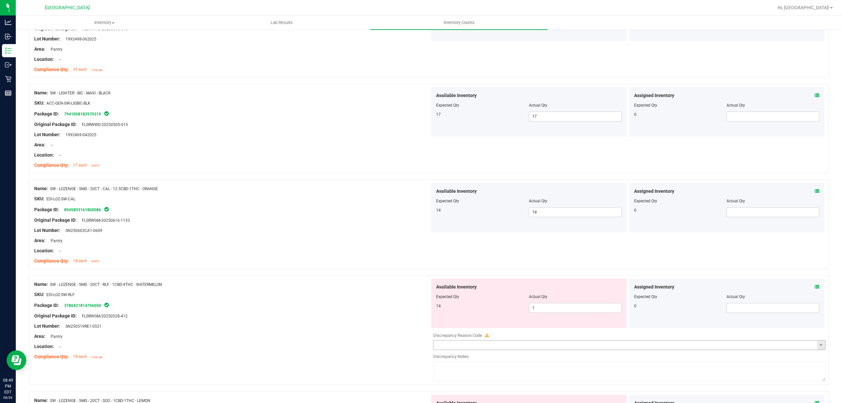
scroll to position [877, 0]
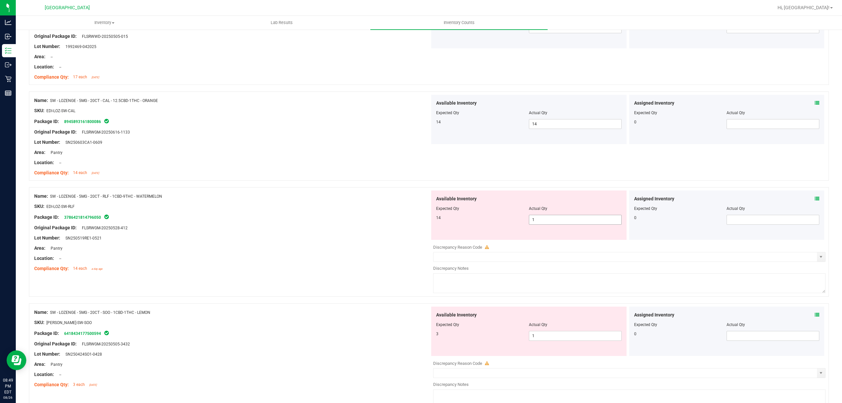
click at [577, 220] on span "1 1" at bounding box center [575, 220] width 93 height 10
type input "14"
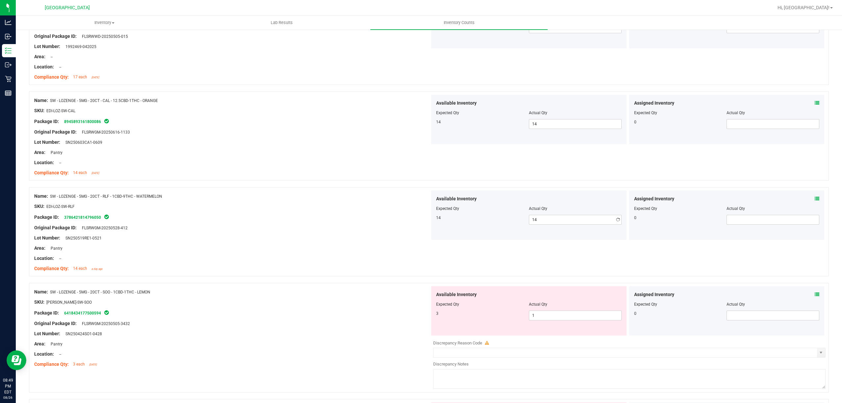
drag, startPoint x: 212, startPoint y: 171, endPoint x: 290, endPoint y: 178, distance: 78.2
click at [214, 171] on div "Compliance Qty: 14 each [DATE]" at bounding box center [232, 172] width 396 height 7
click at [601, 316] on span "1 1" at bounding box center [575, 315] width 93 height 10
click at [601, 316] on input "1" at bounding box center [575, 315] width 92 height 9
type input "3"
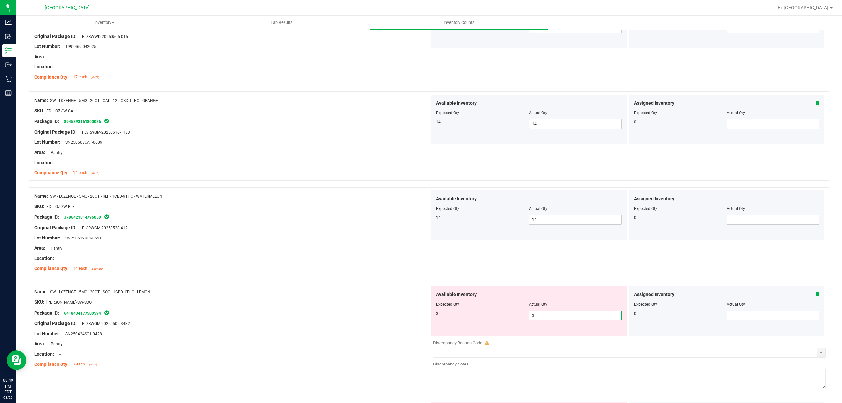
type input "3"
click at [255, 269] on div "Compliance Qty: 14 each a day ago" at bounding box center [232, 268] width 396 height 7
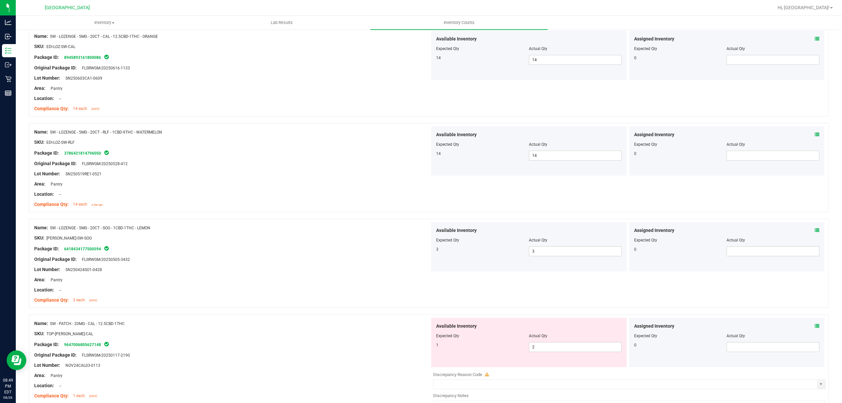
scroll to position [1052, 0]
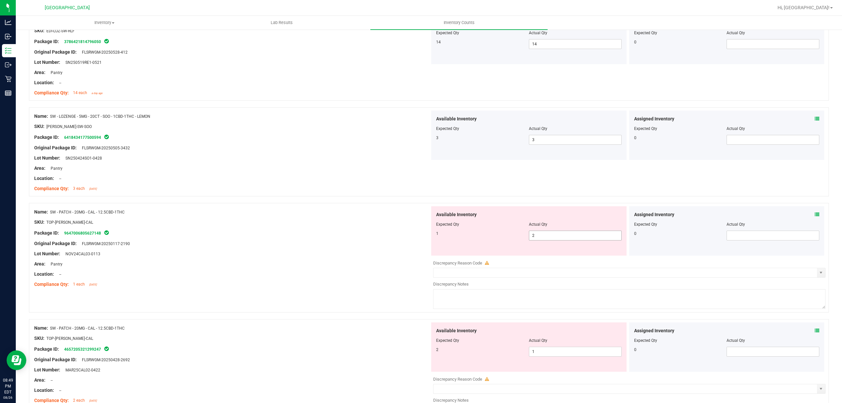
click at [533, 236] on span "2 2" at bounding box center [575, 236] width 93 height 10
click at [533, 236] on input "2" at bounding box center [575, 235] width 92 height 9
type input "1"
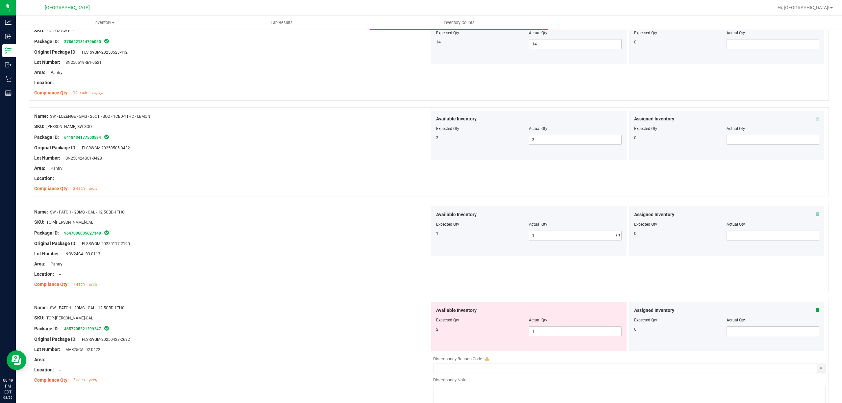
click at [391, 240] on div at bounding box center [232, 238] width 396 height 3
click at [537, 333] on span "1 1" at bounding box center [575, 331] width 93 height 10
click at [537, 333] on input "1" at bounding box center [575, 331] width 92 height 9
type input "2"
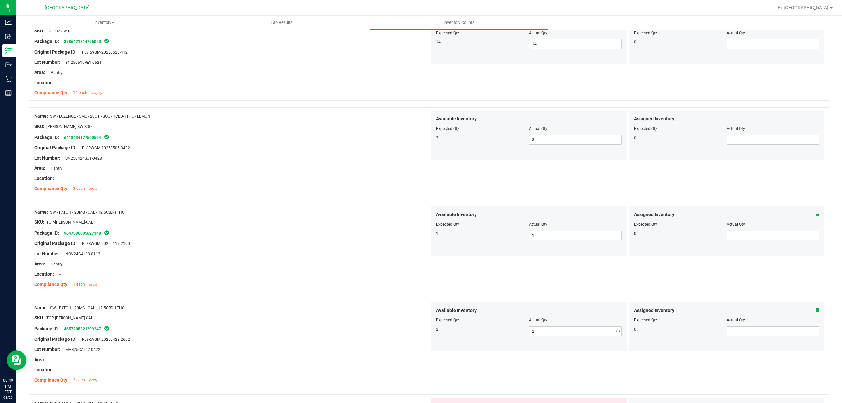
click at [221, 222] on div "SKU: TOP-[PERSON_NAME]-CAL" at bounding box center [232, 222] width 396 height 7
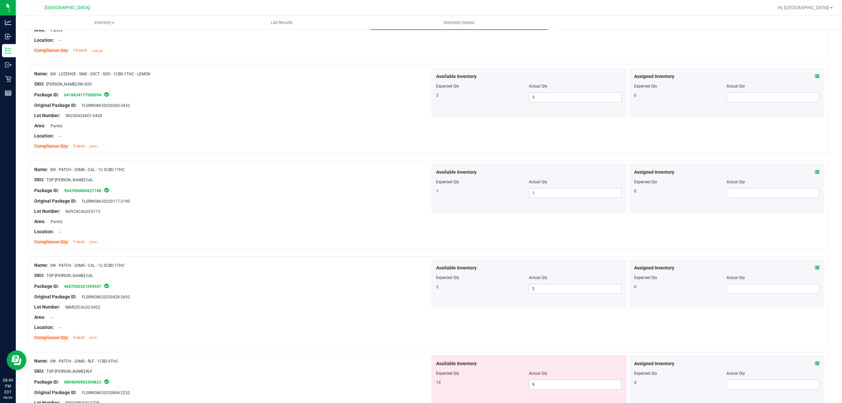
scroll to position [1228, 0]
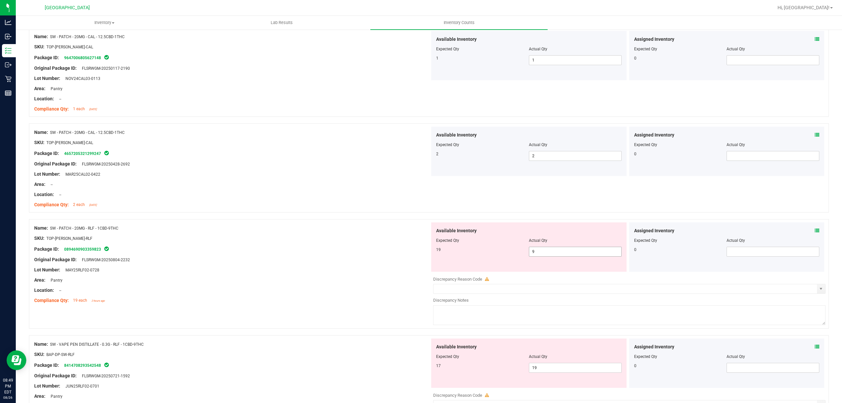
click at [546, 256] on span "9 9" at bounding box center [575, 252] width 93 height 10
click at [546, 256] on input "9" at bounding box center [575, 251] width 92 height 9
type input "19"
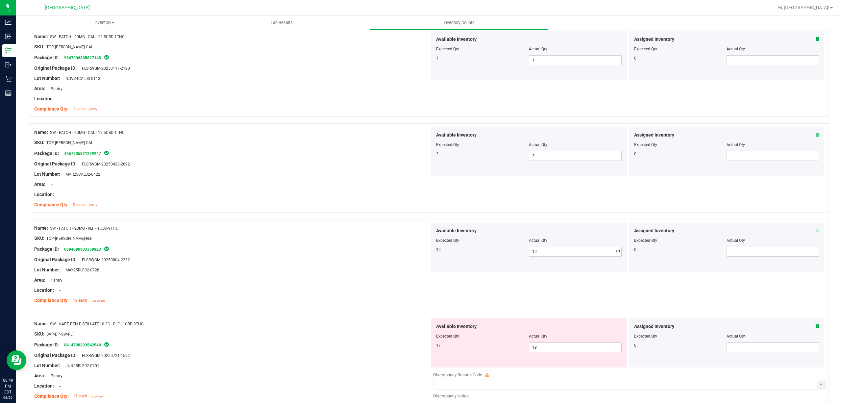
click at [399, 245] on div at bounding box center [232, 243] width 396 height 3
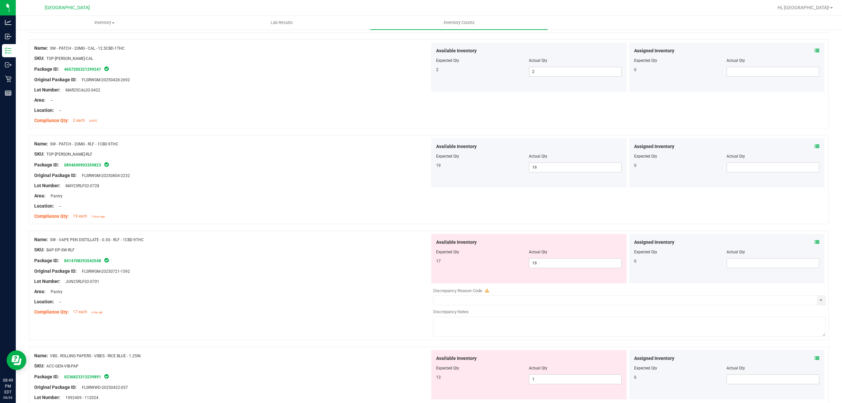
scroll to position [1315, 0]
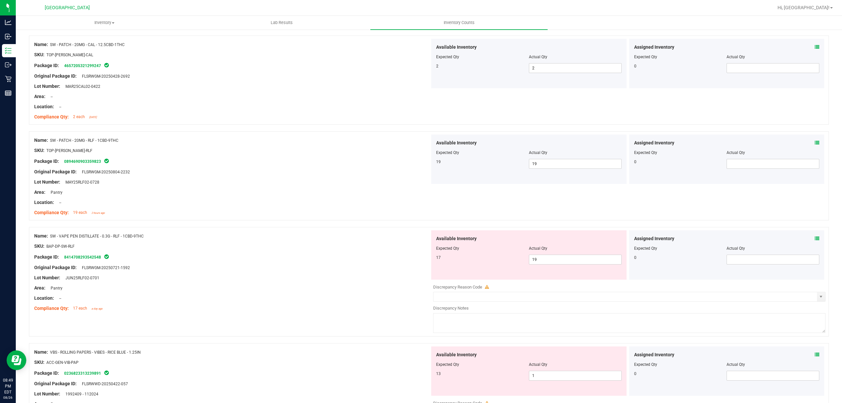
click at [554, 269] on div "Available Inventory Expected Qty Actual Qty 17 19 19" at bounding box center [528, 254] width 195 height 49
click at [558, 264] on span "19 19" at bounding box center [575, 260] width 93 height 10
click at [558, 264] on input "19" at bounding box center [575, 259] width 92 height 9
type input "17"
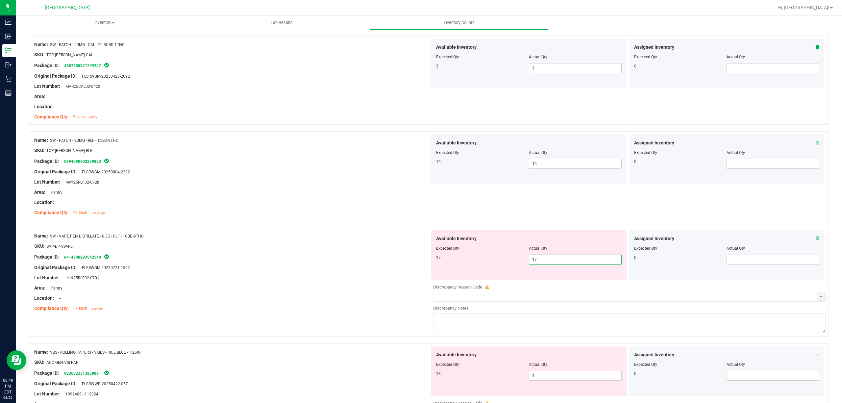
click at [336, 224] on div at bounding box center [429, 223] width 800 height 7
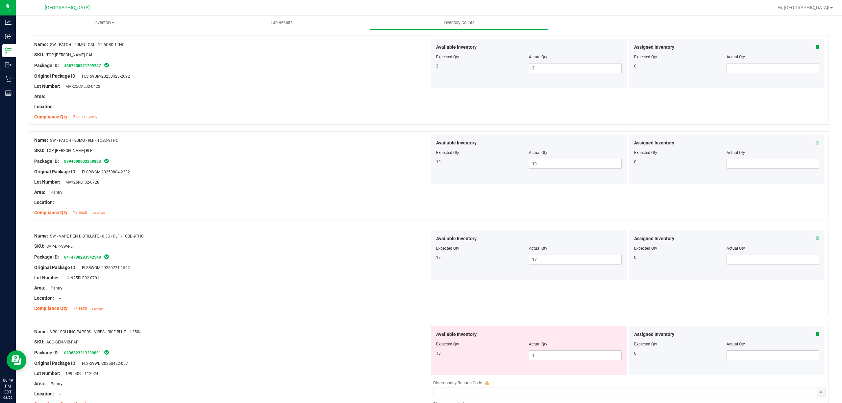
scroll to position [1447, 0]
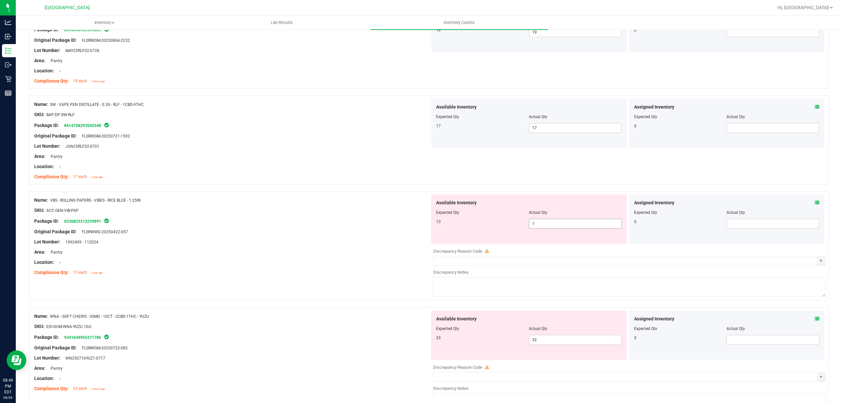
click at [544, 229] on span "1 1" at bounding box center [575, 224] width 93 height 10
click at [544, 228] on input "1" at bounding box center [575, 223] width 92 height 9
type input "3"
type input "13"
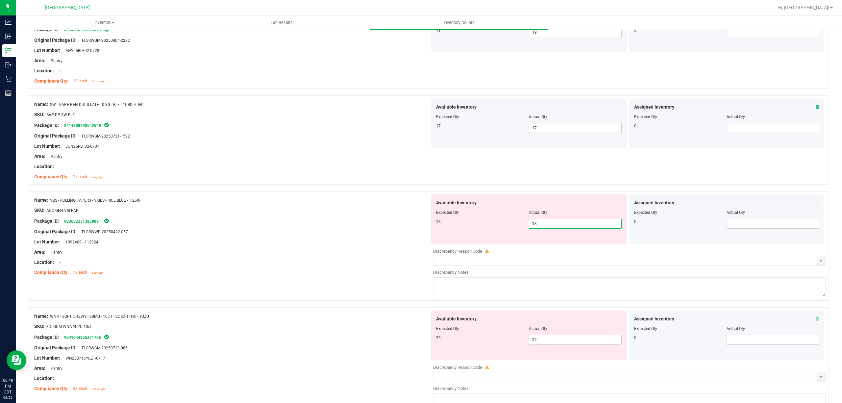
drag, startPoint x: 350, startPoint y: 224, endPoint x: 363, endPoint y: 230, distance: 14.4
click at [350, 225] on div "Package ID: 0236823313239891" at bounding box center [232, 221] width 396 height 8
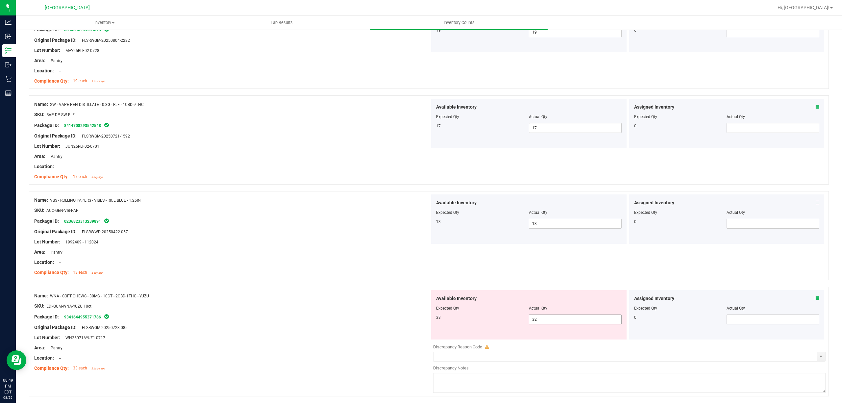
click at [575, 324] on span "32 32" at bounding box center [575, 319] width 93 height 10
click at [576, 324] on span "32 32" at bounding box center [575, 319] width 93 height 10
click at [576, 324] on input "32" at bounding box center [575, 319] width 92 height 9
type input "33"
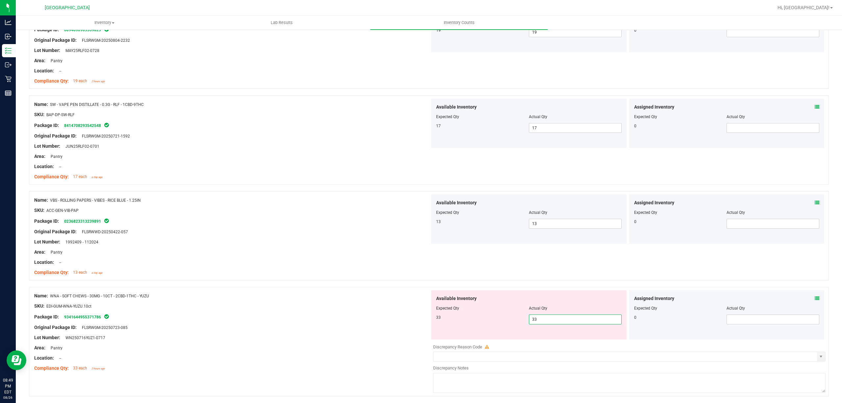
type input "33"
click at [288, 274] on div "Compliance Qty: 13 each a day ago" at bounding box center [232, 272] width 396 height 7
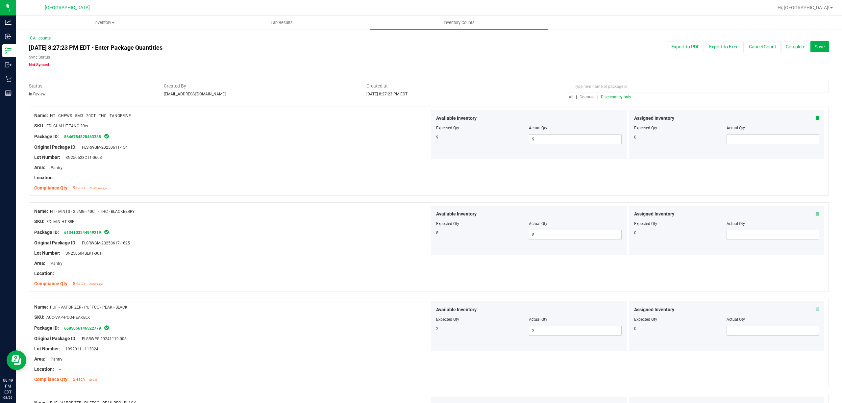
scroll to position [0, 0]
click at [609, 94] on div "All | Counted | Discrepancy only" at bounding box center [699, 97] width 260 height 6
click at [609, 96] on span "Discrepancy only" at bounding box center [616, 97] width 30 height 5
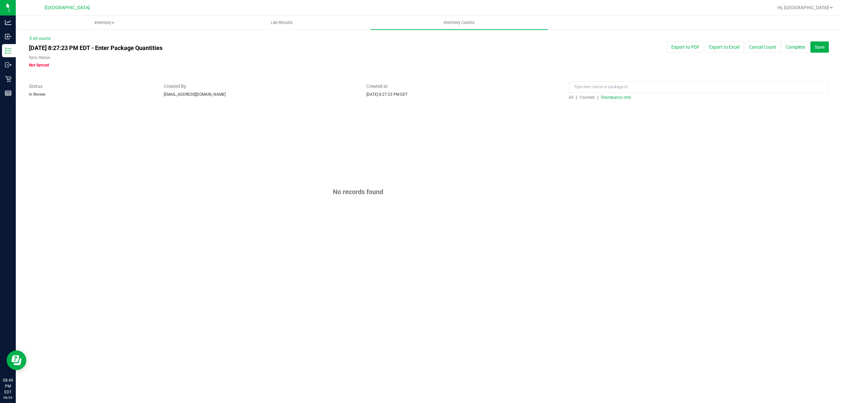
click at [534, 237] on div "No records found" at bounding box center [429, 192] width 800 height 170
click at [792, 49] on button "Complete" at bounding box center [795, 46] width 28 height 11
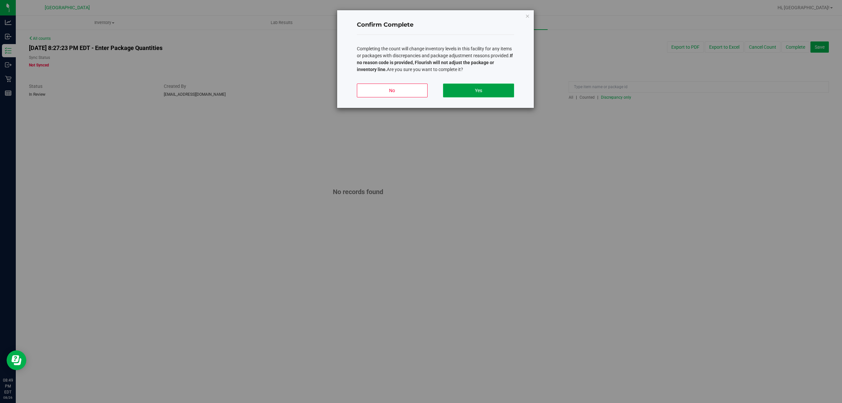
click at [504, 92] on button "Yes" at bounding box center [478, 91] width 71 height 14
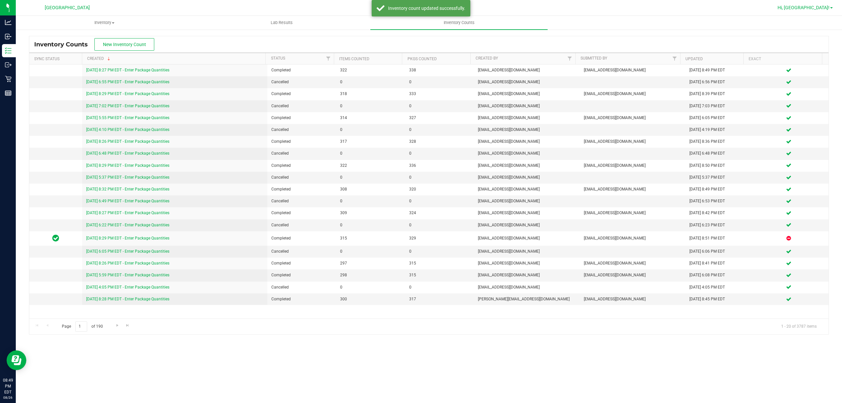
click at [829, 6] on link "Hi, [GEOGRAPHIC_DATA]!" at bounding box center [805, 7] width 61 height 7
click at [810, 59] on span "Sign Out" at bounding box center [807, 58] width 19 height 7
